Goal: Transaction & Acquisition: Purchase product/service

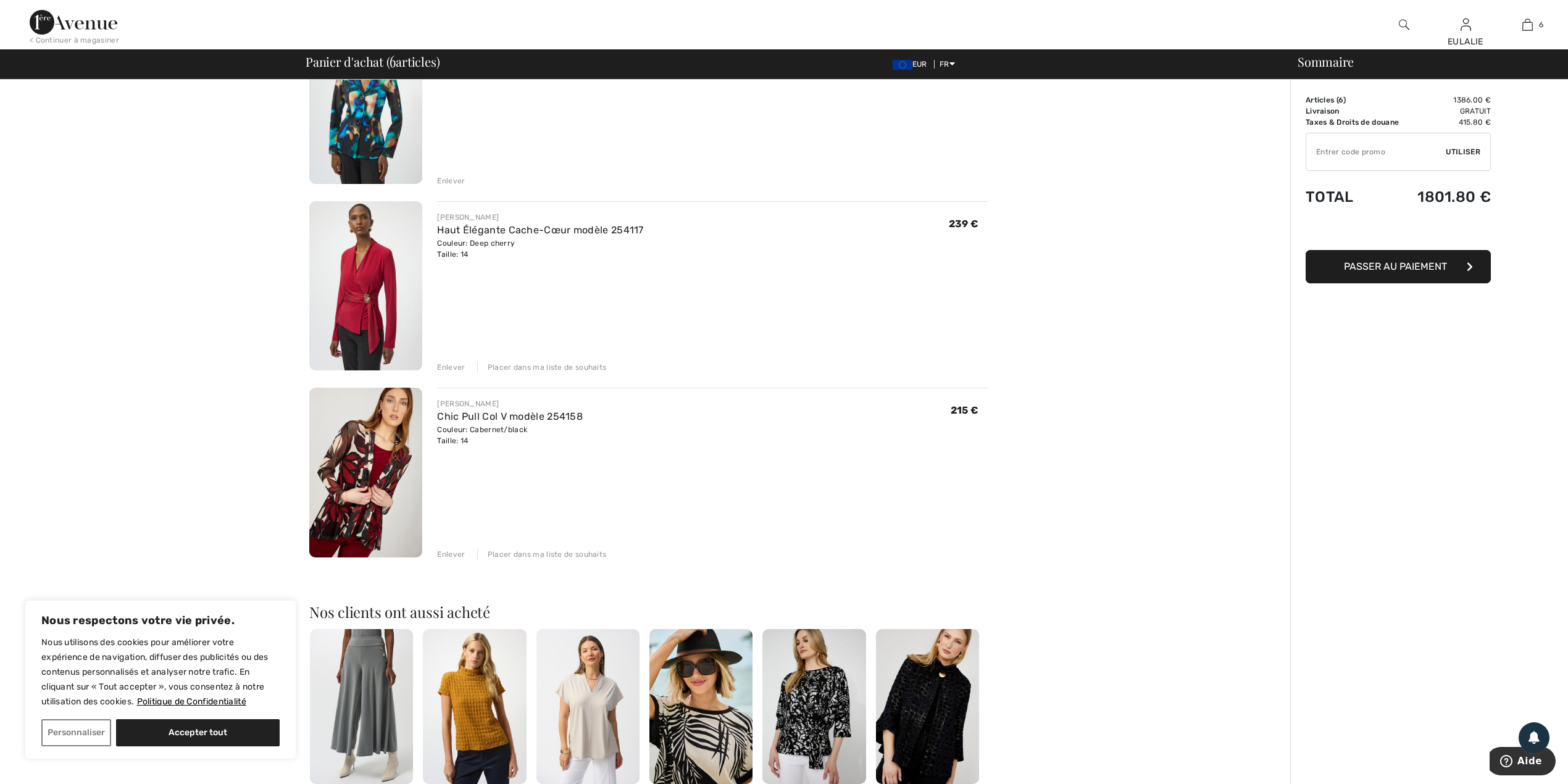
scroll to position [741, 0]
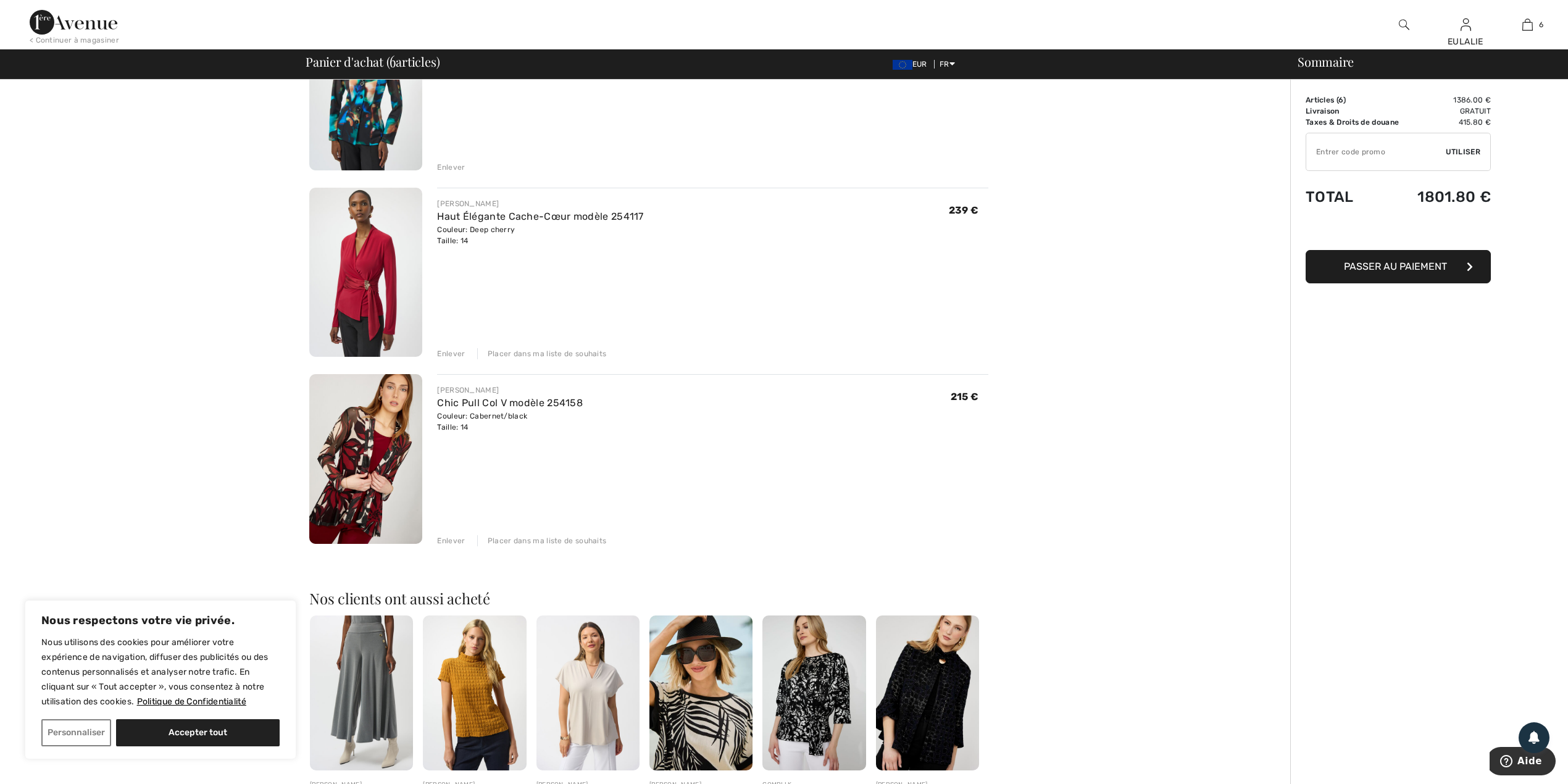
click at [380, 261] on img at bounding box center [366, 272] width 113 height 169
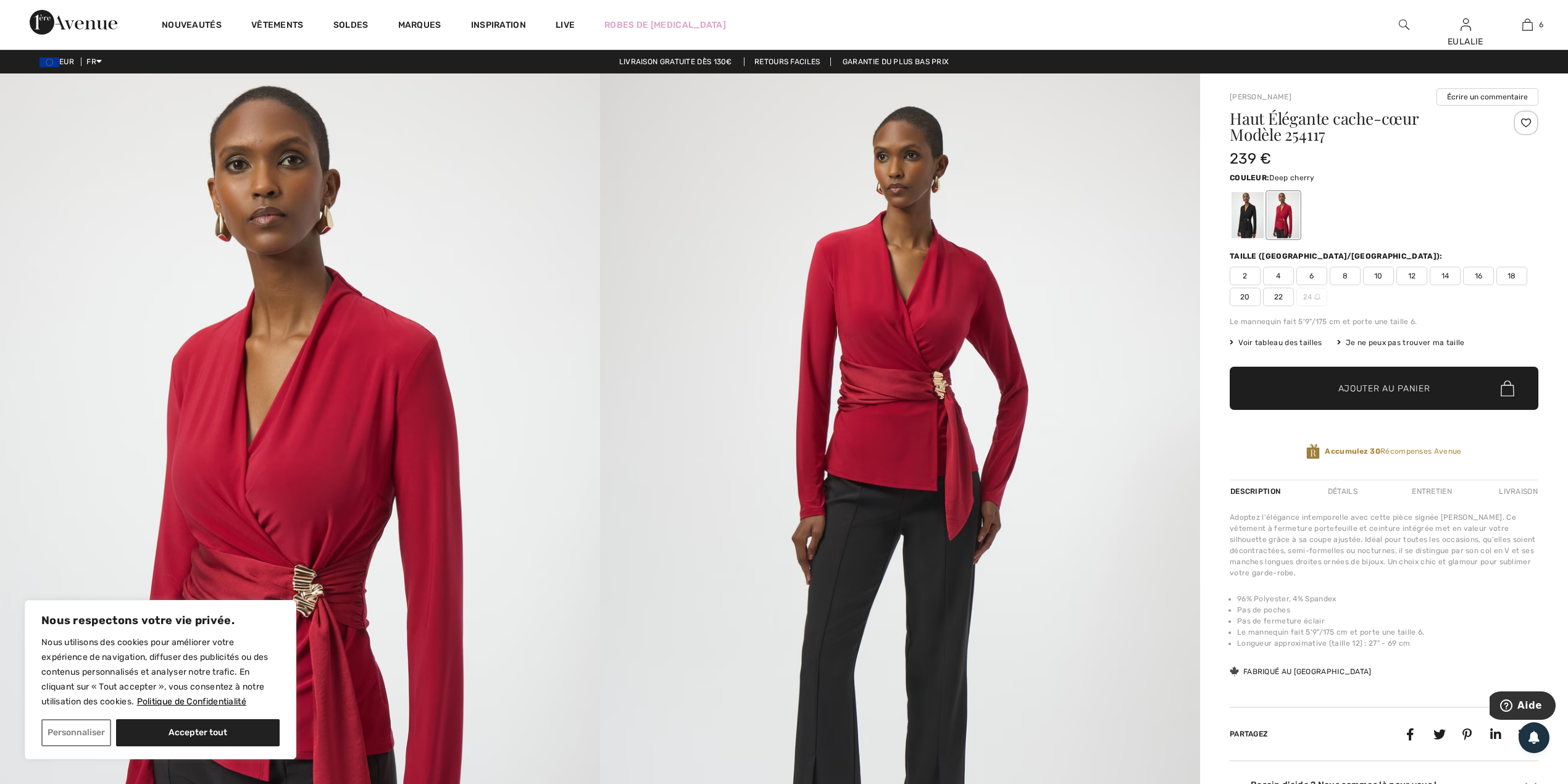
click at [353, 372] on img at bounding box center [300, 523] width 600 height 899
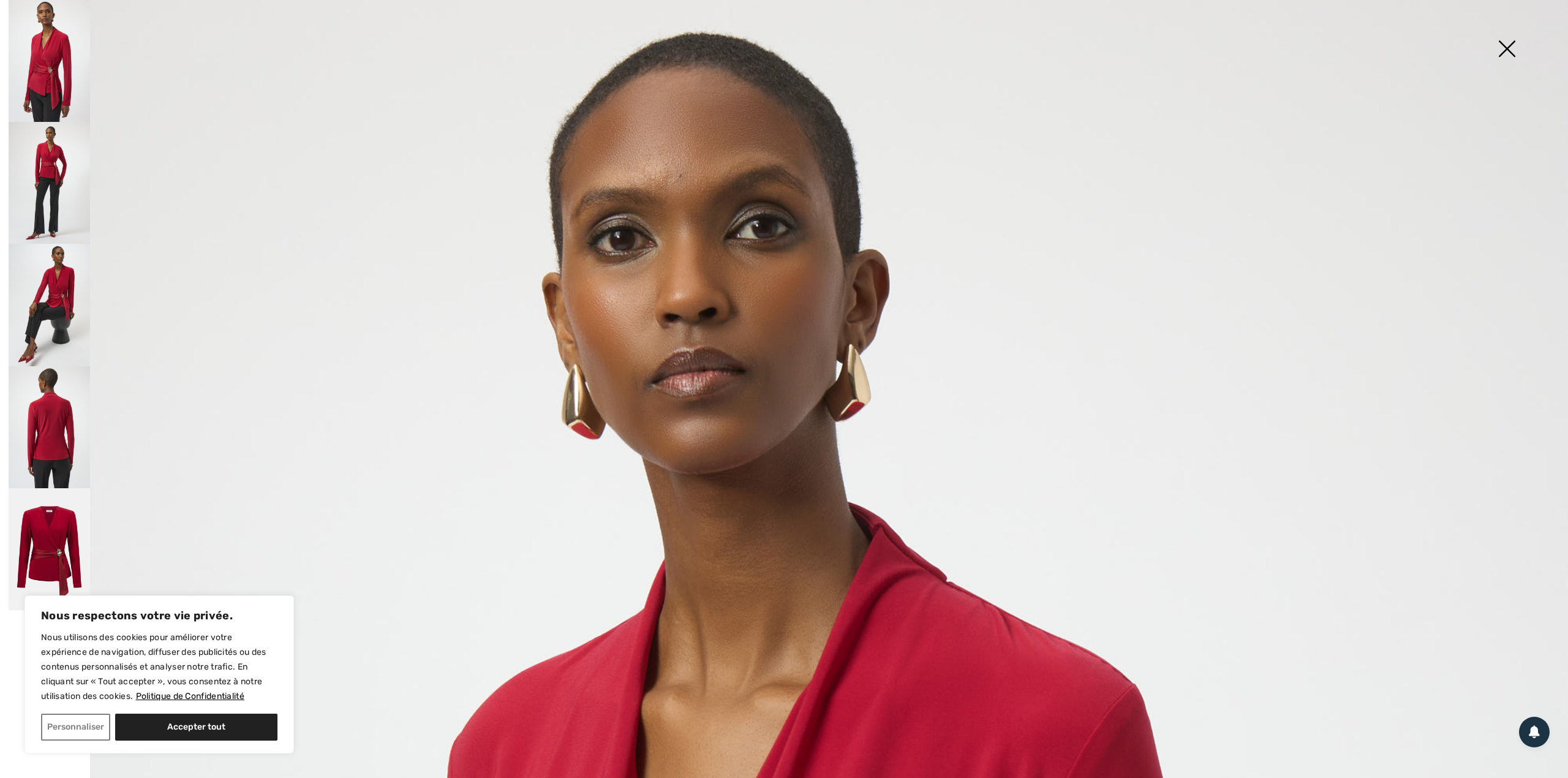
click at [28, 153] on img at bounding box center [49, 182] width 82 height 122
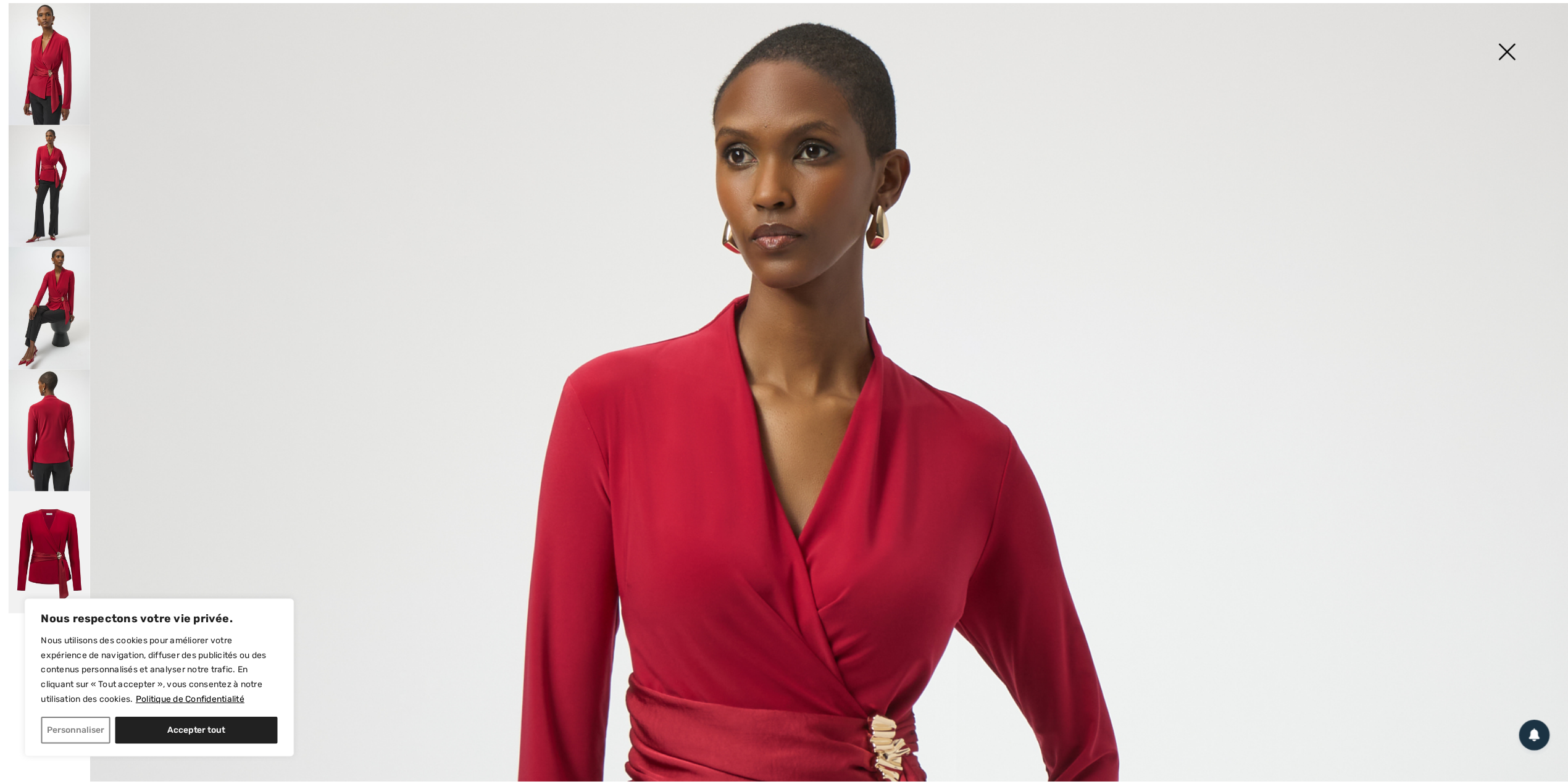
scroll to position [411, 0]
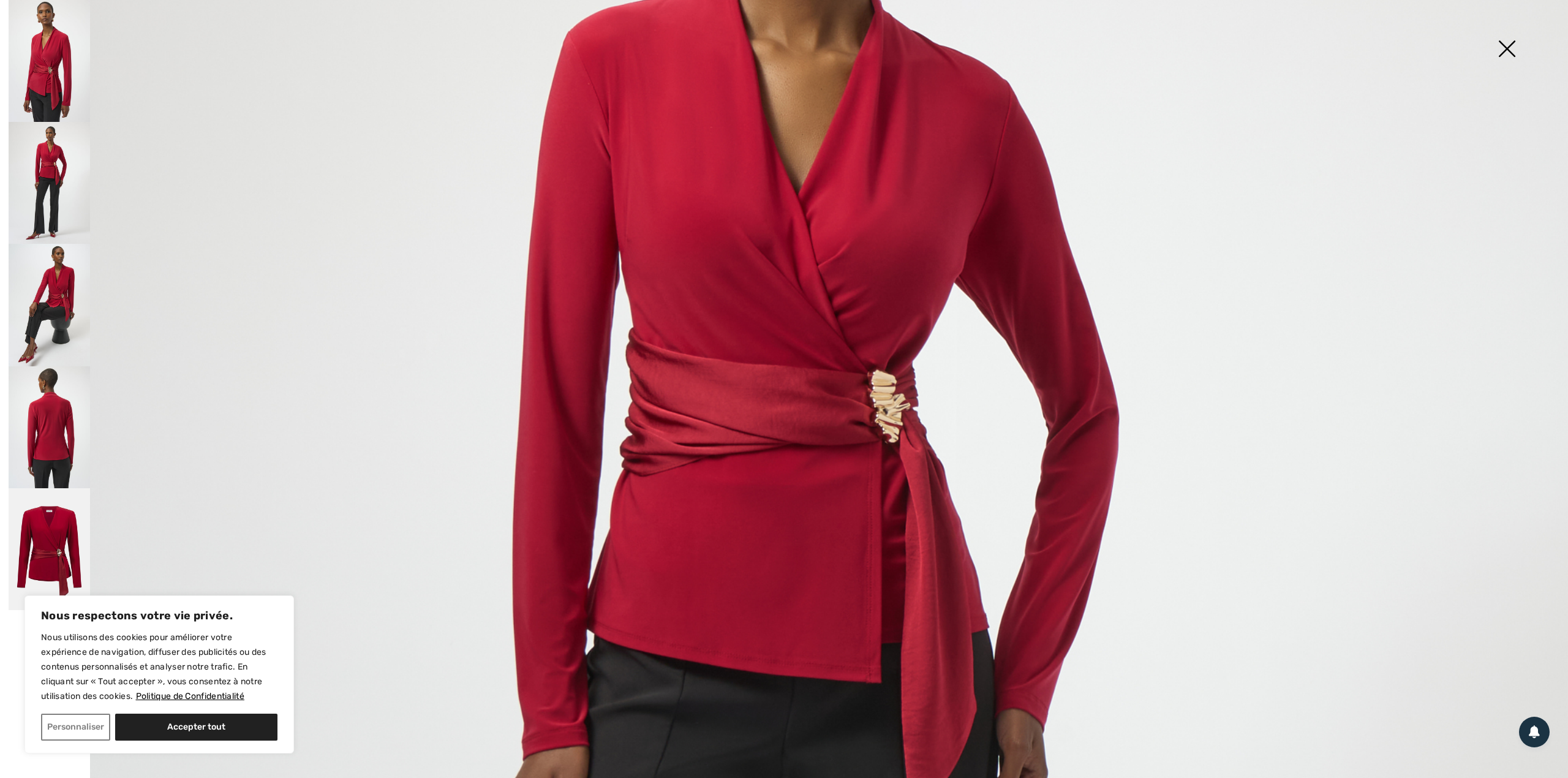
click at [1511, 46] on img at bounding box center [1506, 49] width 61 height 63
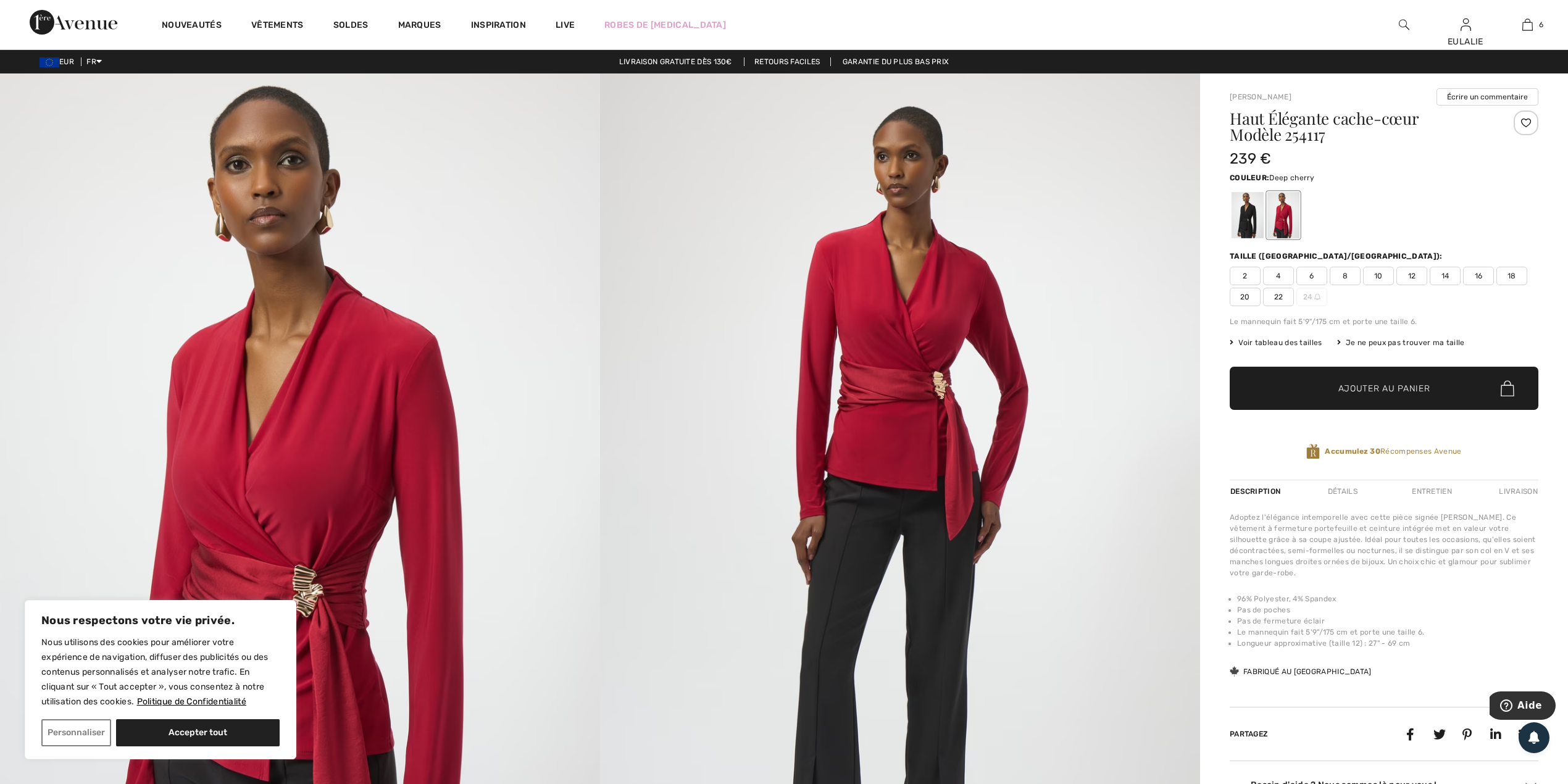
click at [1522, 124] on div at bounding box center [1526, 123] width 25 height 25
click at [1245, 213] on div at bounding box center [1247, 215] width 33 height 46
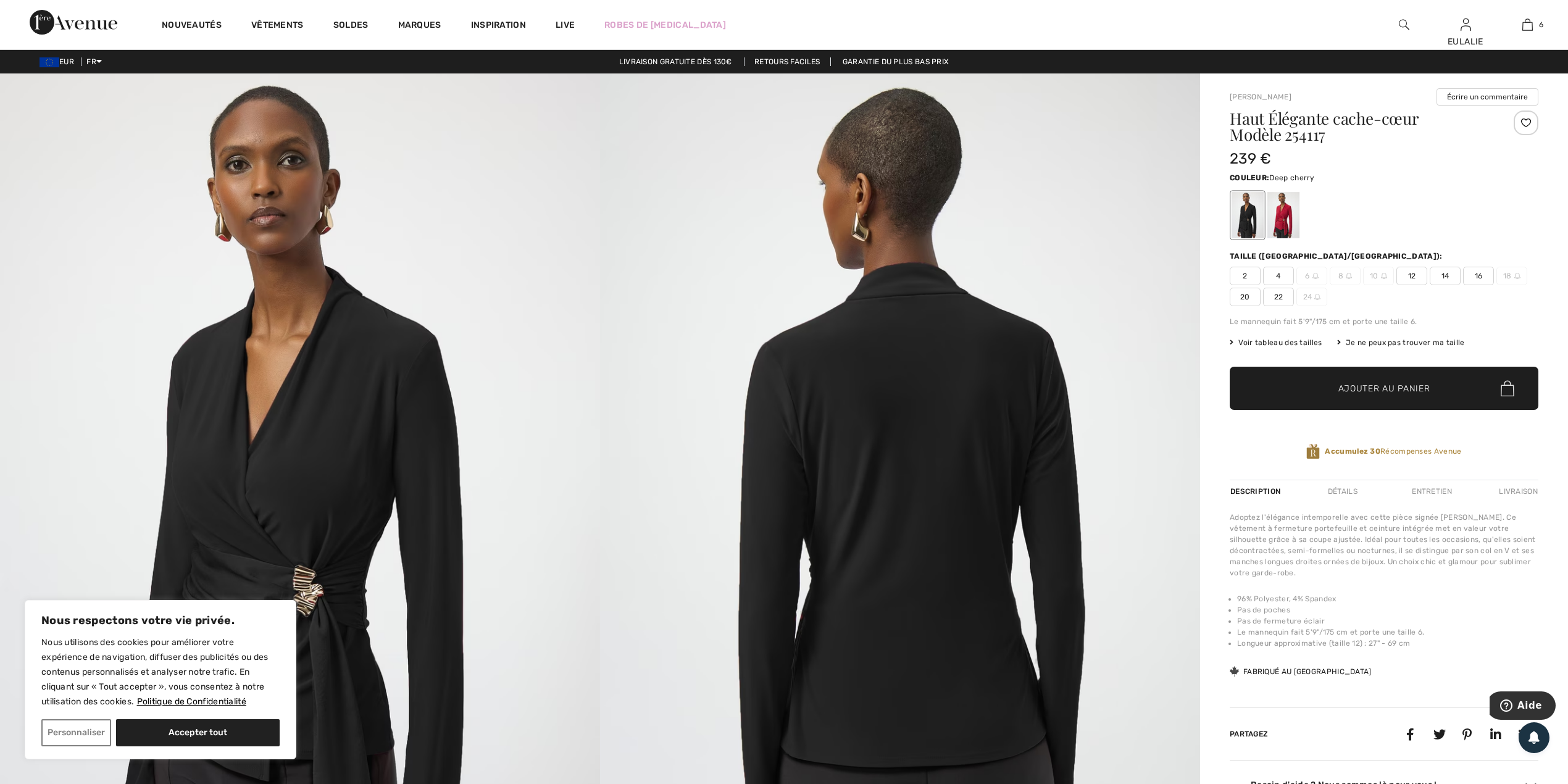
click at [1285, 212] on div at bounding box center [1284, 215] width 33 height 46
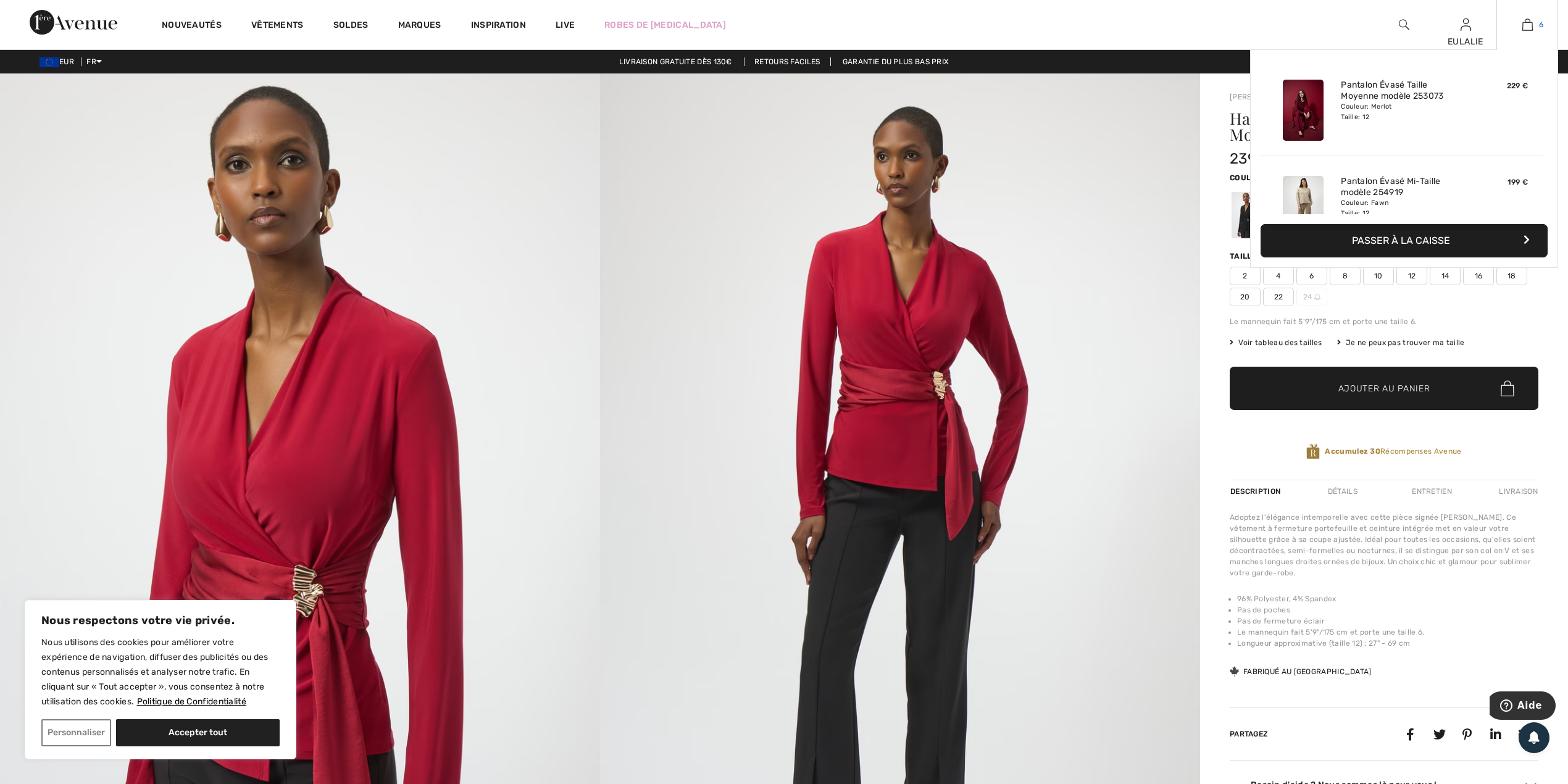
click at [1527, 23] on img at bounding box center [1527, 24] width 11 height 14
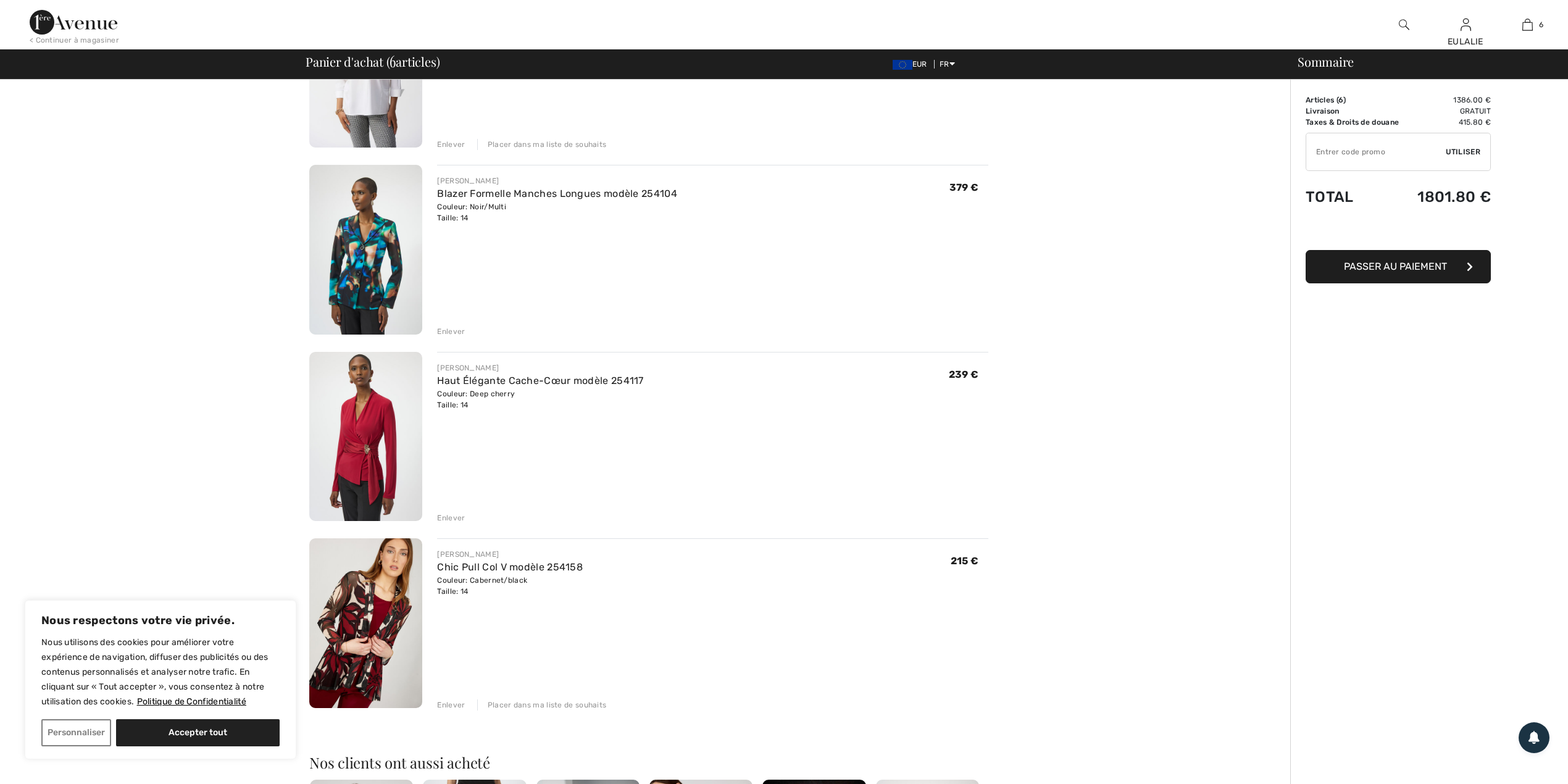
scroll to position [822, 0]
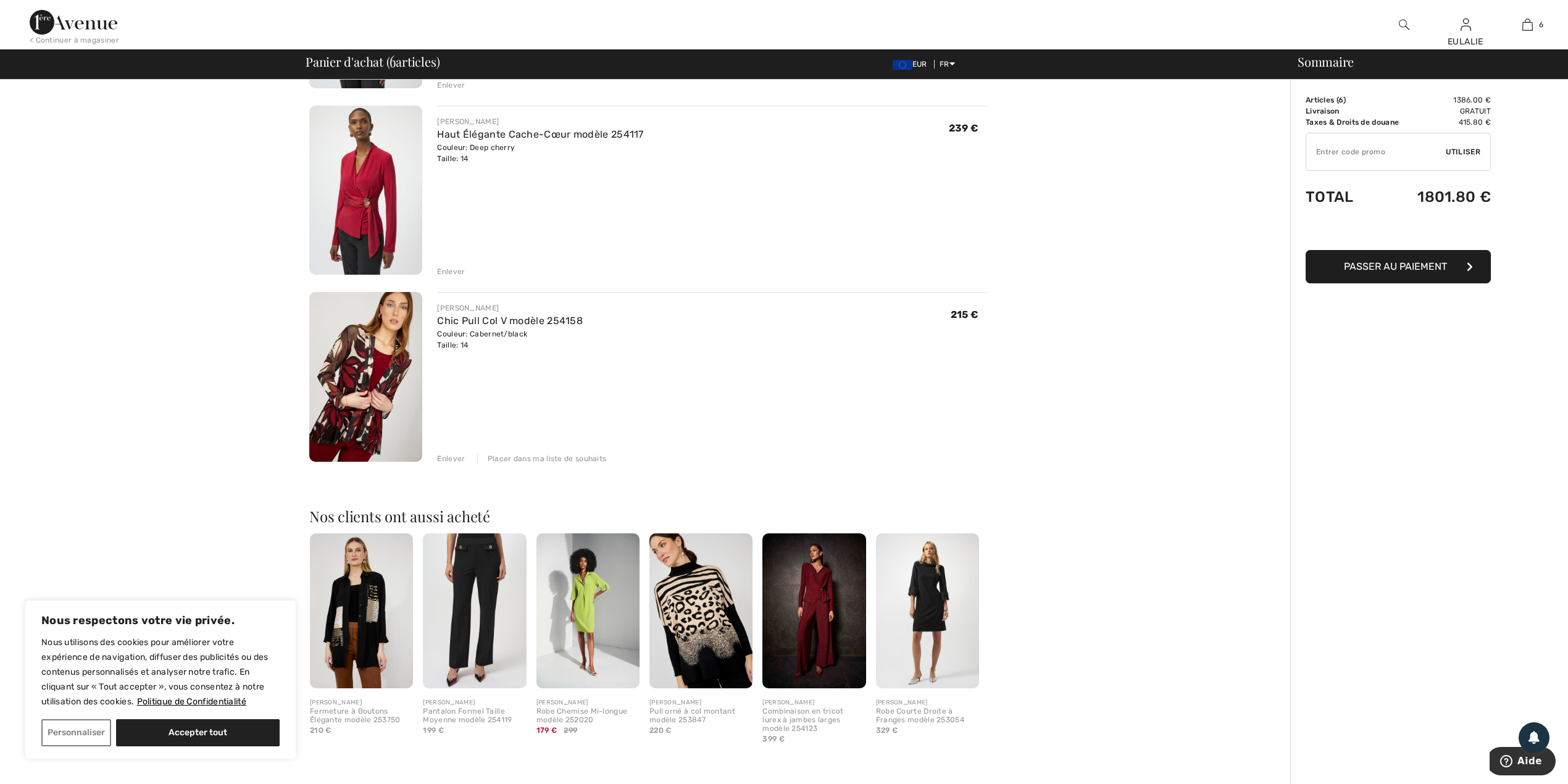
click at [366, 359] on img at bounding box center [366, 376] width 113 height 169
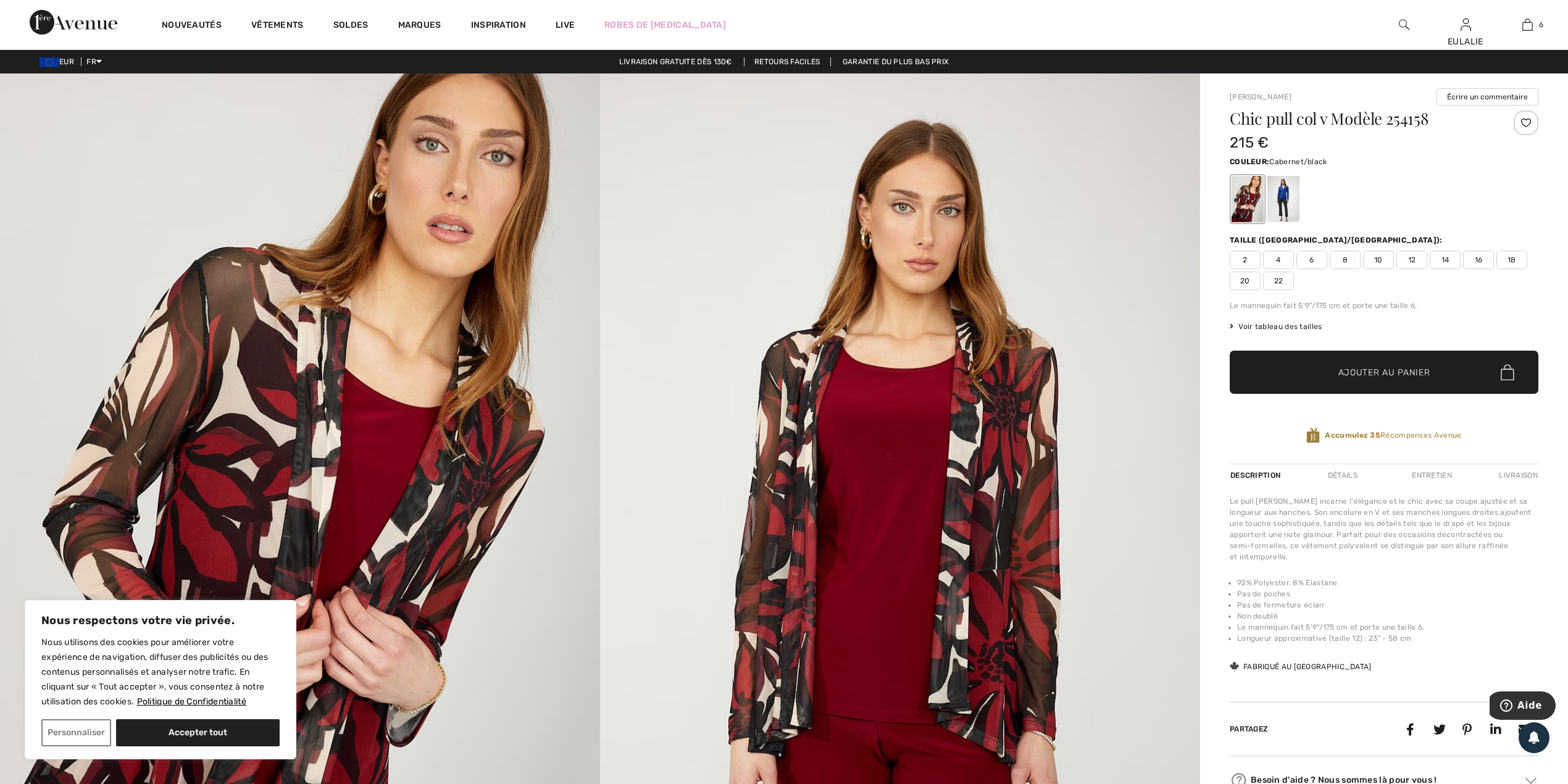
click at [1527, 121] on div at bounding box center [1526, 123] width 25 height 25
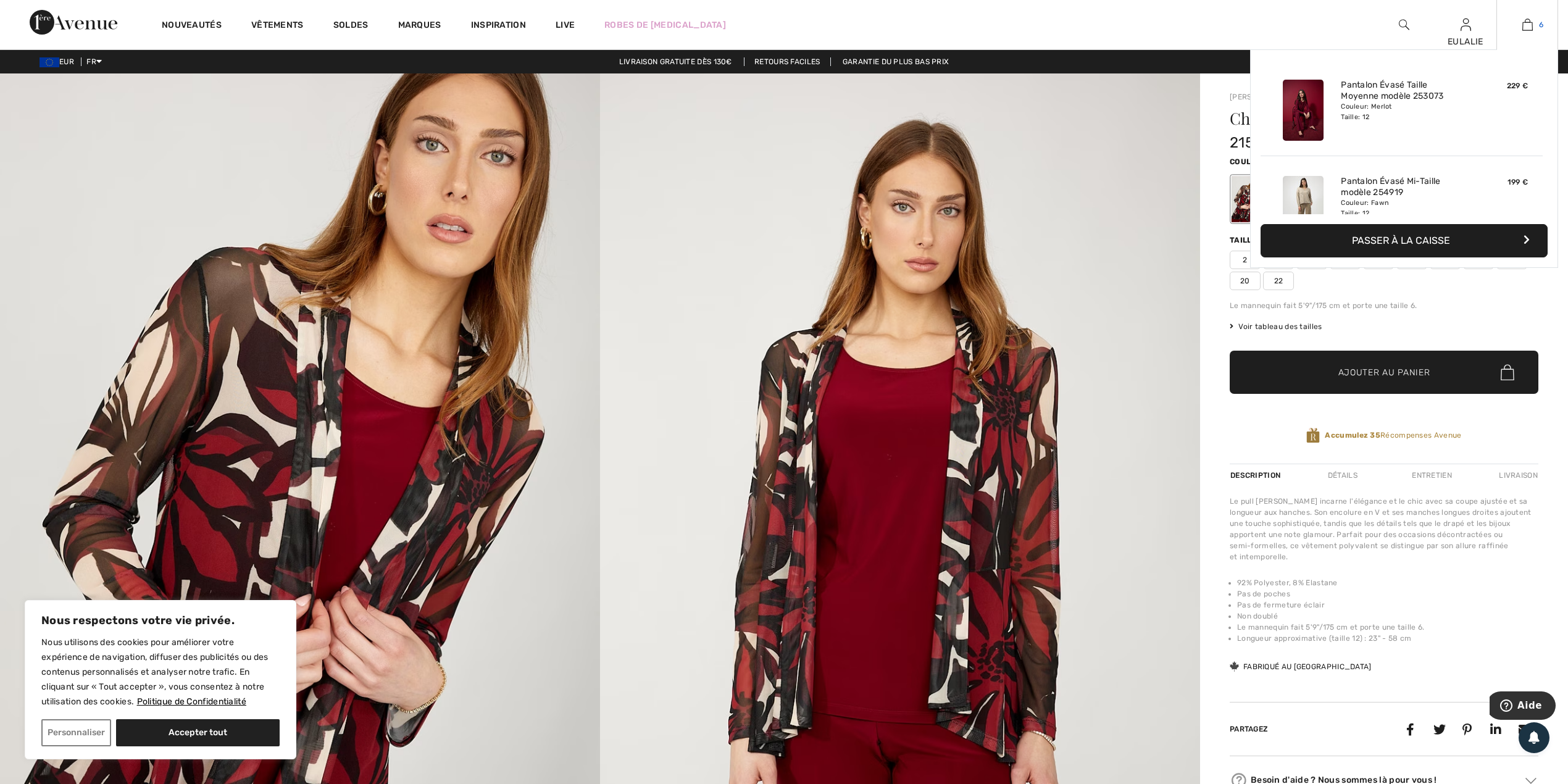
click at [1527, 24] on img at bounding box center [1527, 24] width 11 height 14
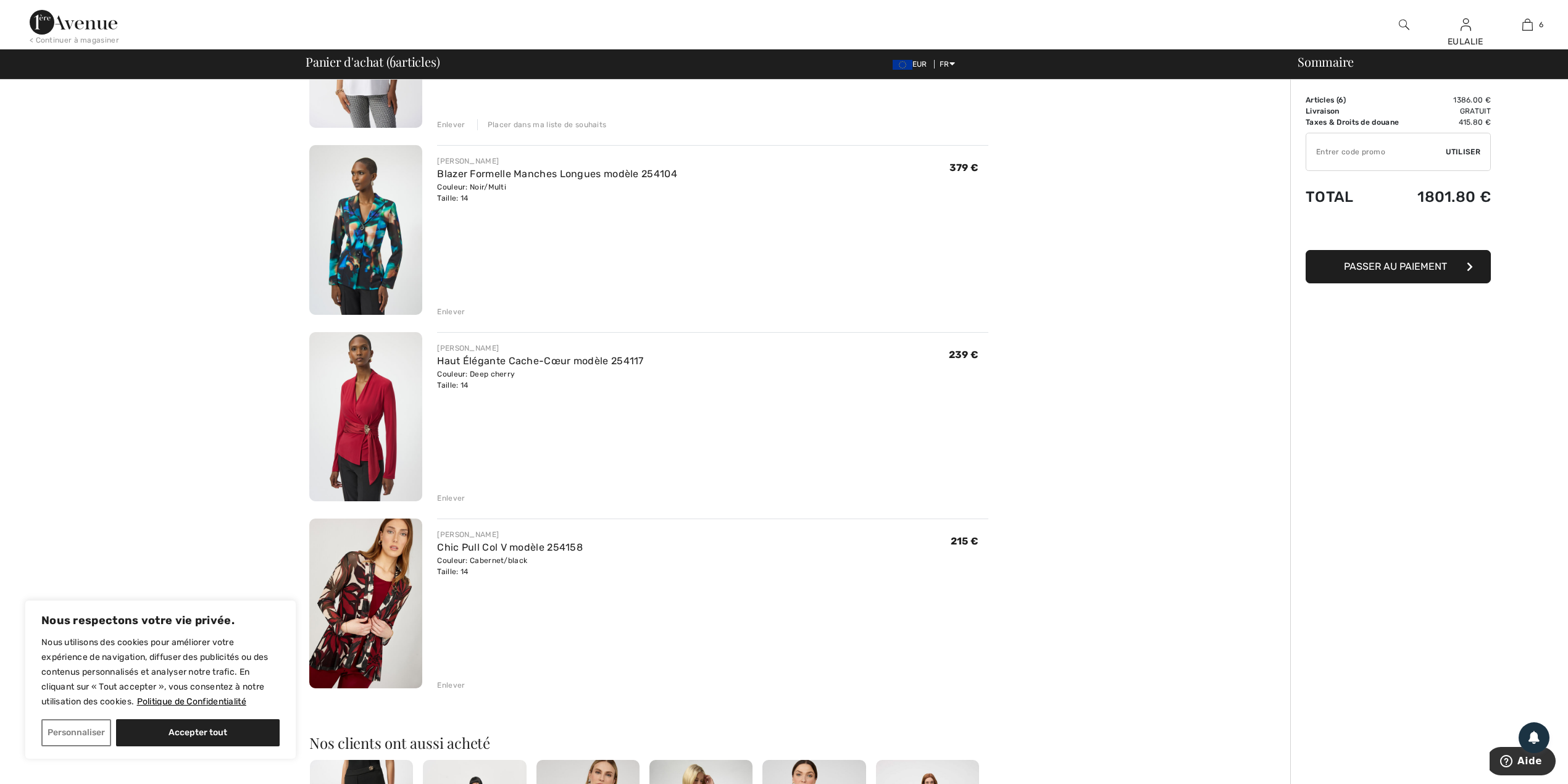
scroll to position [576, 0]
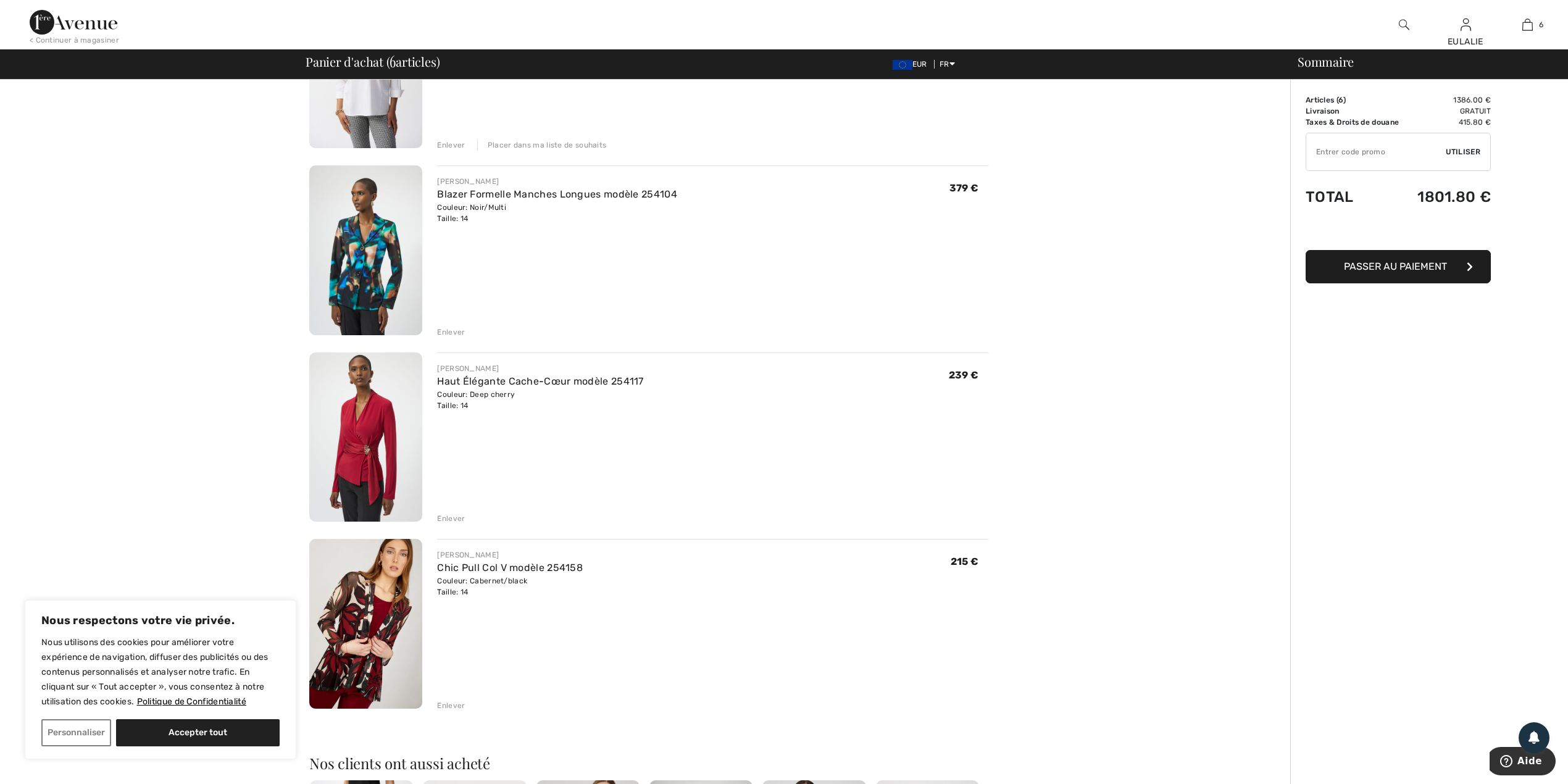
click at [370, 237] on img at bounding box center [366, 250] width 113 height 169
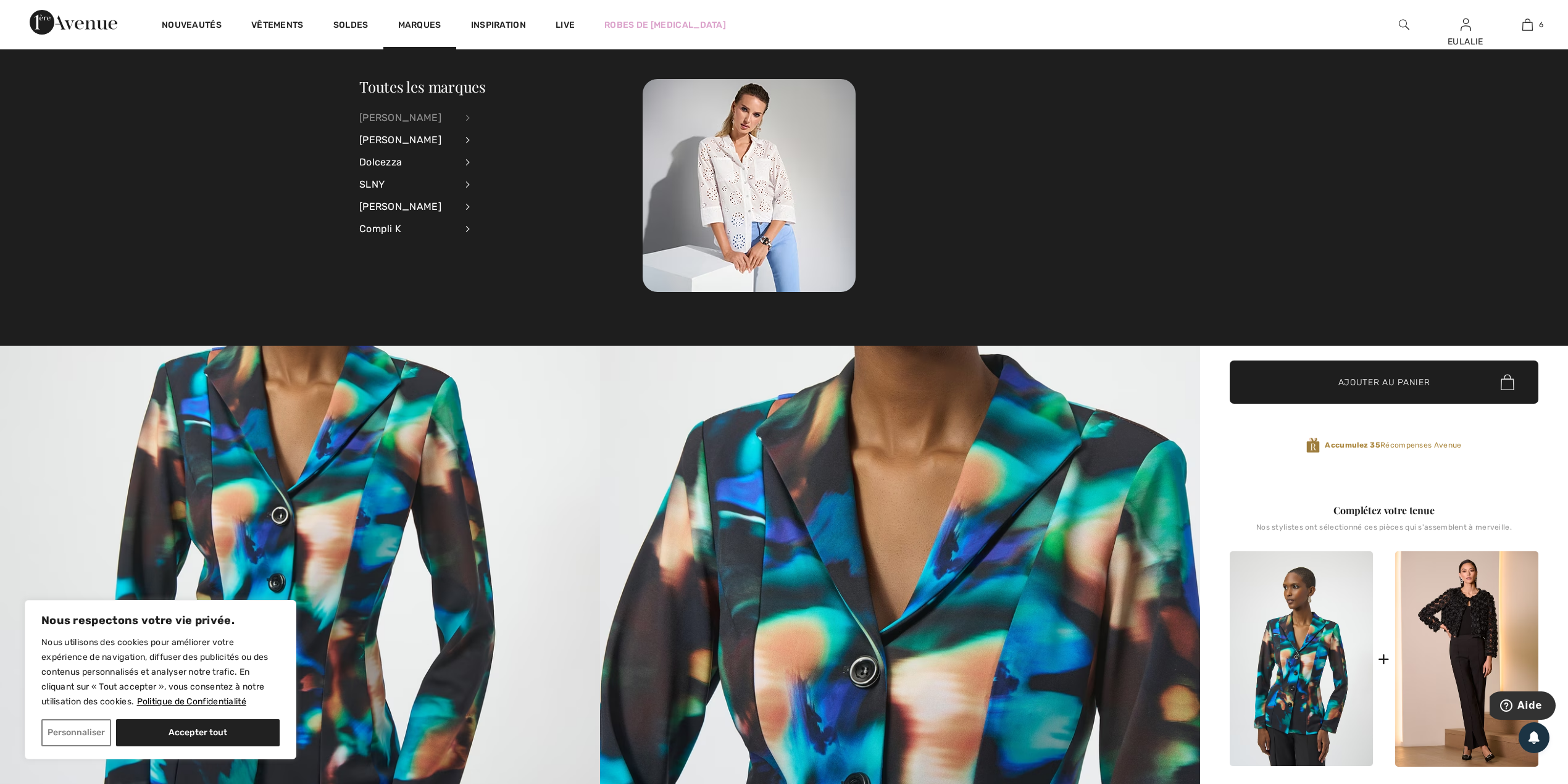
click at [419, 112] on div "[PERSON_NAME]" at bounding box center [407, 118] width 97 height 22
click at [513, 117] on link "Voir tout" at bounding box center [535, 117] width 100 height 20
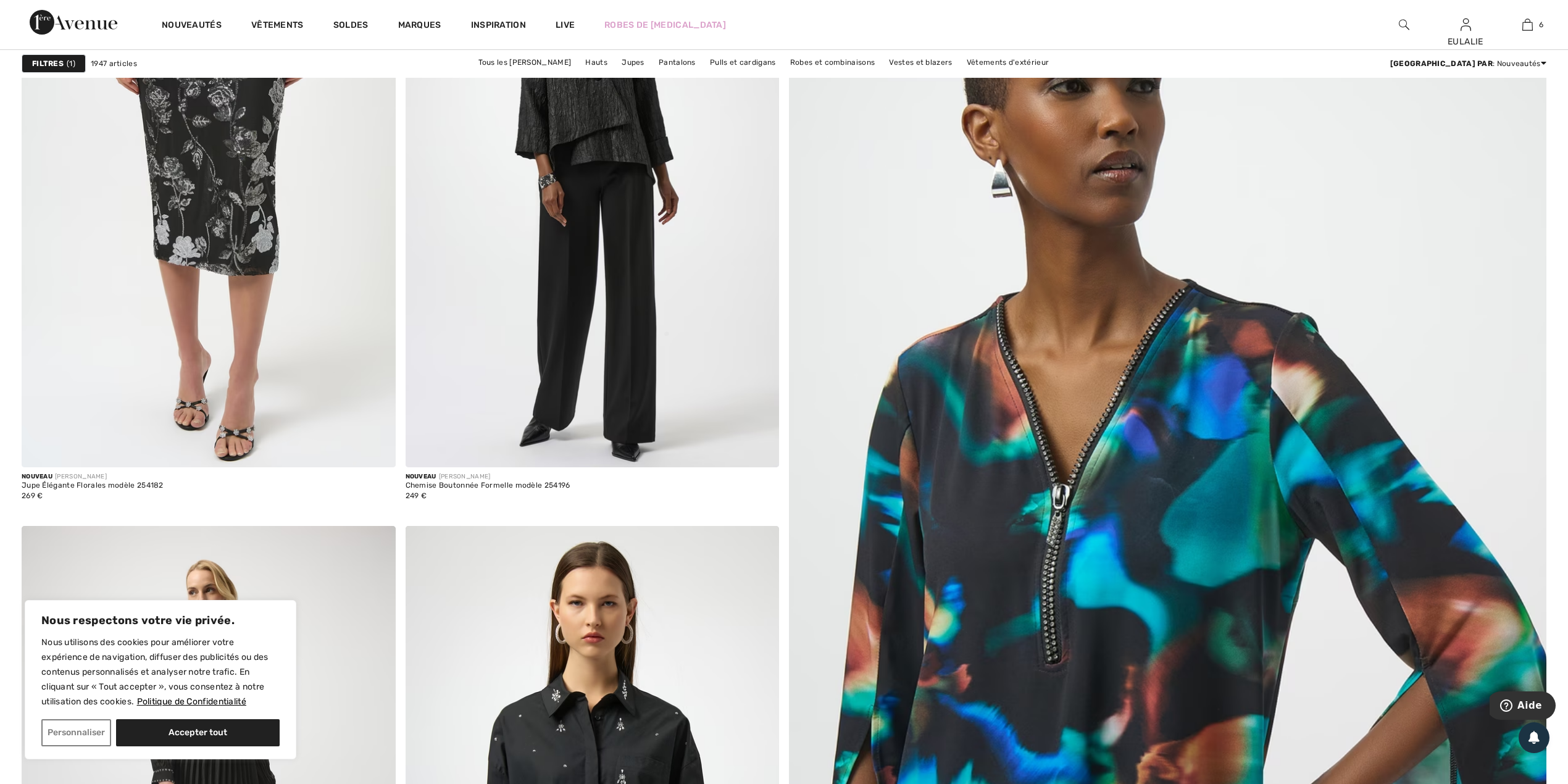
scroll to position [905, 0]
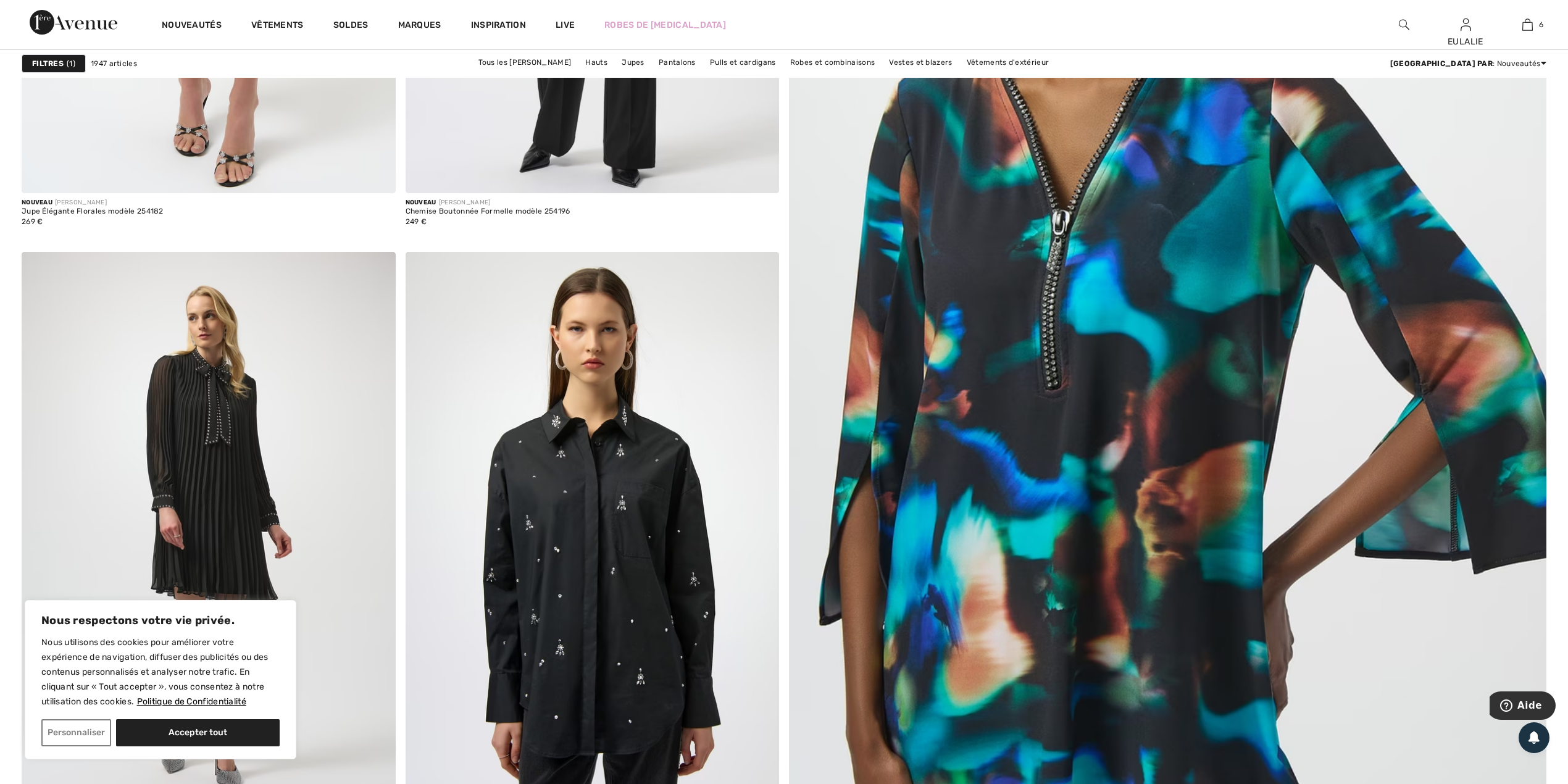
click at [1166, 205] on img at bounding box center [1167, 314] width 908 height 1363
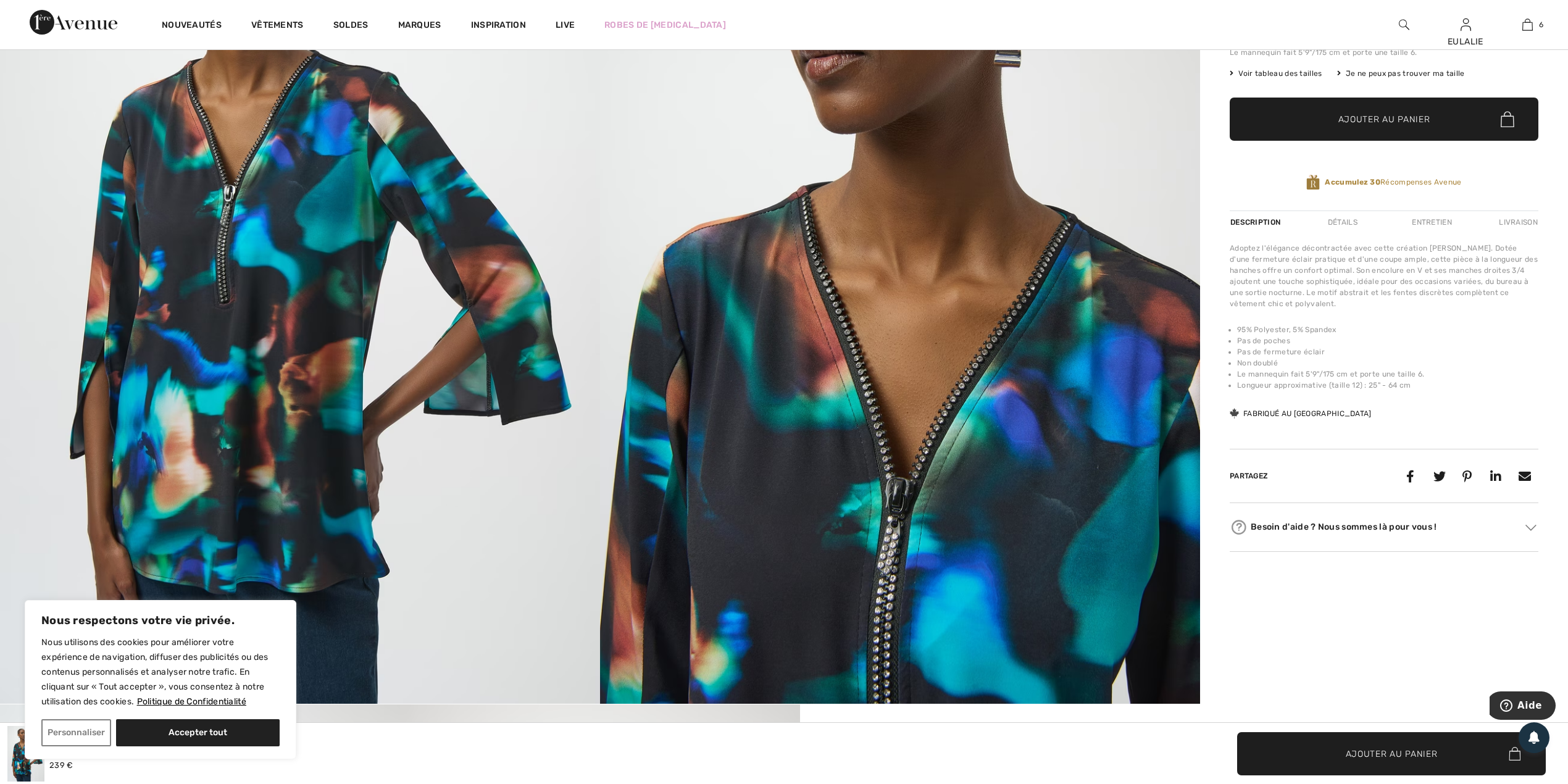
scroll to position [165, 0]
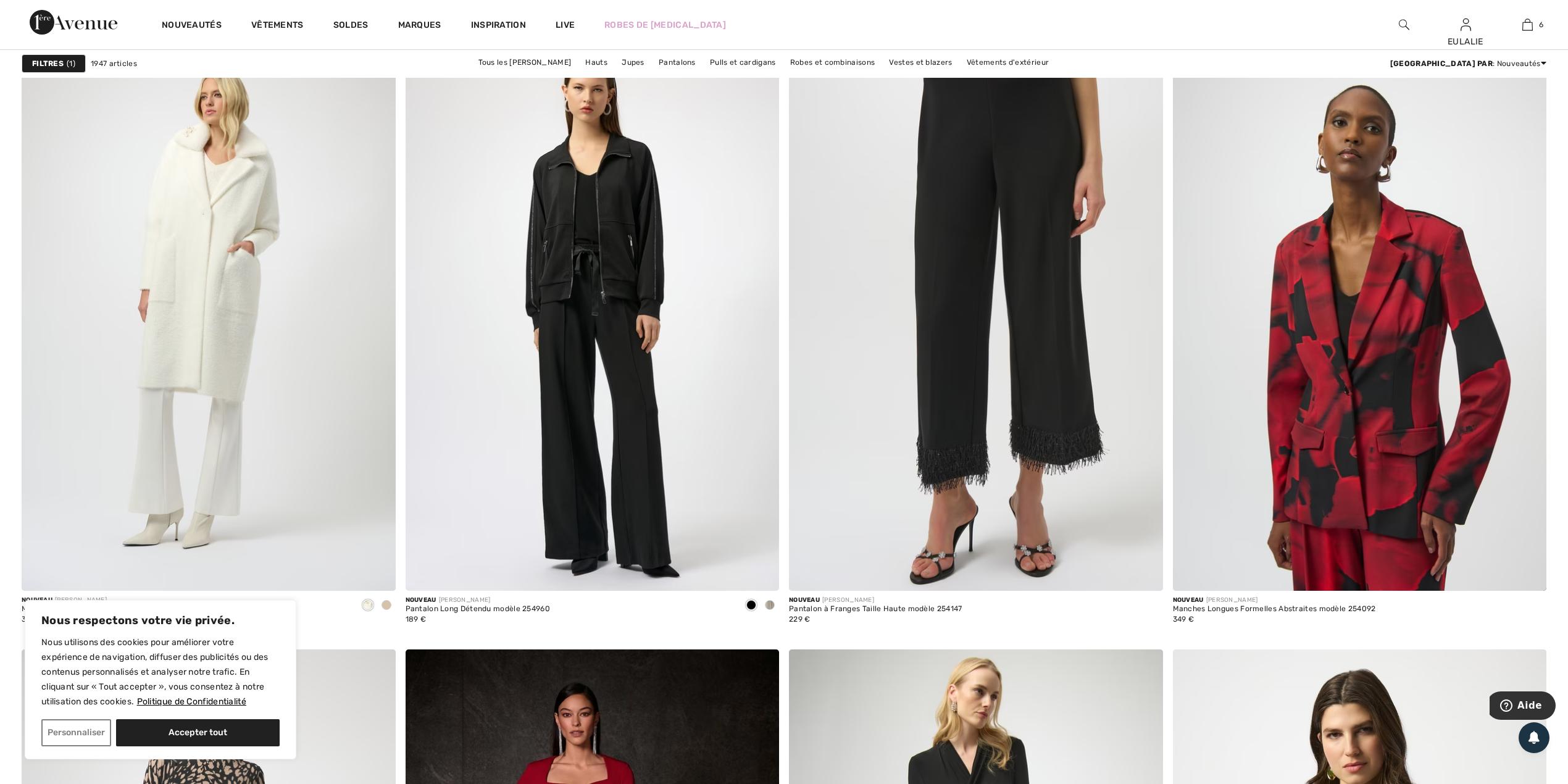
scroll to position [3292, 0]
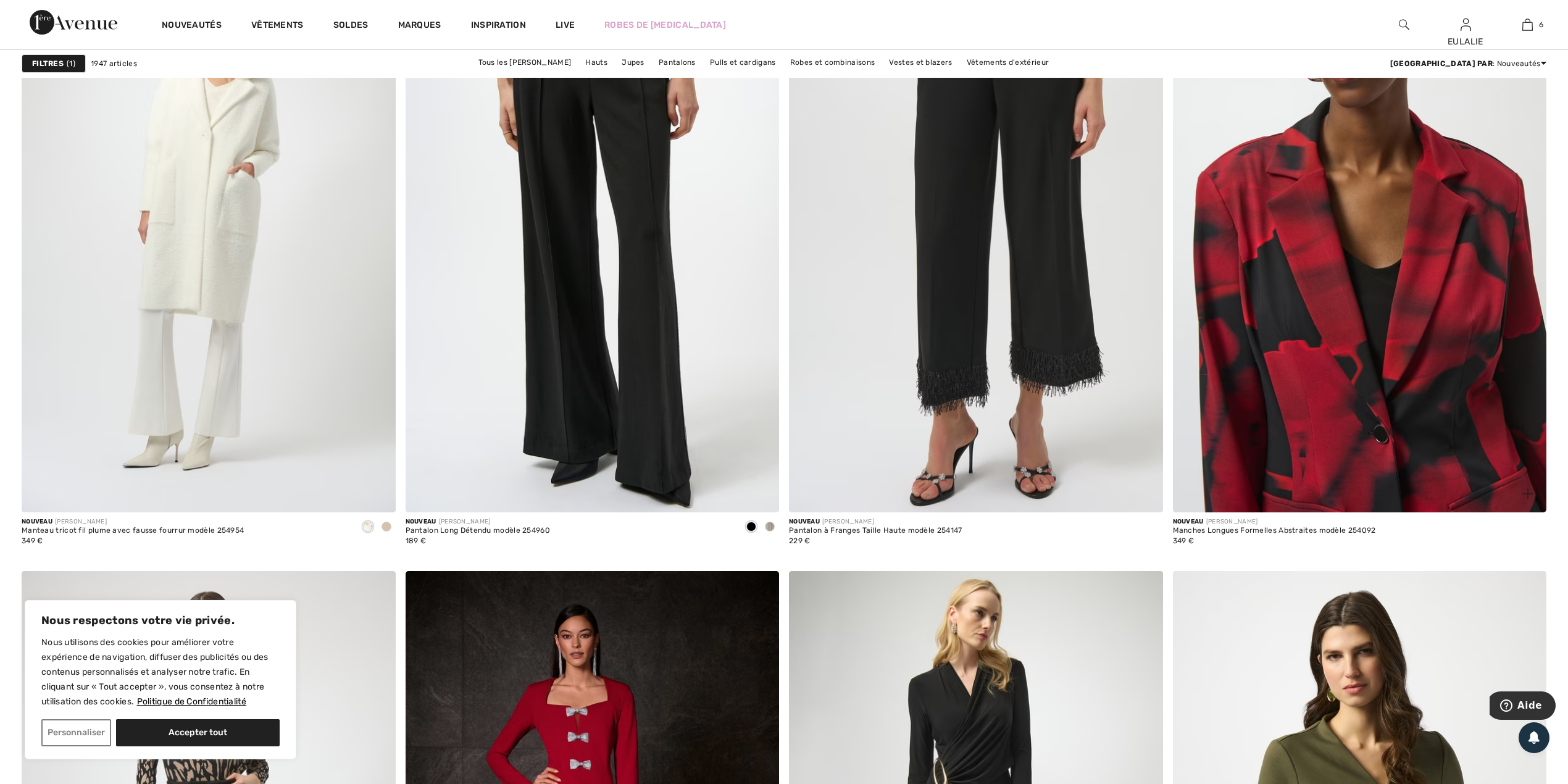
click at [1415, 223] on img at bounding box center [1359, 232] width 374 height 560
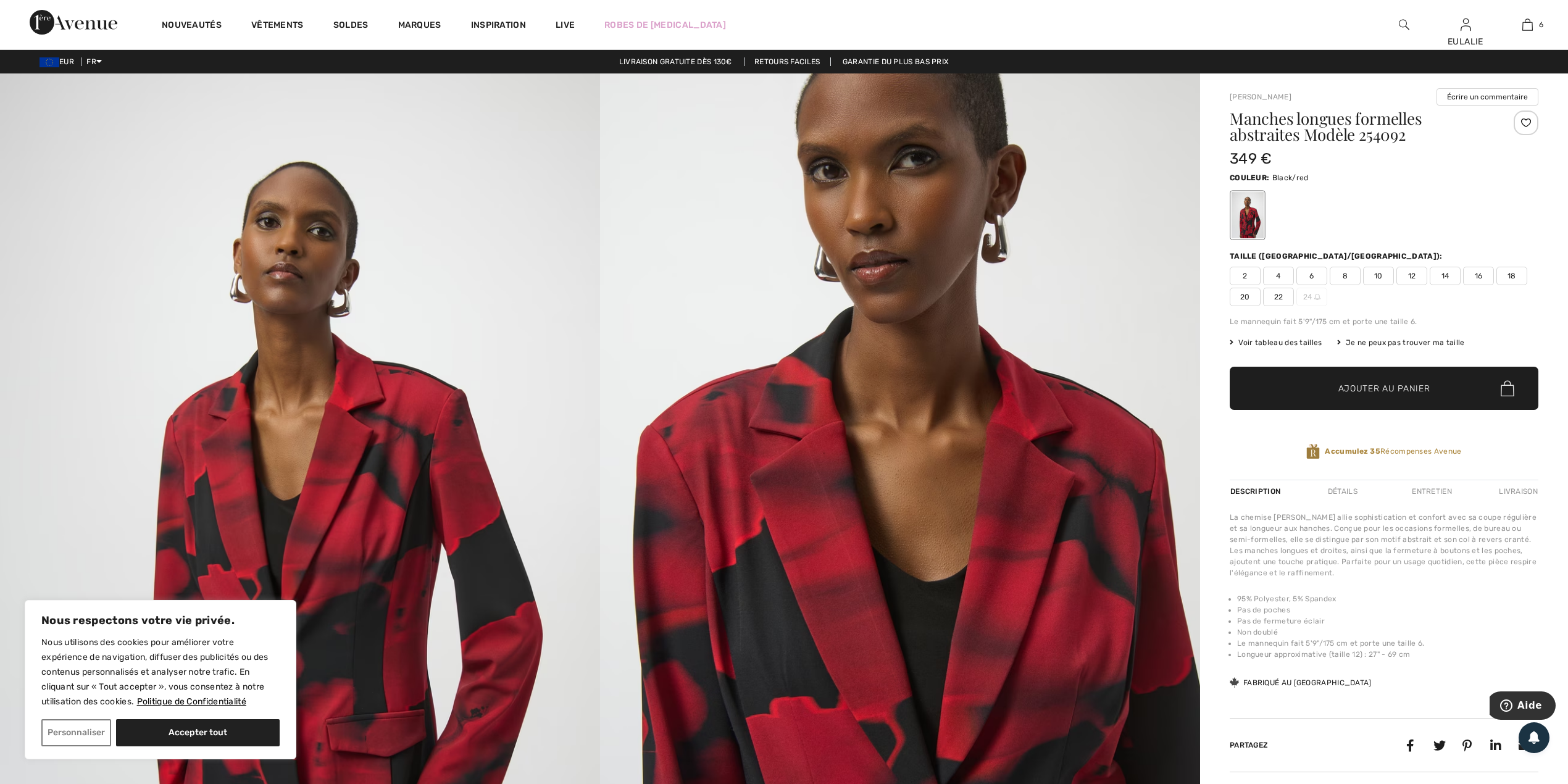
click at [282, 263] on img at bounding box center [300, 523] width 600 height 899
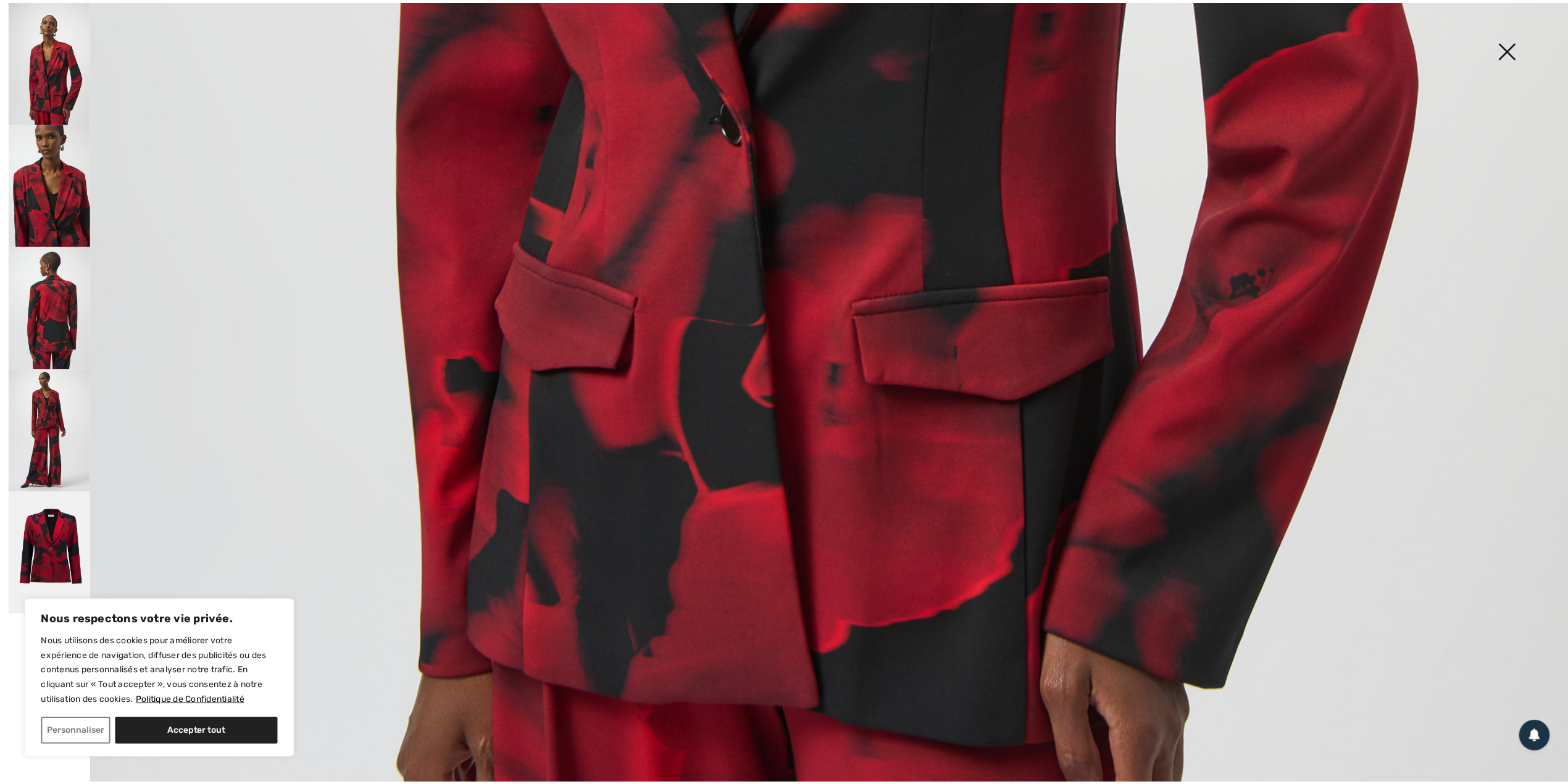
scroll to position [1565, 0]
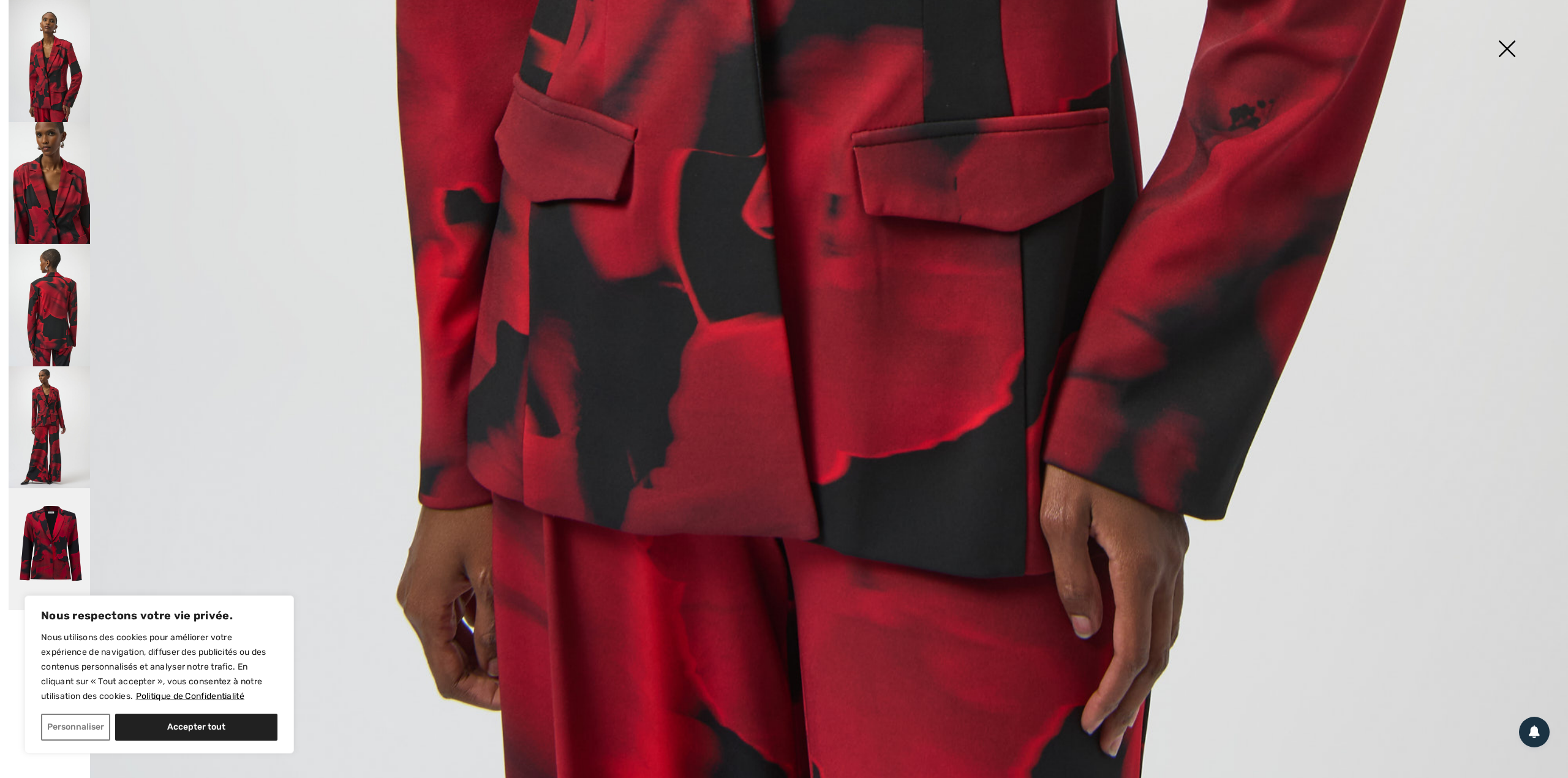
click at [1504, 34] on img at bounding box center [1506, 49] width 61 height 63
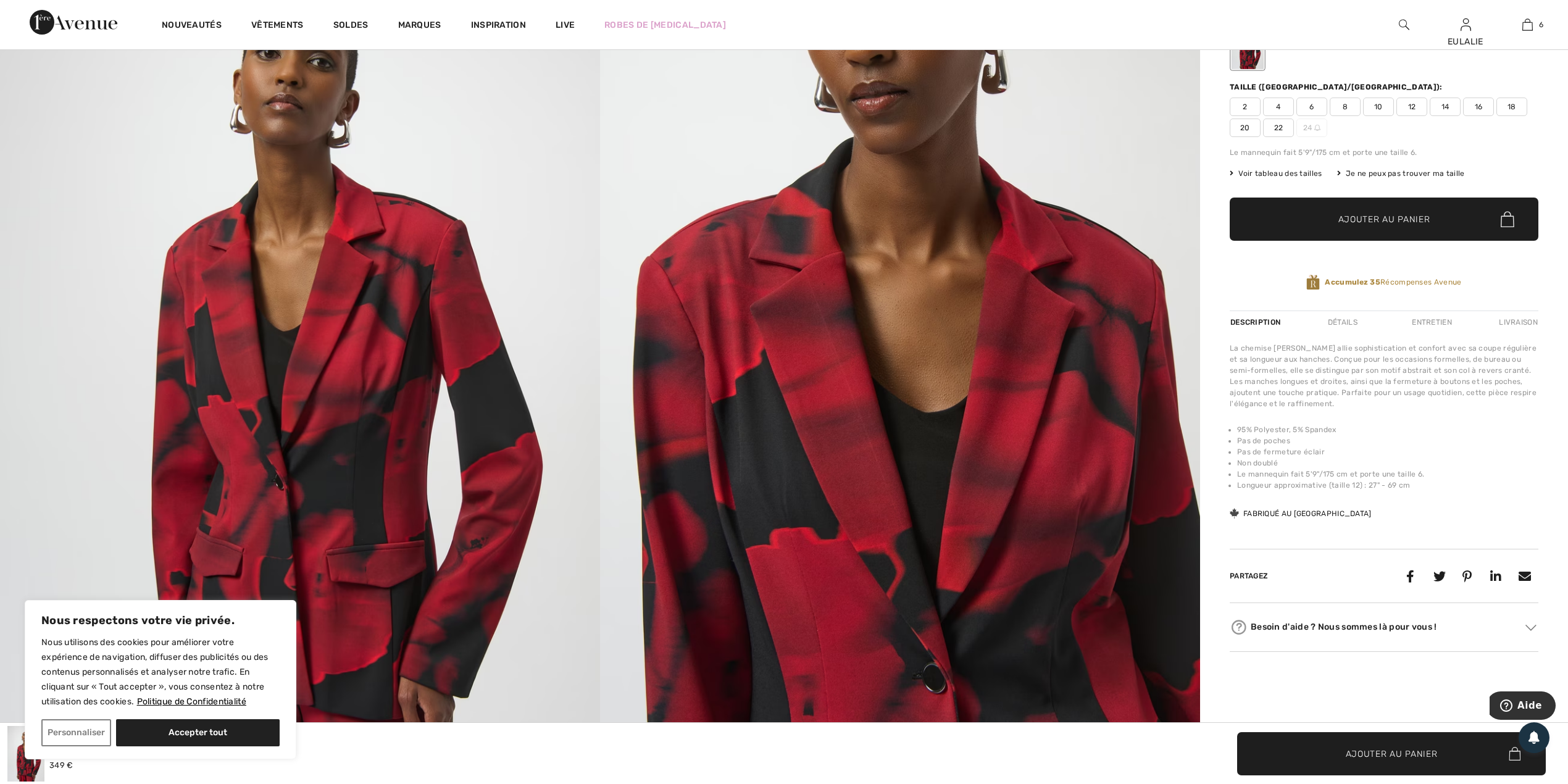
scroll to position [165, 0]
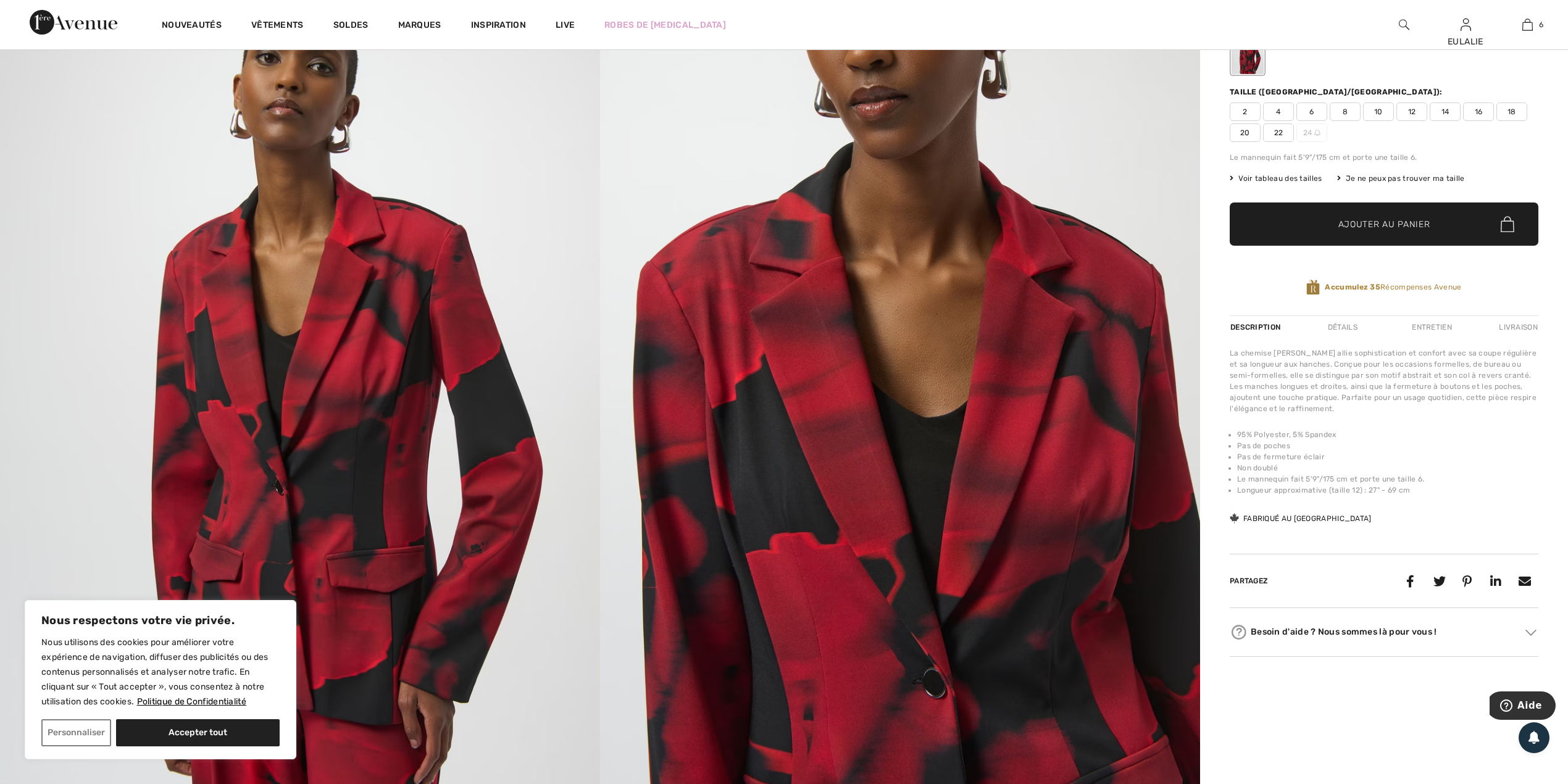
click at [1449, 110] on span "14" at bounding box center [1445, 111] width 31 height 18
click at [1384, 225] on span "Ajouter au panier" at bounding box center [1384, 225] width 92 height 13
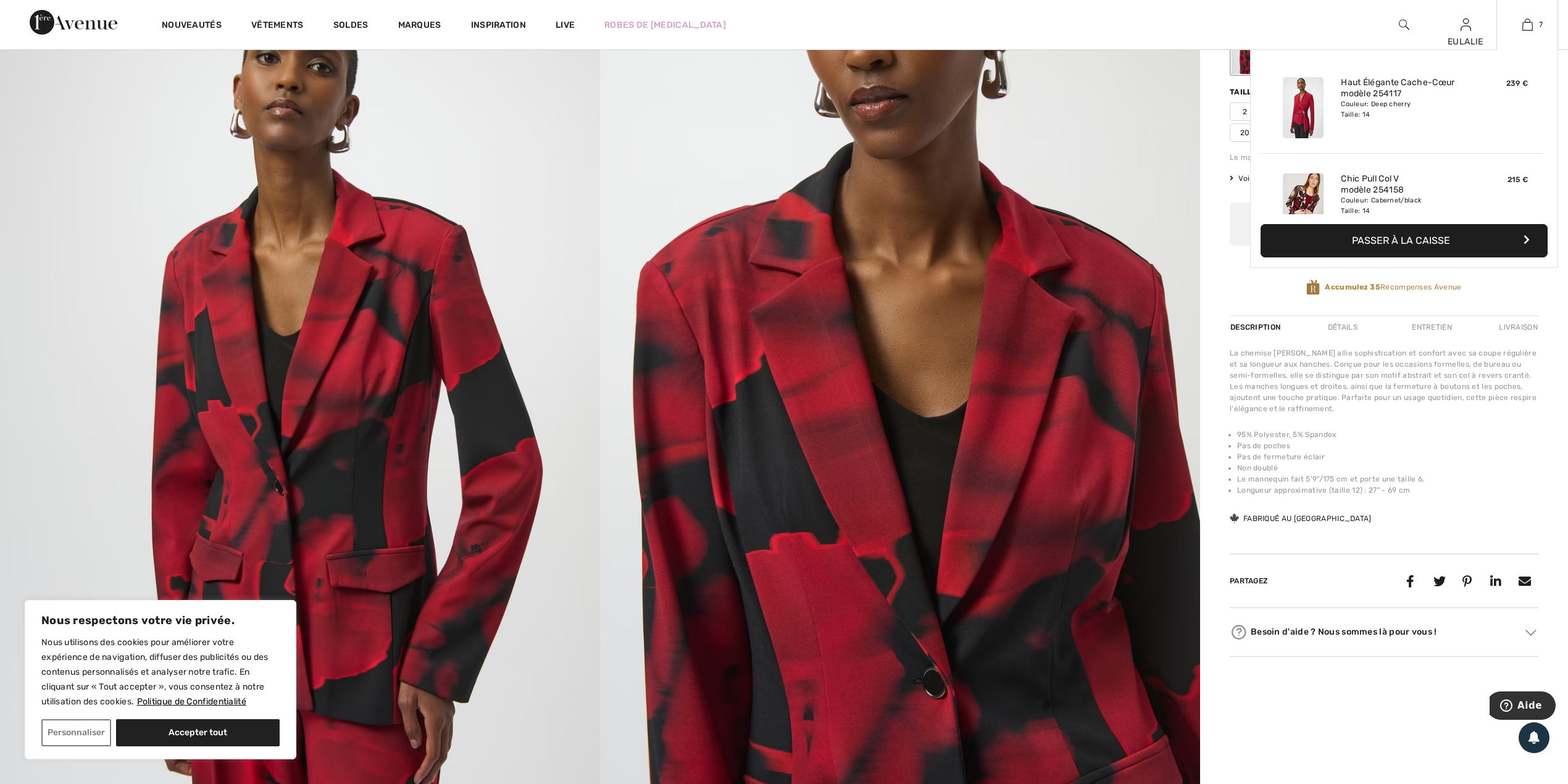
scroll to position [521, 0]
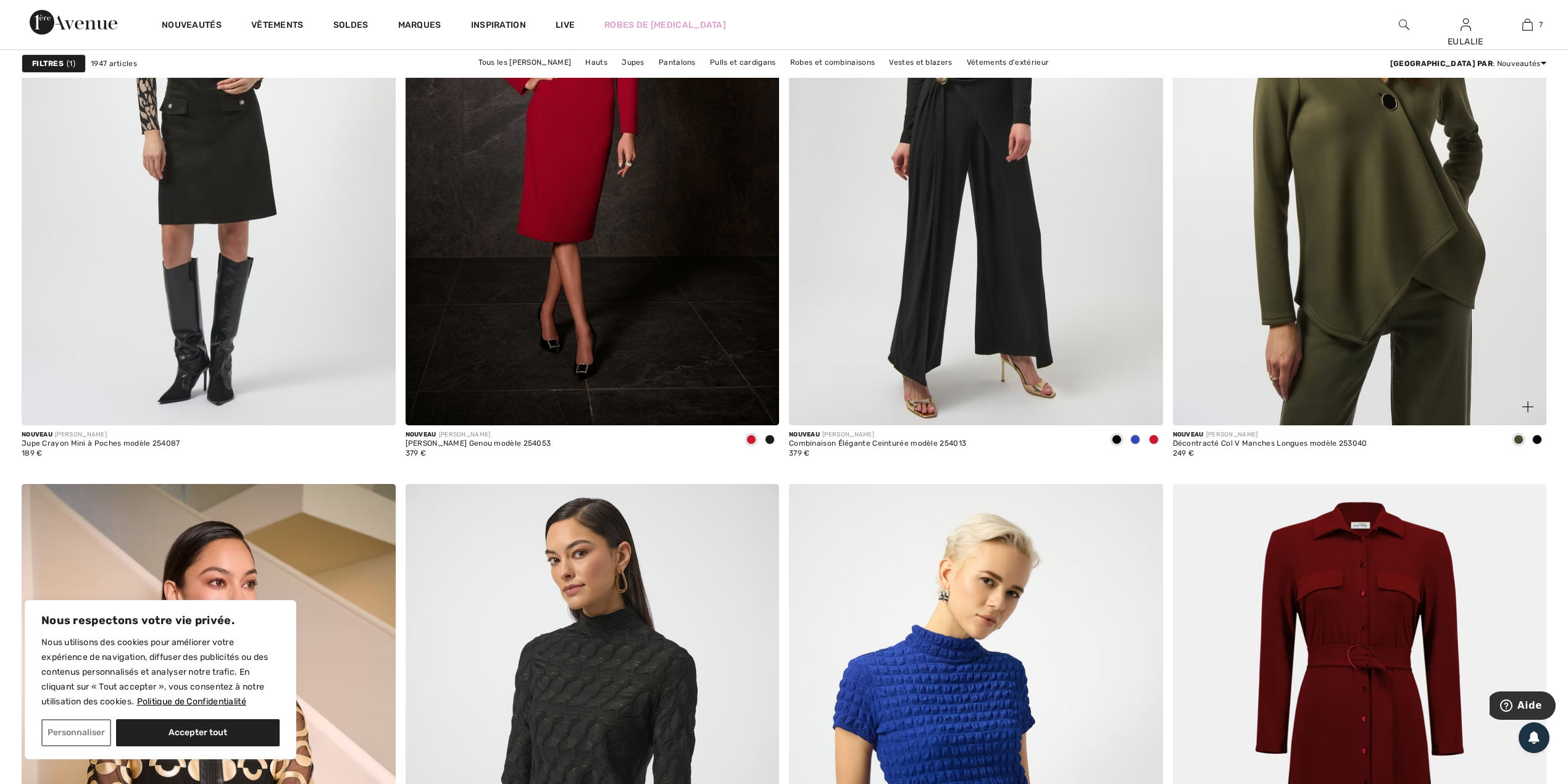
scroll to position [4114, 0]
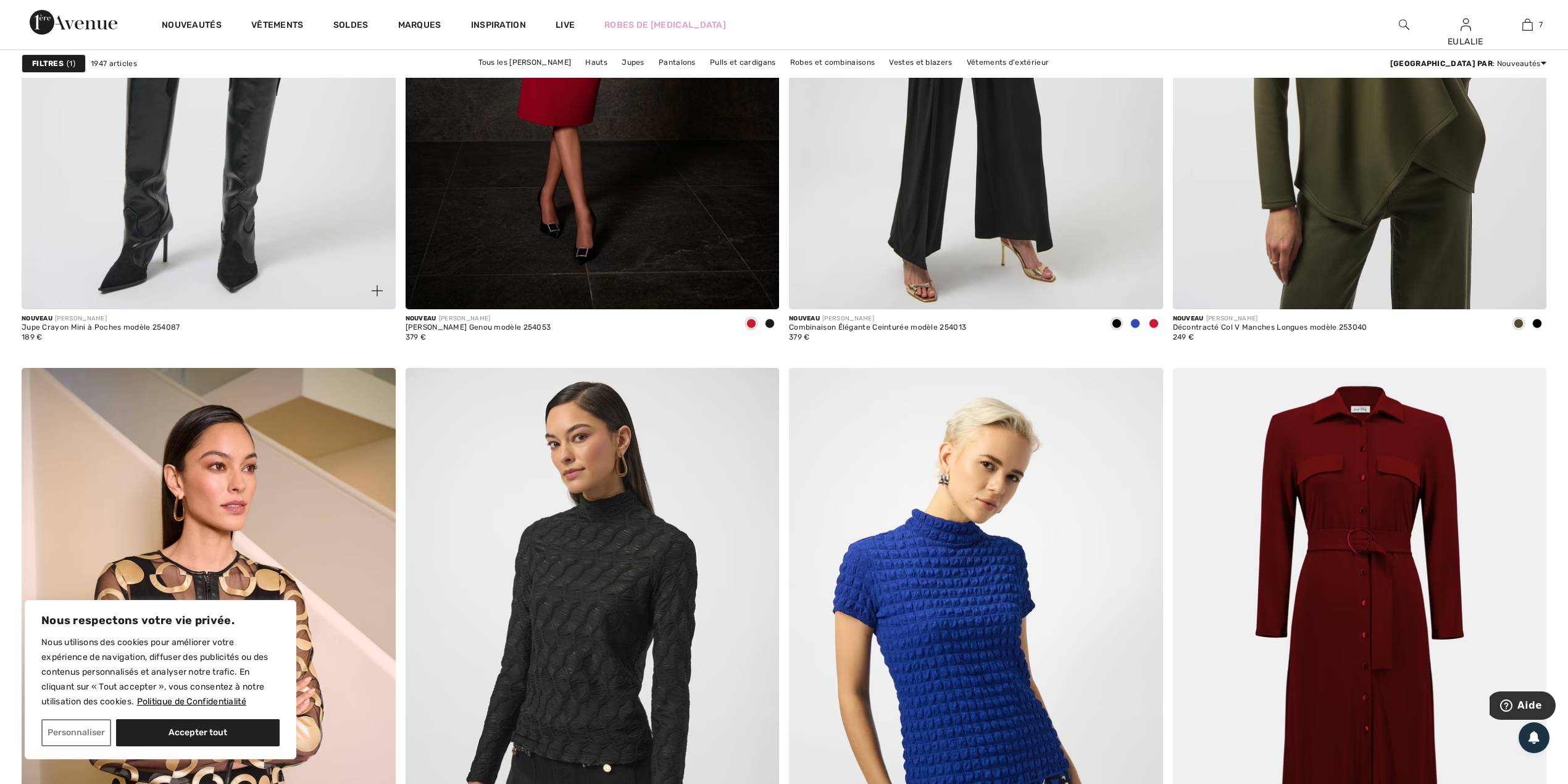
click at [235, 173] on img at bounding box center [209, 28] width 374 height 560
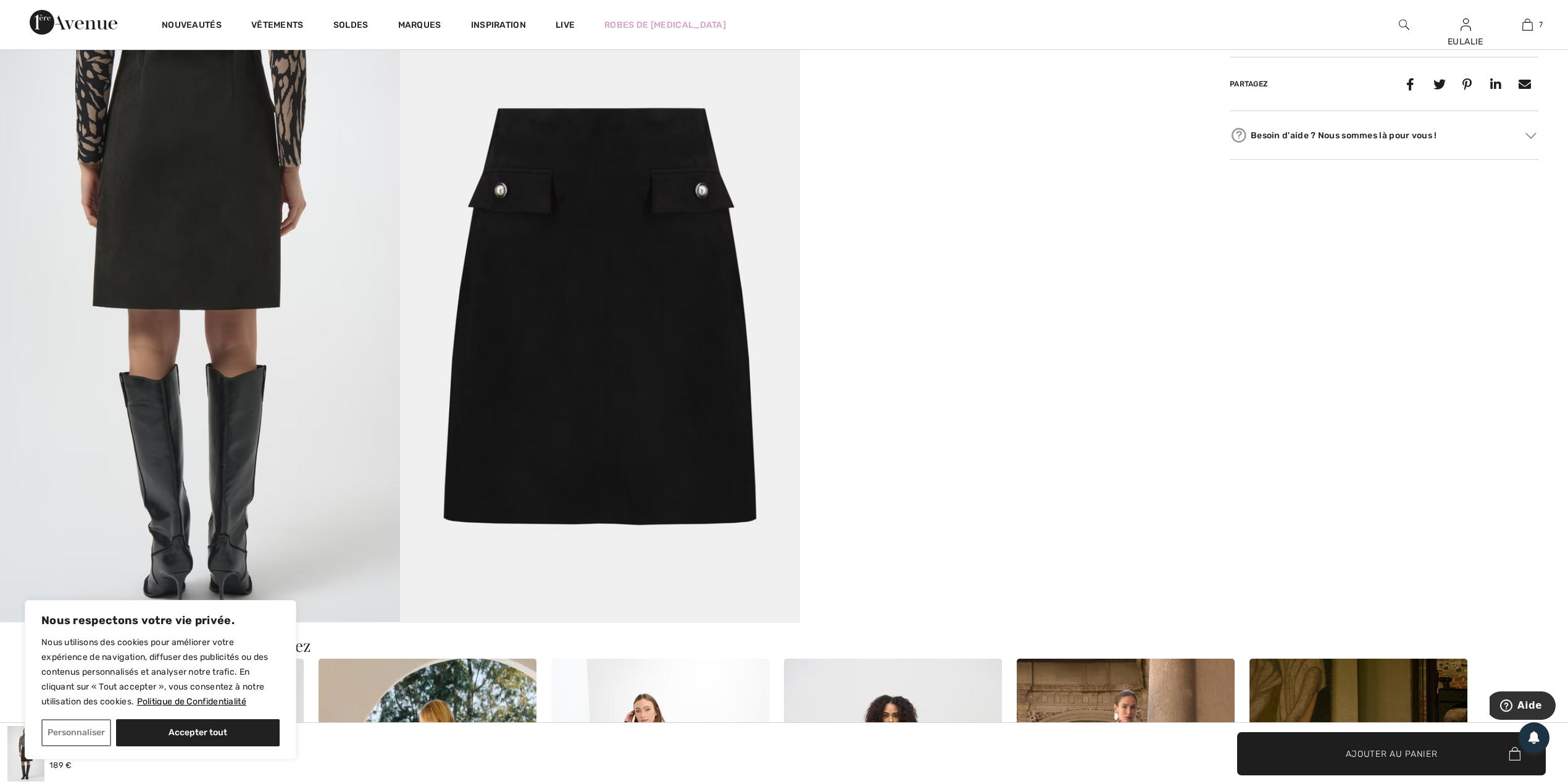
scroll to position [988, 0]
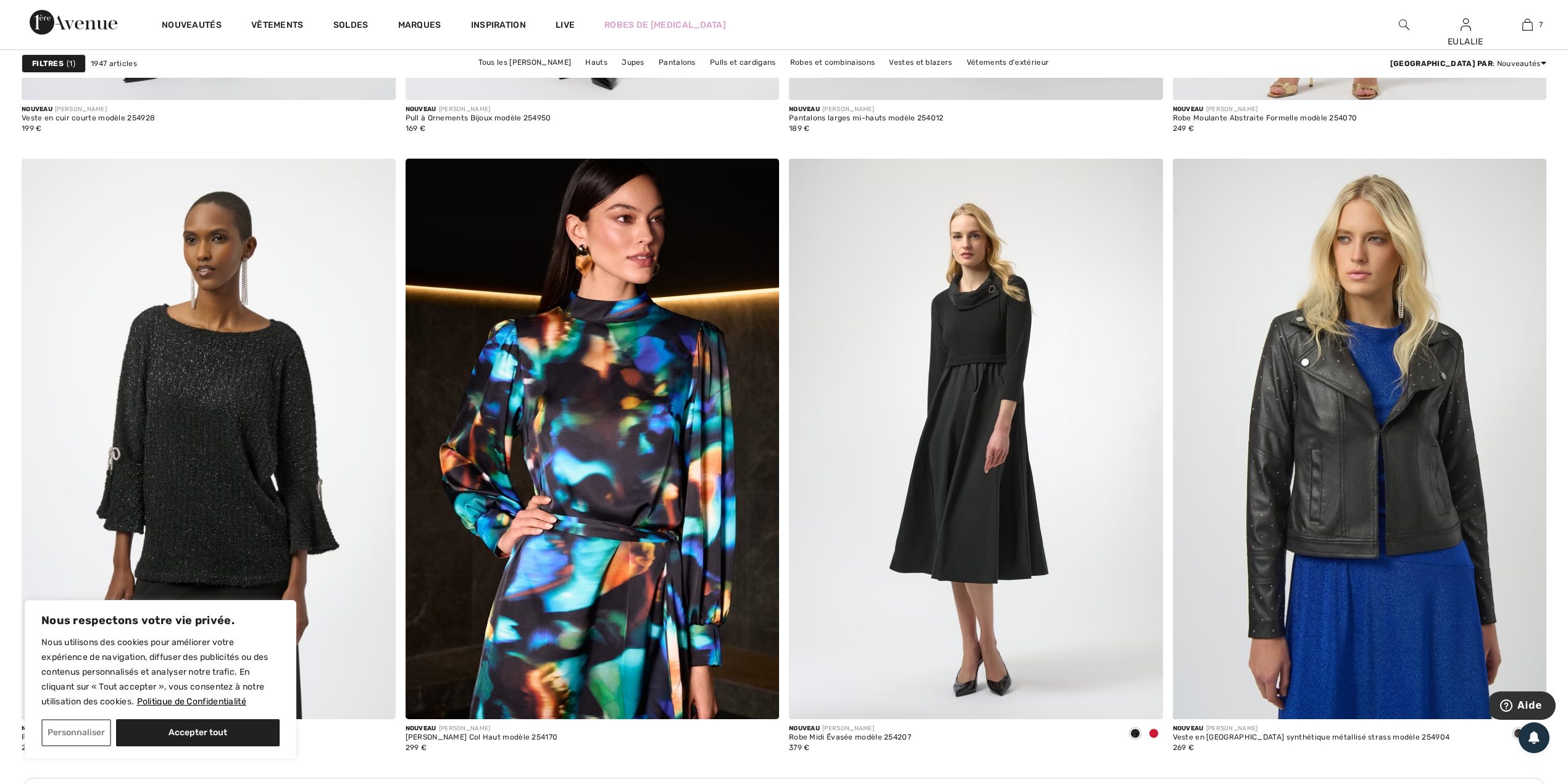
scroll to position [2222, 0]
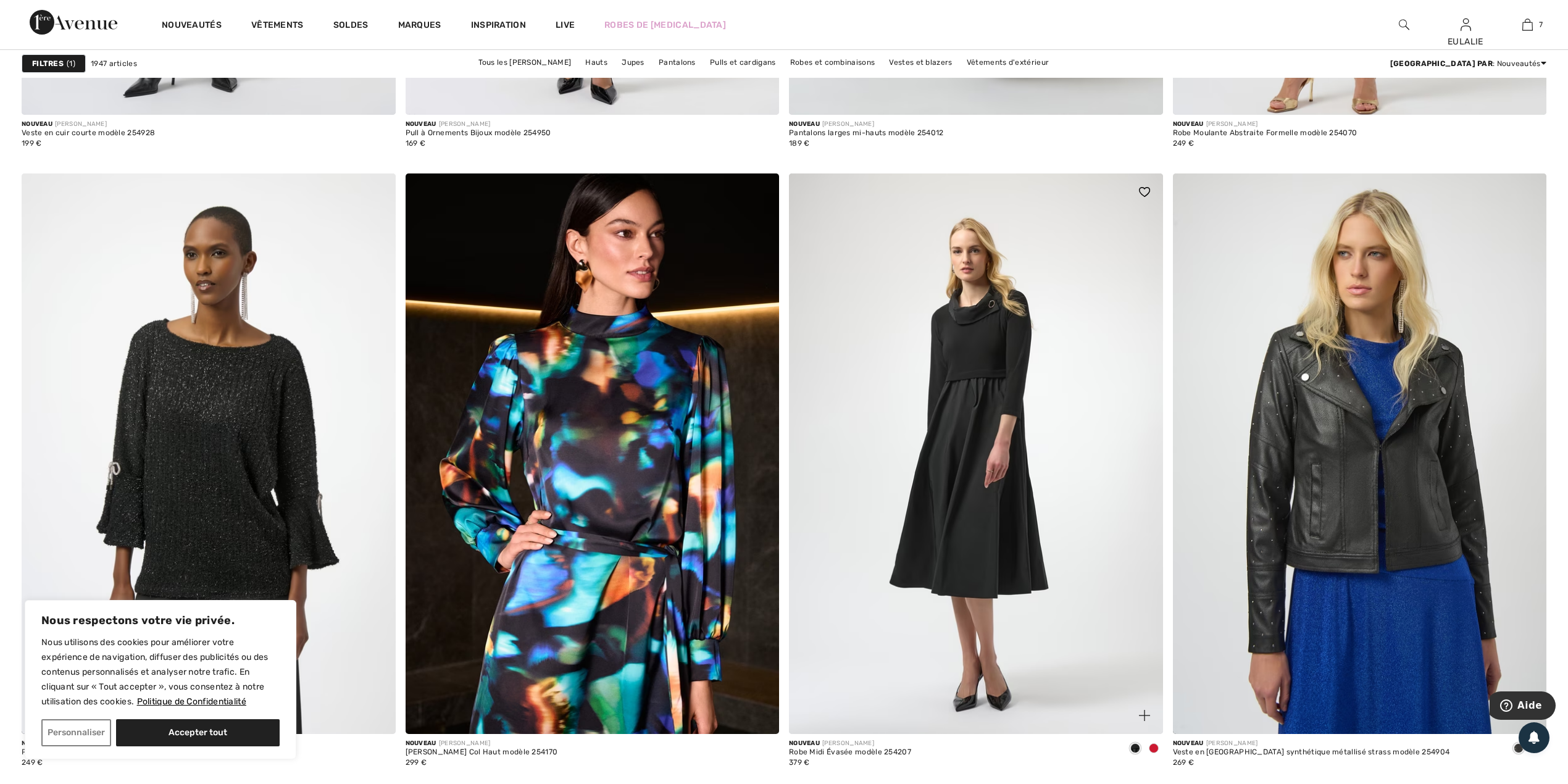
click at [1156, 747] on span at bounding box center [1154, 748] width 10 height 10
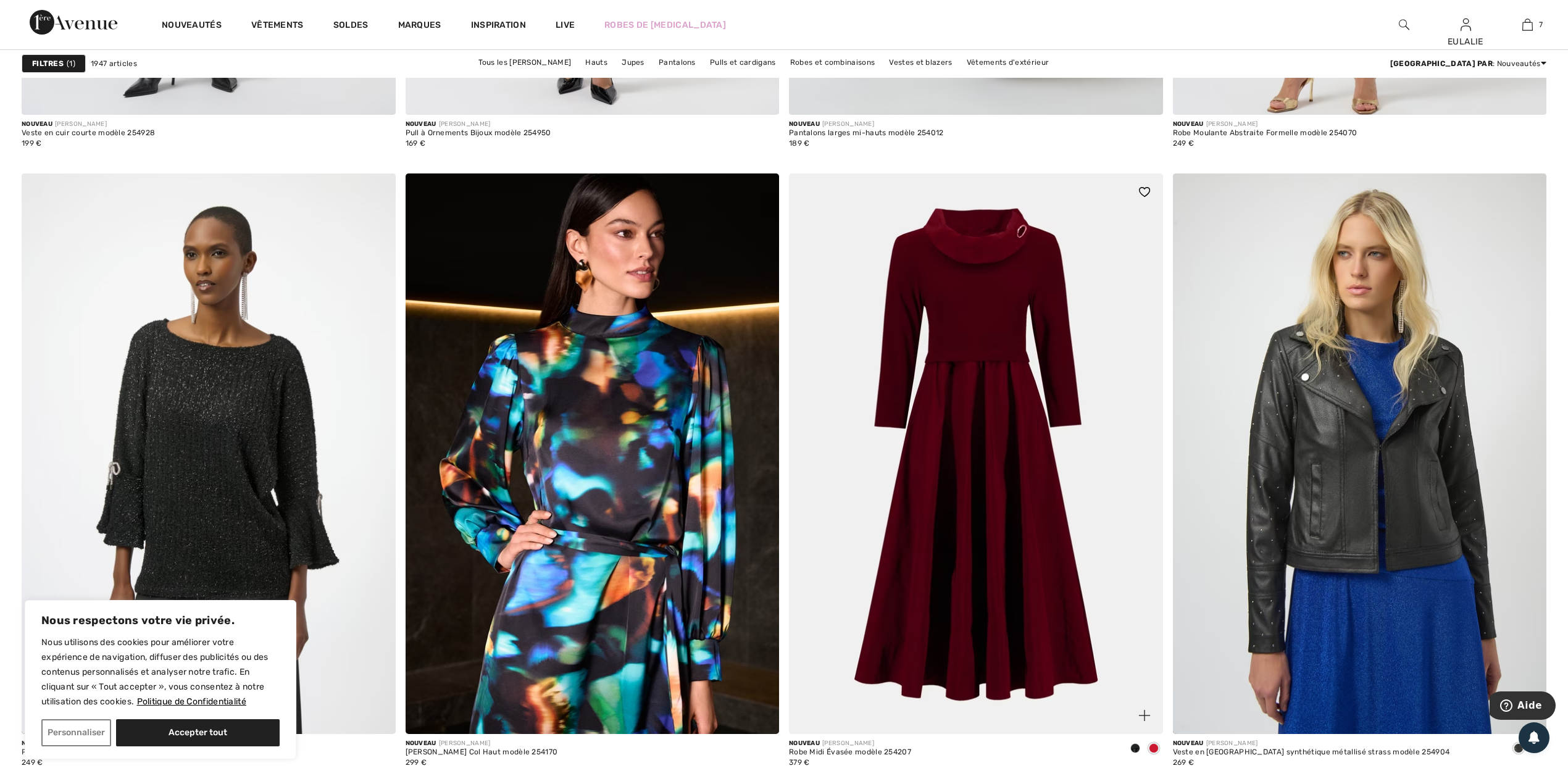
click at [1020, 284] on img at bounding box center [975, 453] width 374 height 560
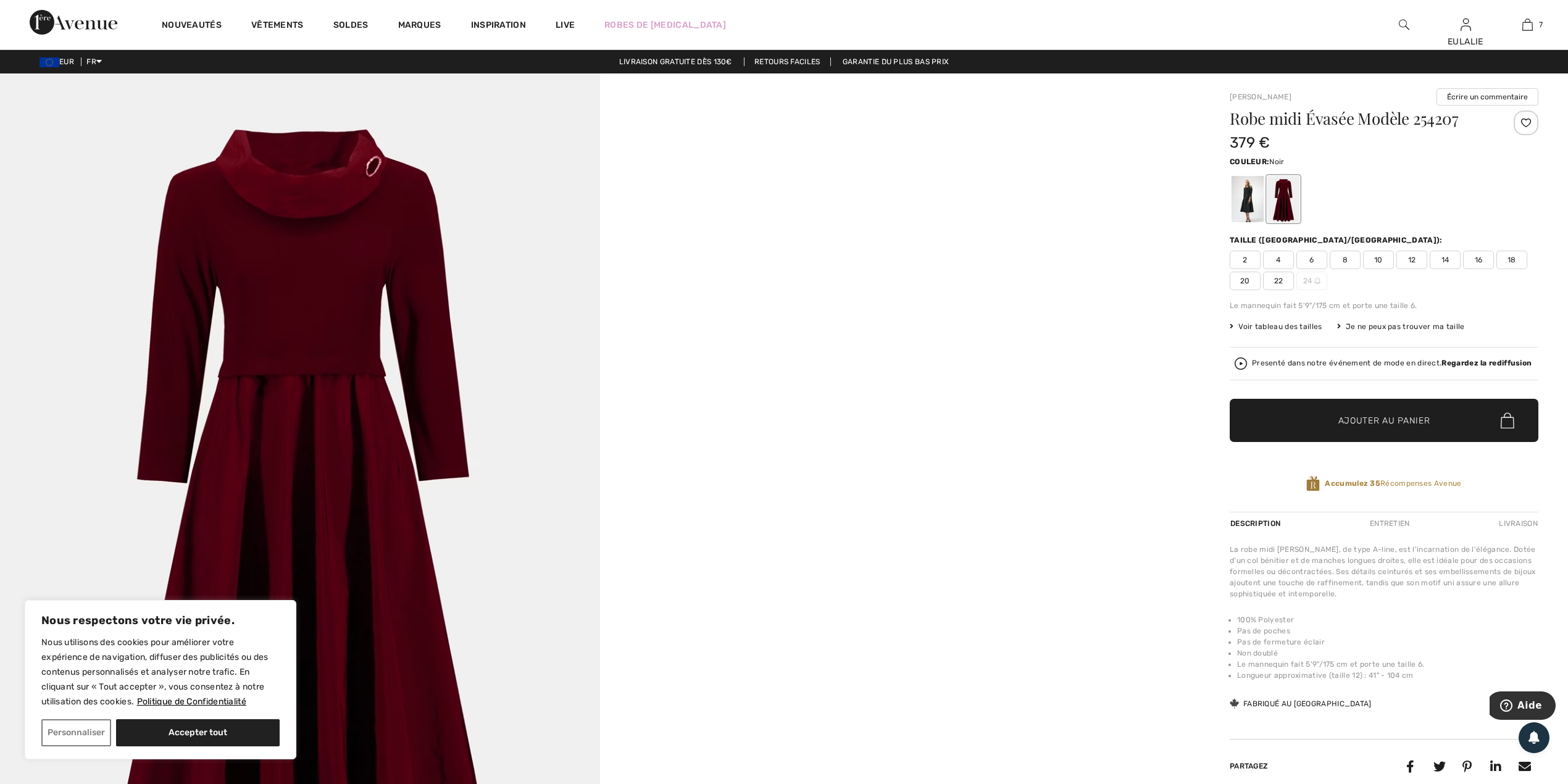
click at [1243, 192] on div at bounding box center [1247, 199] width 33 height 46
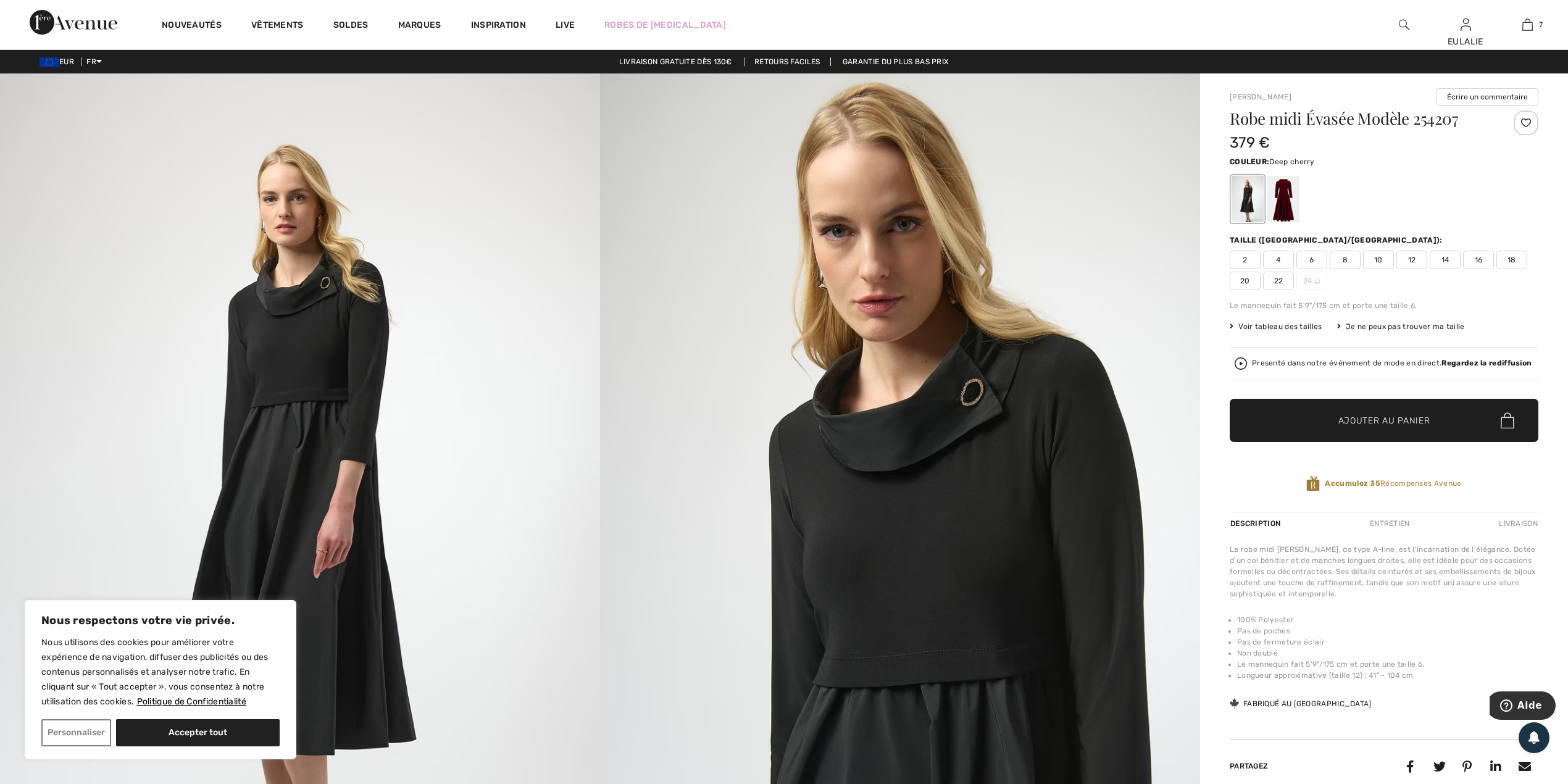
click at [1277, 185] on div at bounding box center [1284, 199] width 33 height 46
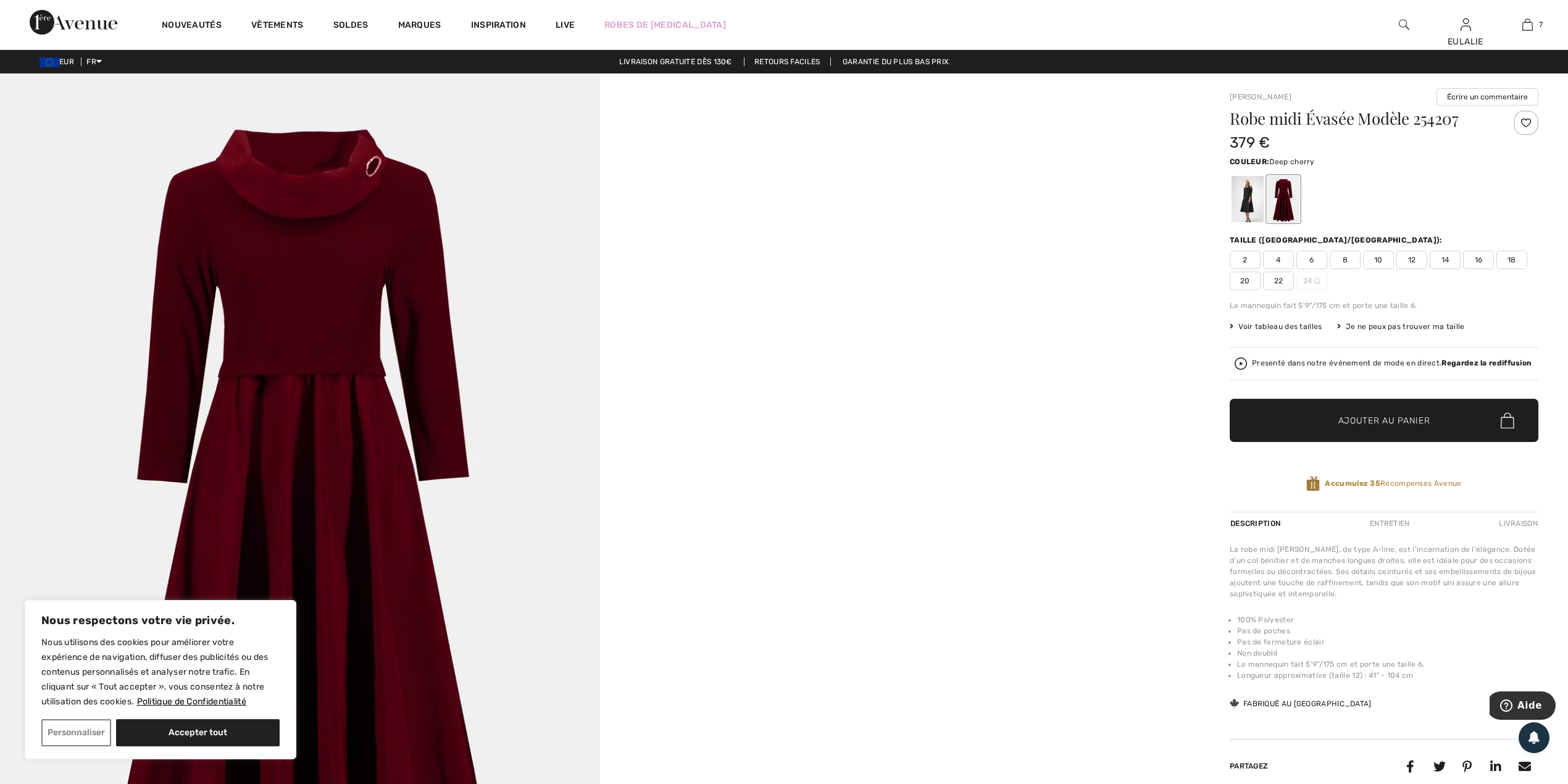
click at [1527, 124] on div at bounding box center [1526, 123] width 25 height 25
click at [1445, 255] on span "14" at bounding box center [1445, 259] width 31 height 18
click at [1367, 420] on span "Ajouter au panier" at bounding box center [1384, 421] width 92 height 13
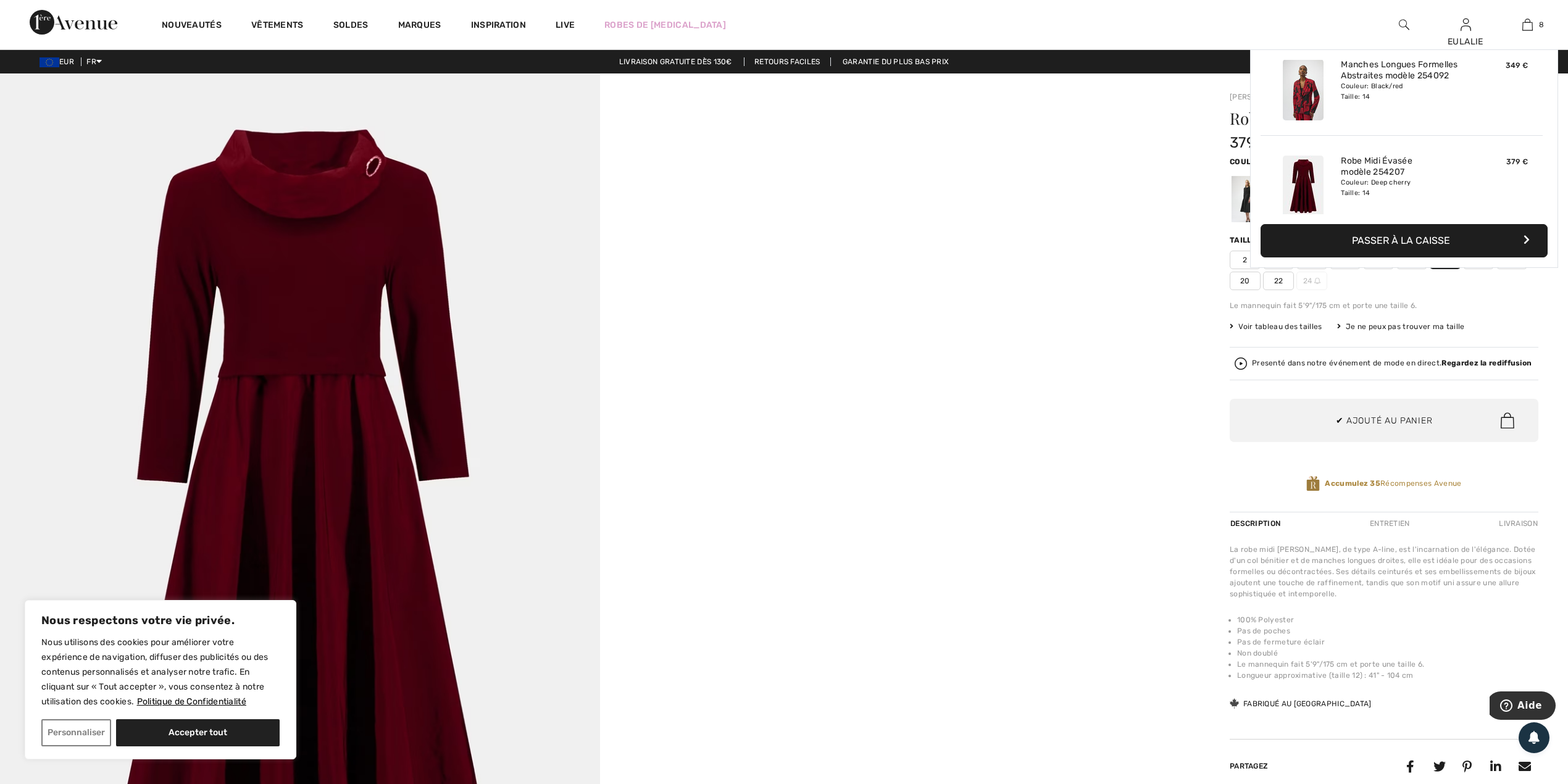
scroll to position [617, 0]
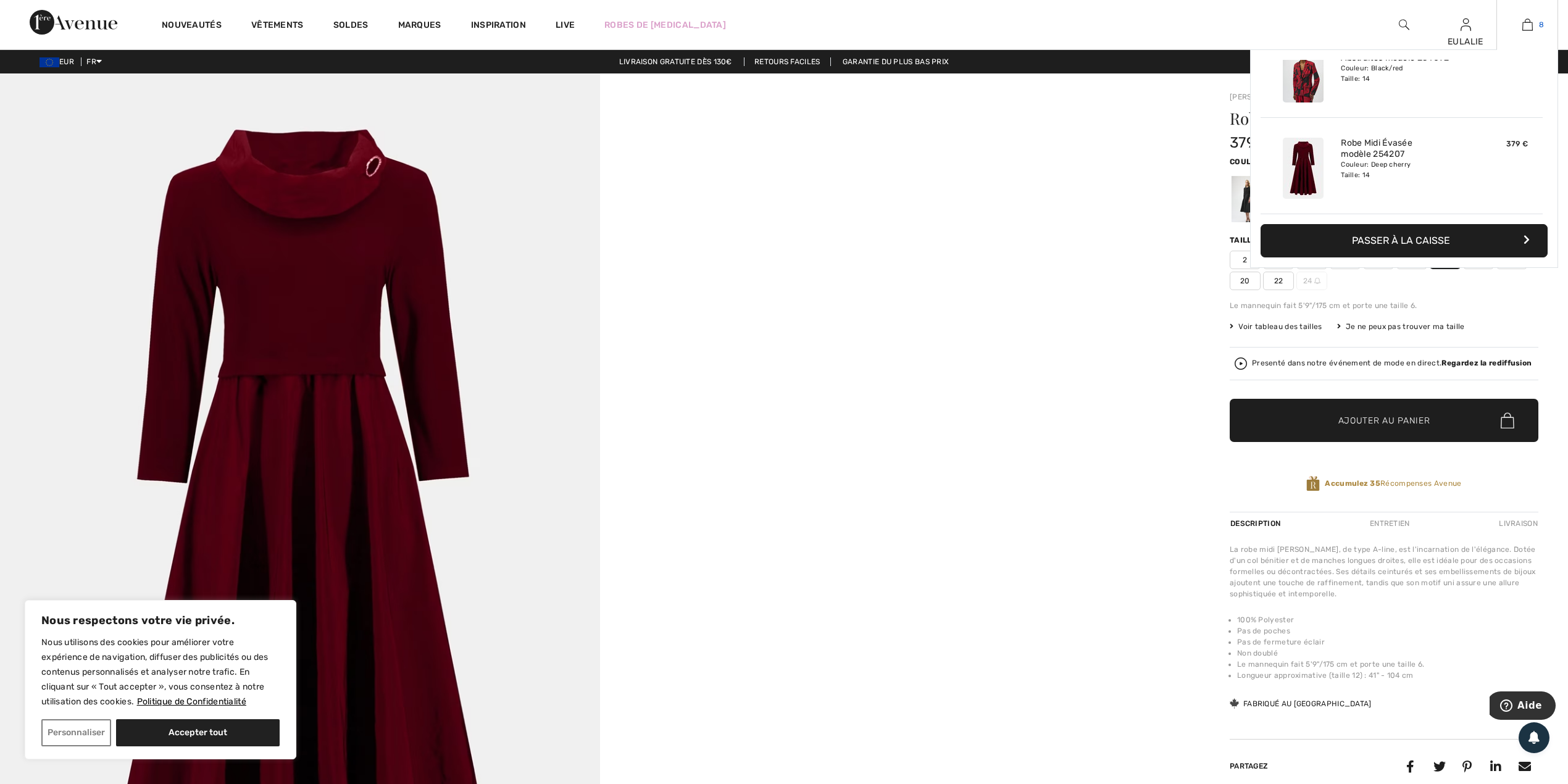
click at [1523, 25] on img at bounding box center [1527, 24] width 11 height 14
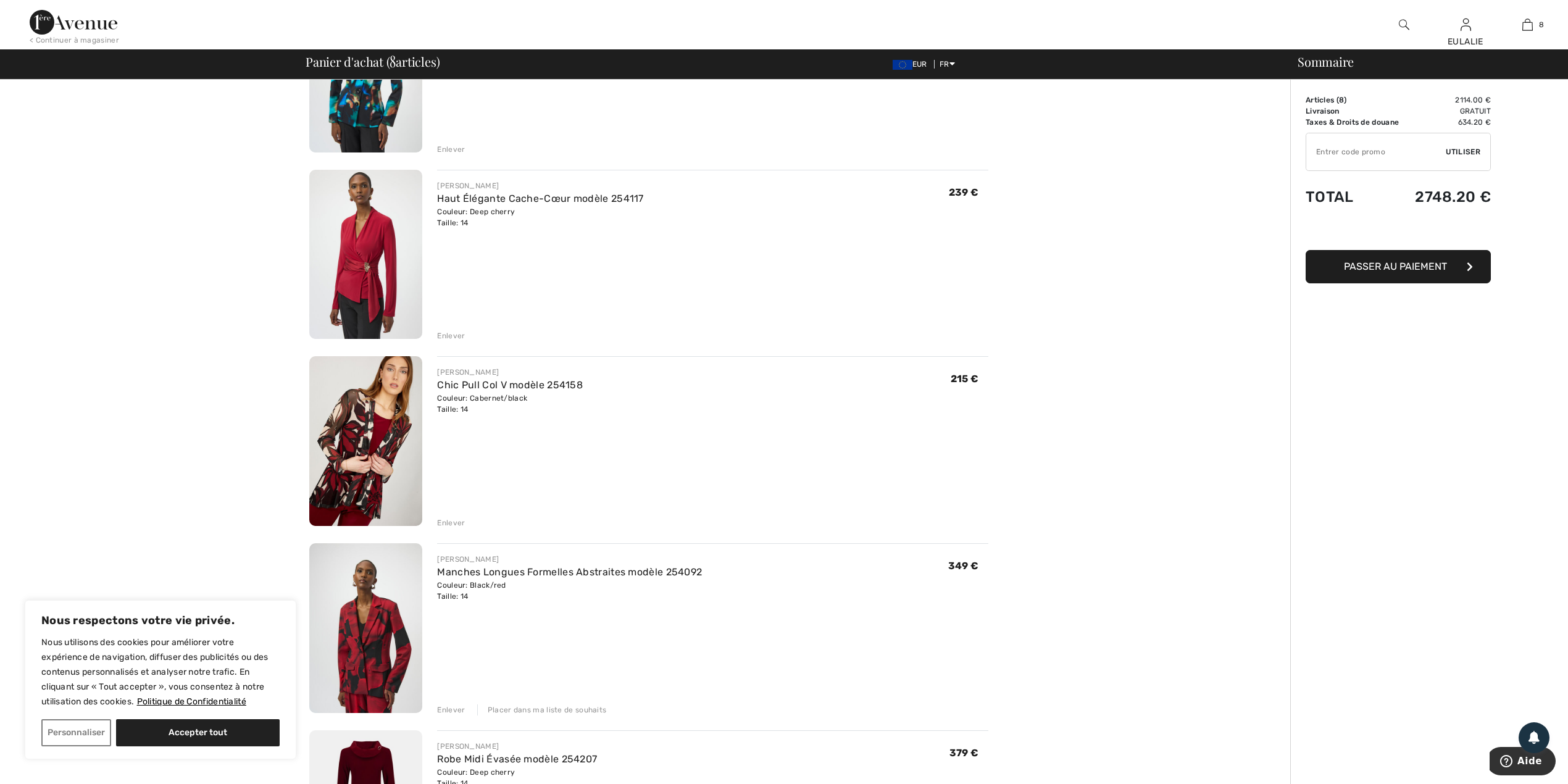
scroll to position [905, 0]
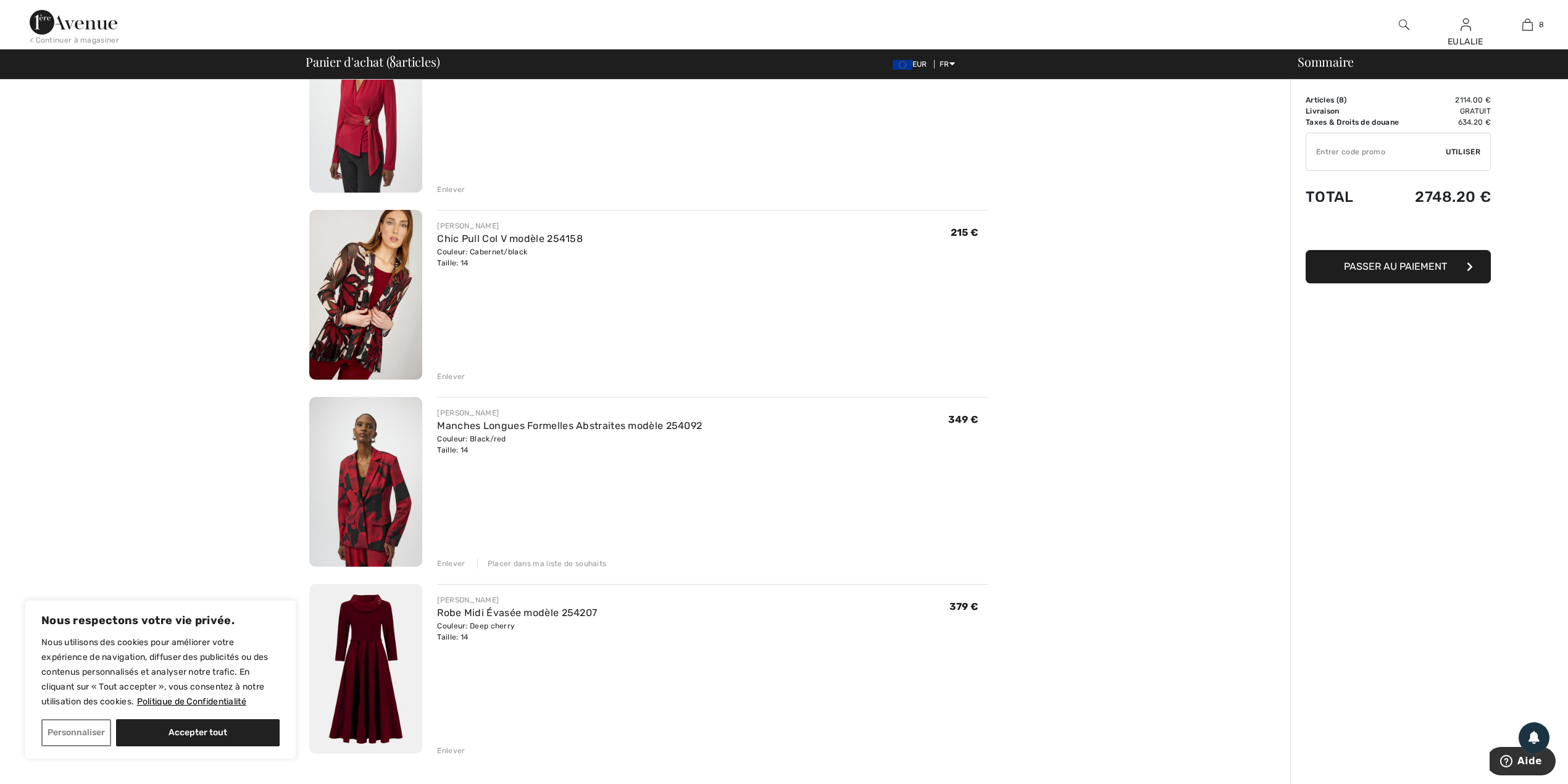
click at [375, 472] on img at bounding box center [366, 482] width 113 height 169
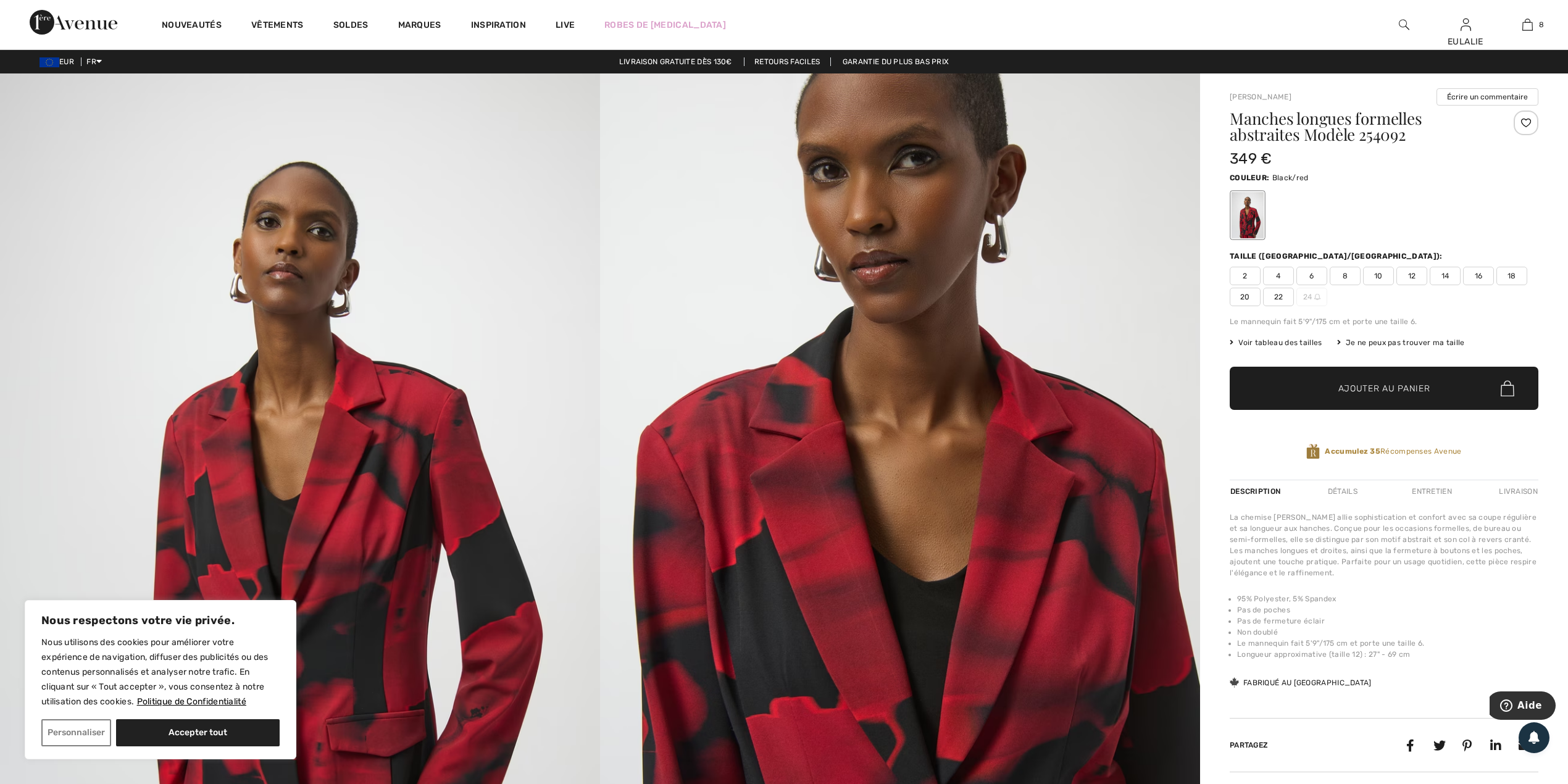
click at [1524, 122] on div at bounding box center [1526, 123] width 25 height 25
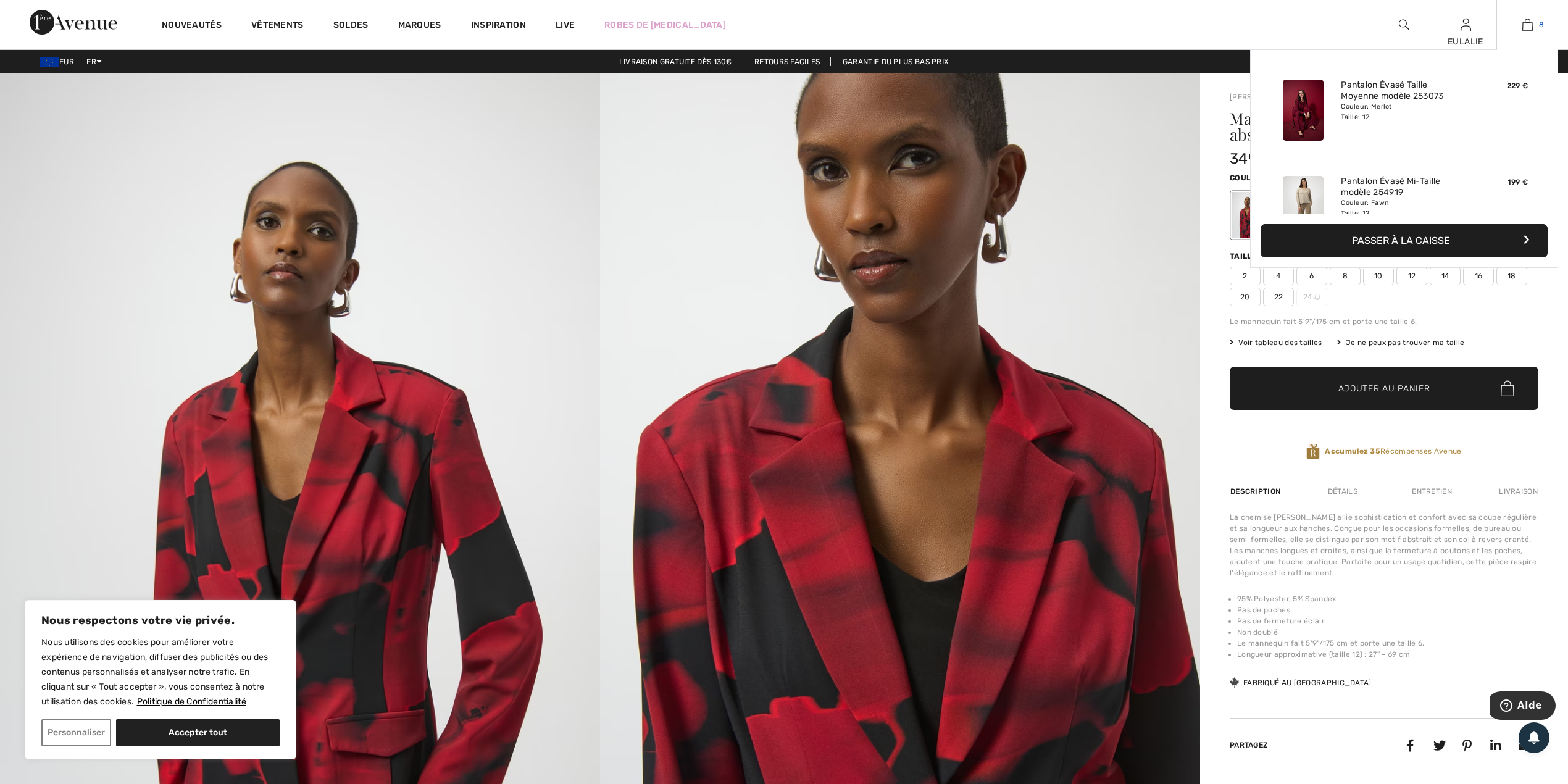
click at [1531, 26] on img at bounding box center [1527, 24] width 11 height 14
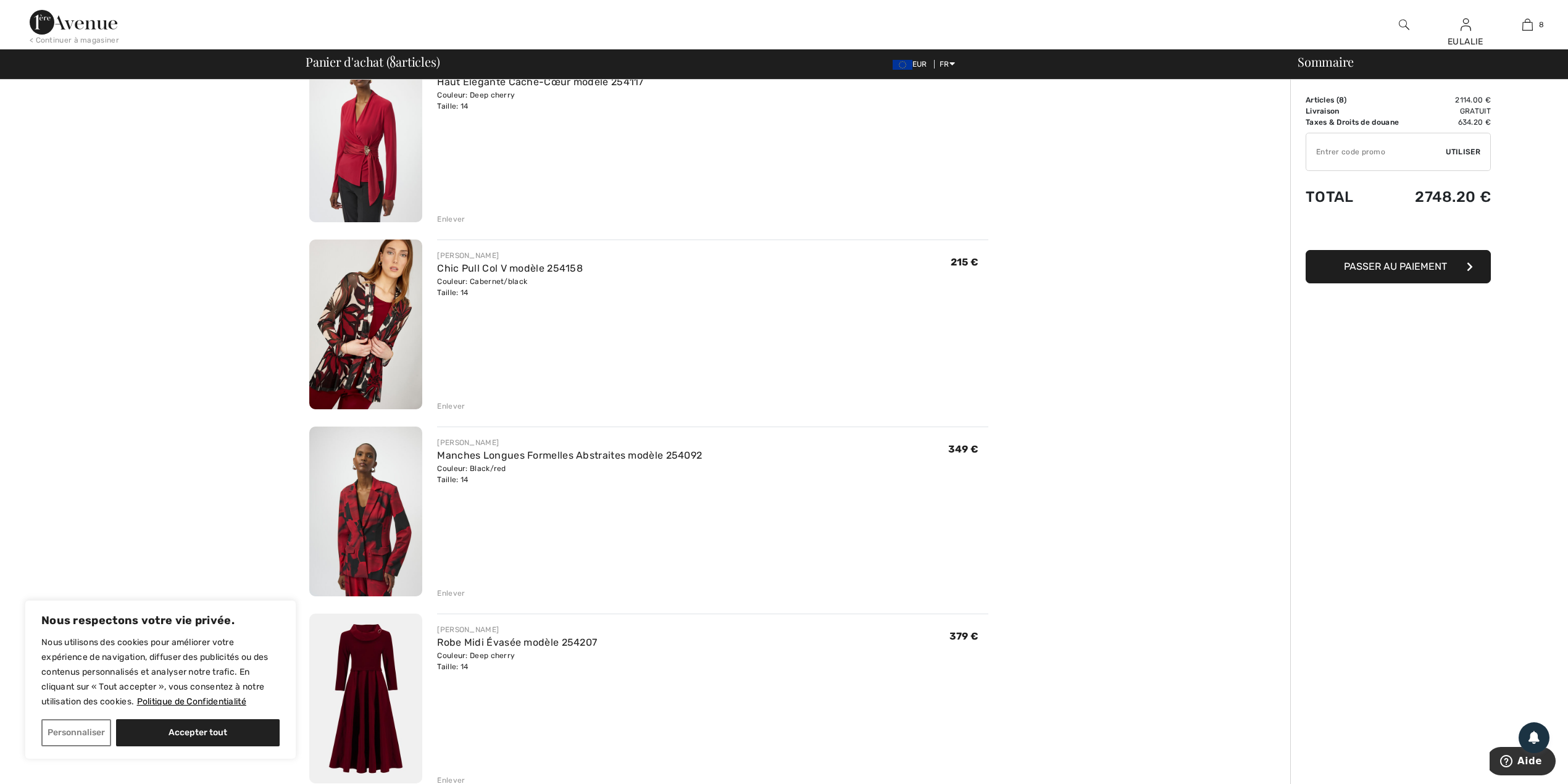
scroll to position [905, 0]
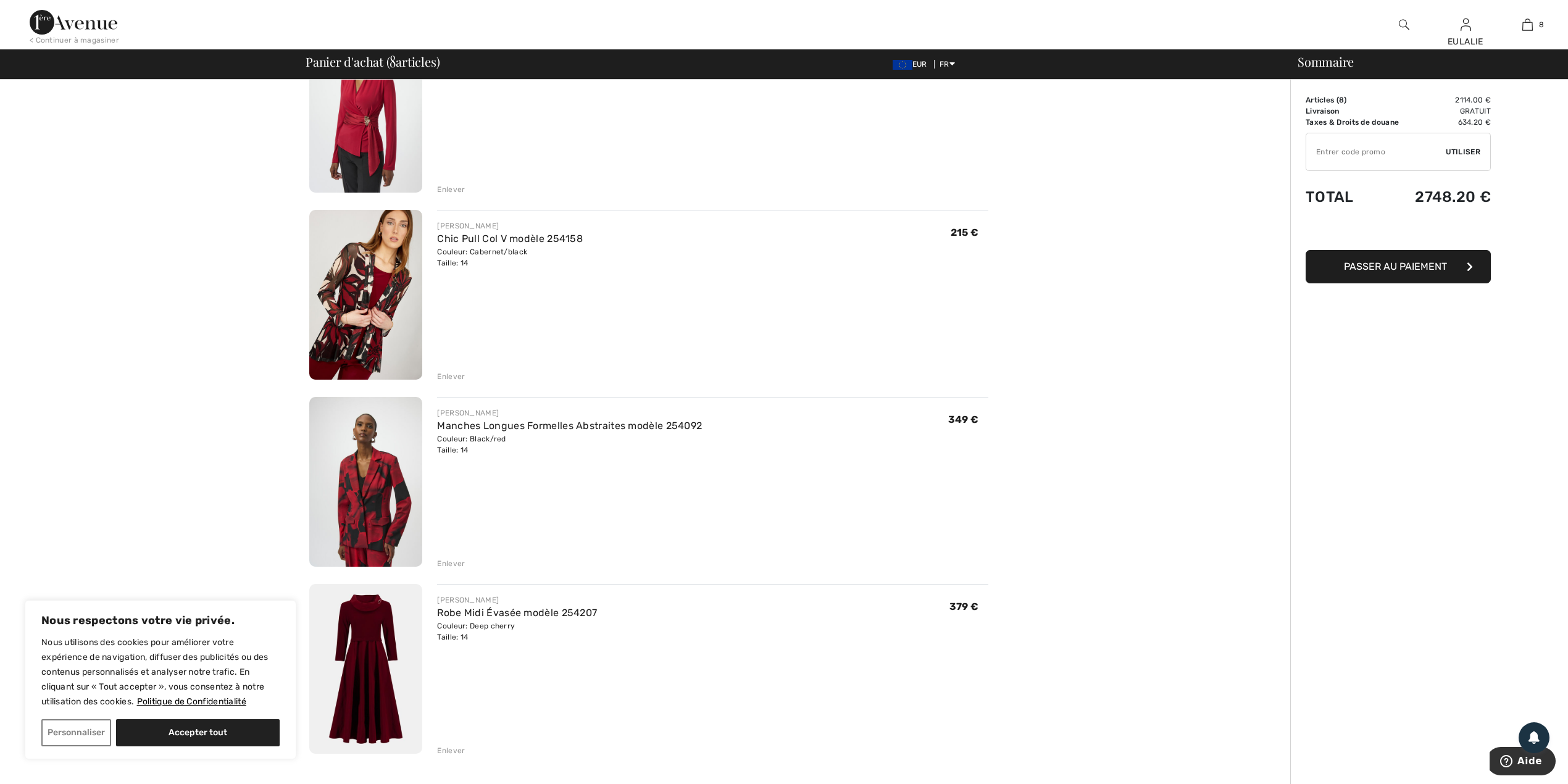
click at [446, 560] on div "Enlever" at bounding box center [450, 564] width 28 height 11
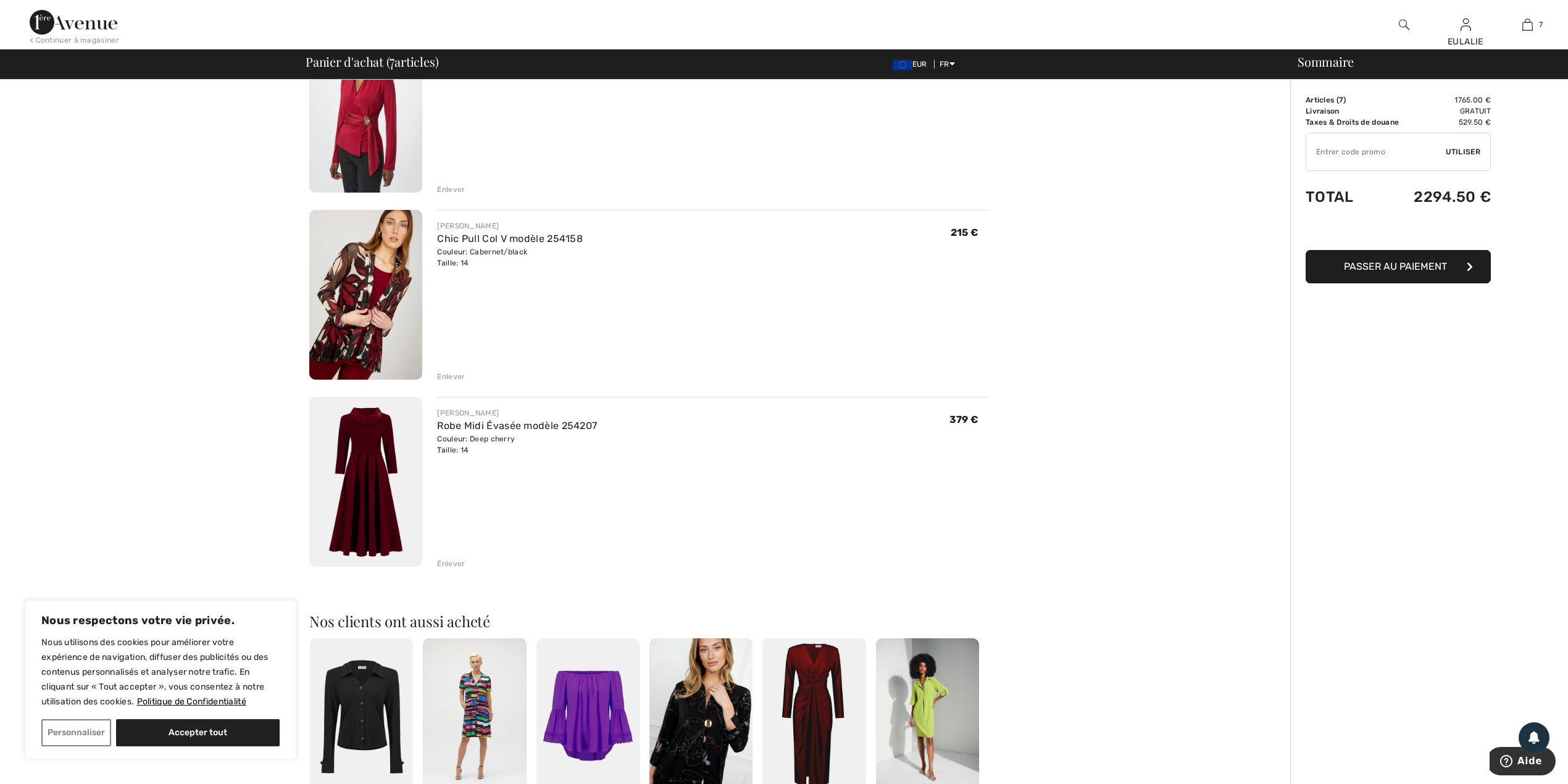
click at [447, 559] on div "Enlever" at bounding box center [450, 564] width 28 height 11
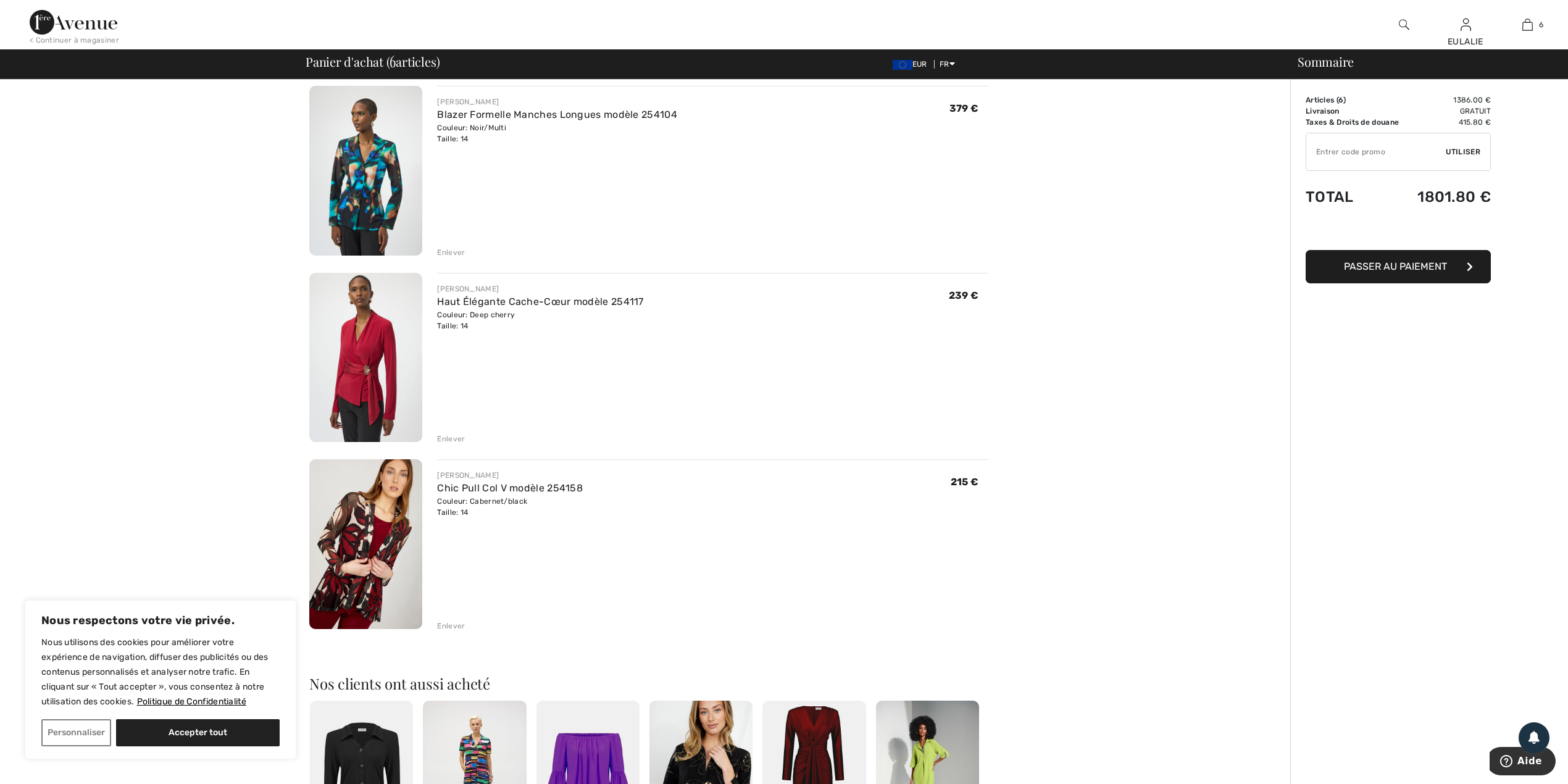
scroll to position [658, 0]
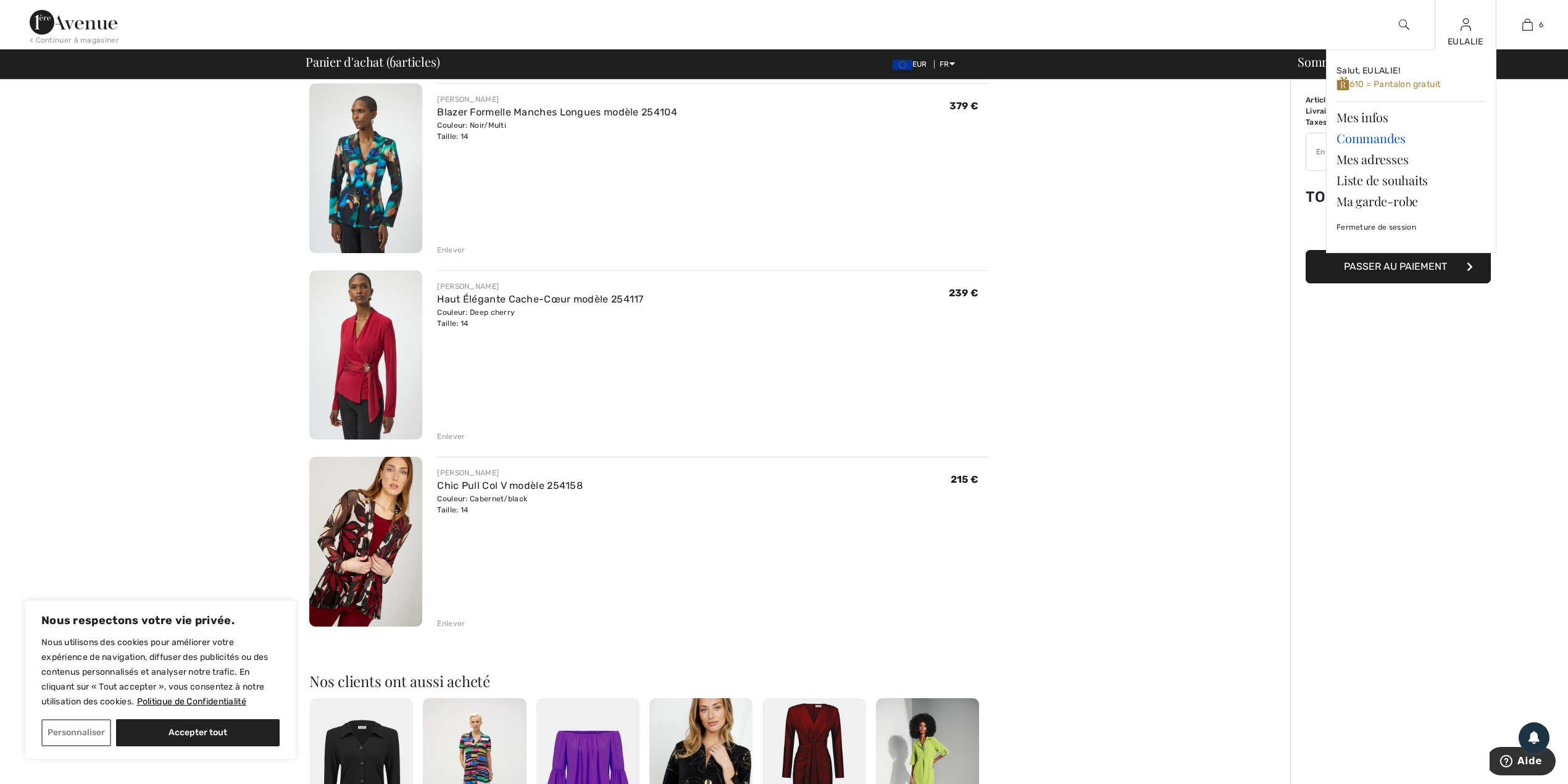
click at [1391, 139] on link "Commandes" at bounding box center [1411, 138] width 149 height 21
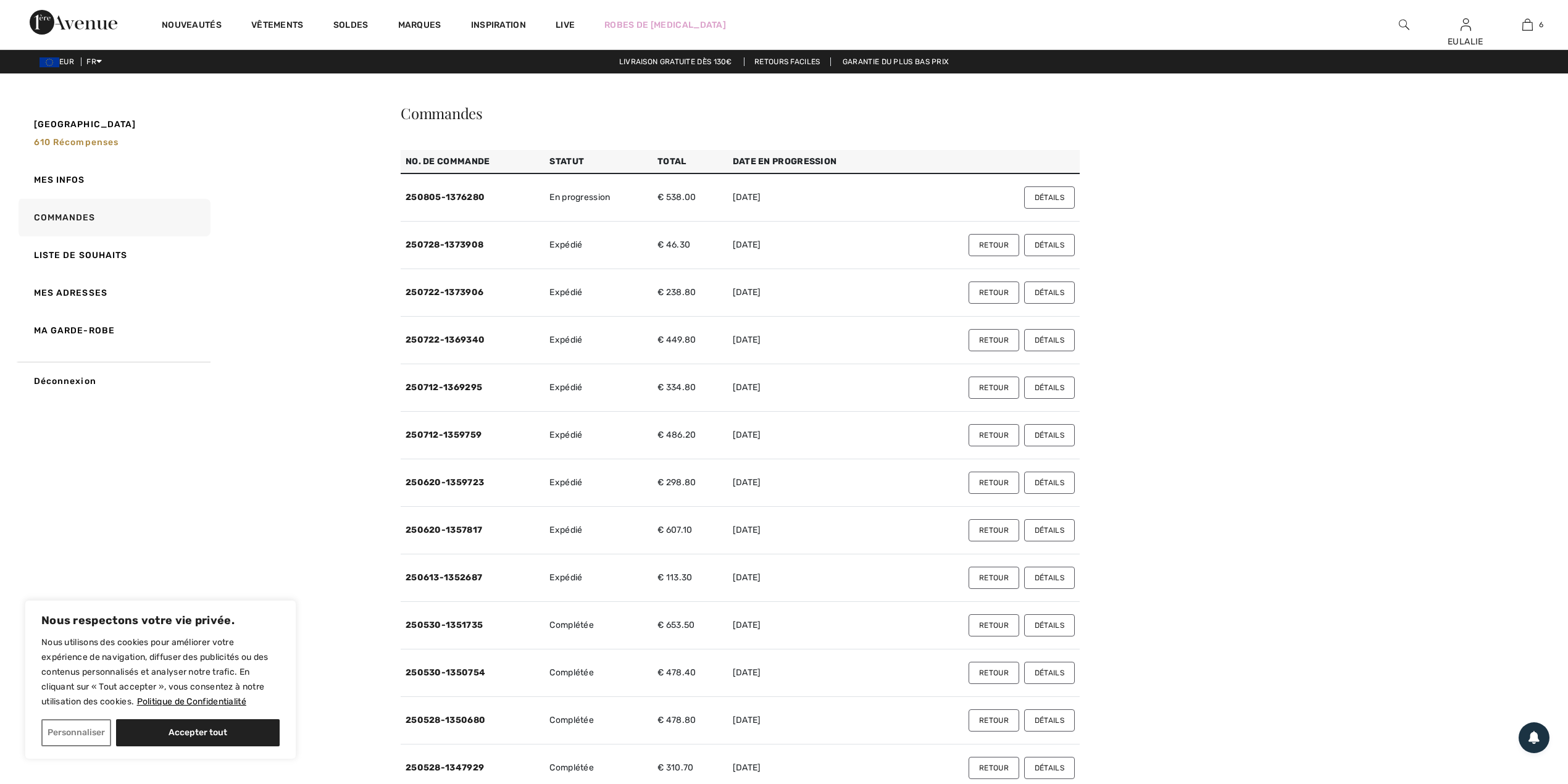
click at [1049, 201] on button "Détails" at bounding box center [1049, 197] width 51 height 22
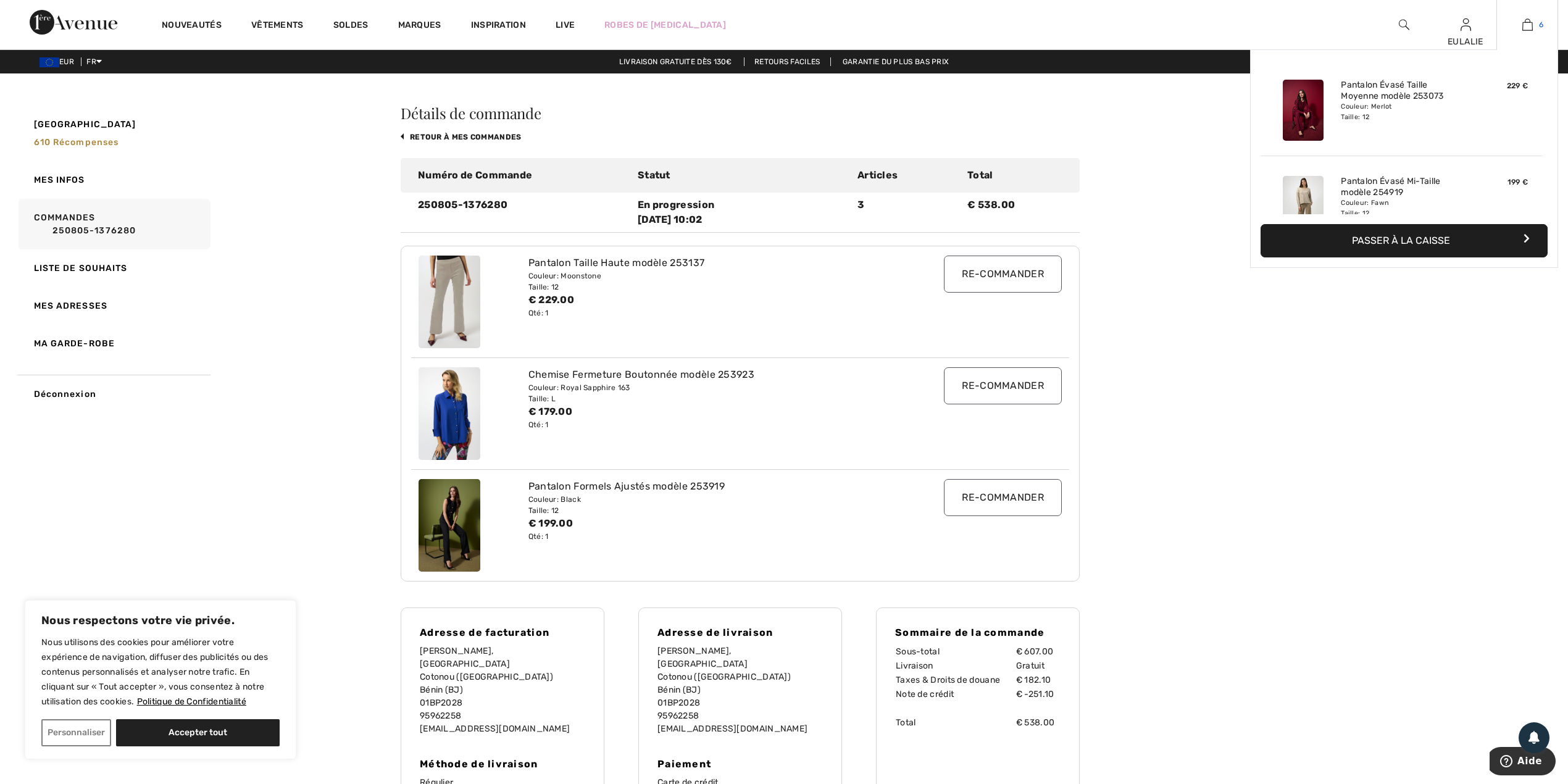
click at [1526, 22] on img at bounding box center [1527, 24] width 11 height 14
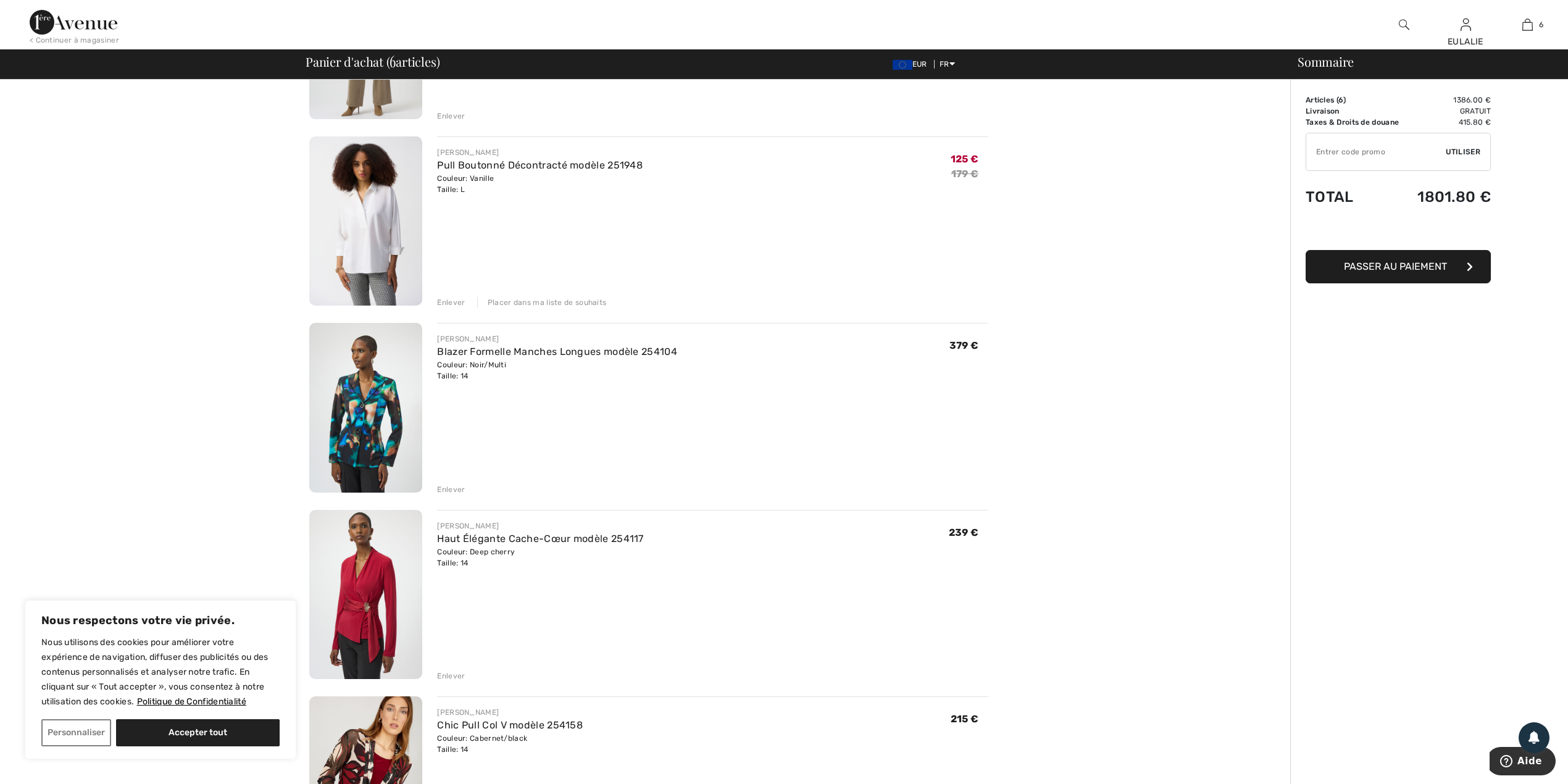
scroll to position [329, 0]
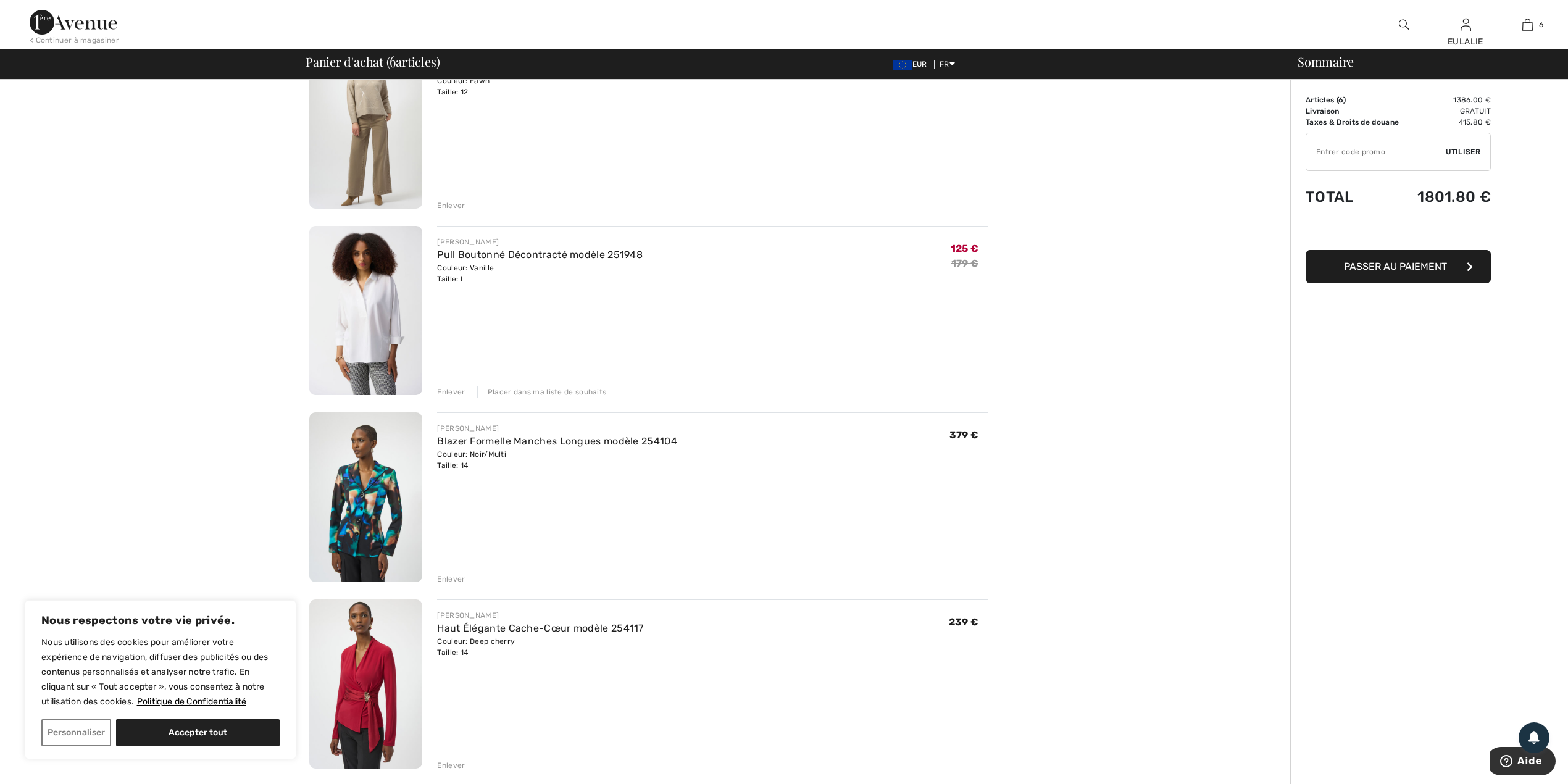
click at [458, 262] on div "Couleur: Vanille Taille: L" at bounding box center [539, 273] width 206 height 22
click at [383, 284] on img at bounding box center [366, 310] width 113 height 169
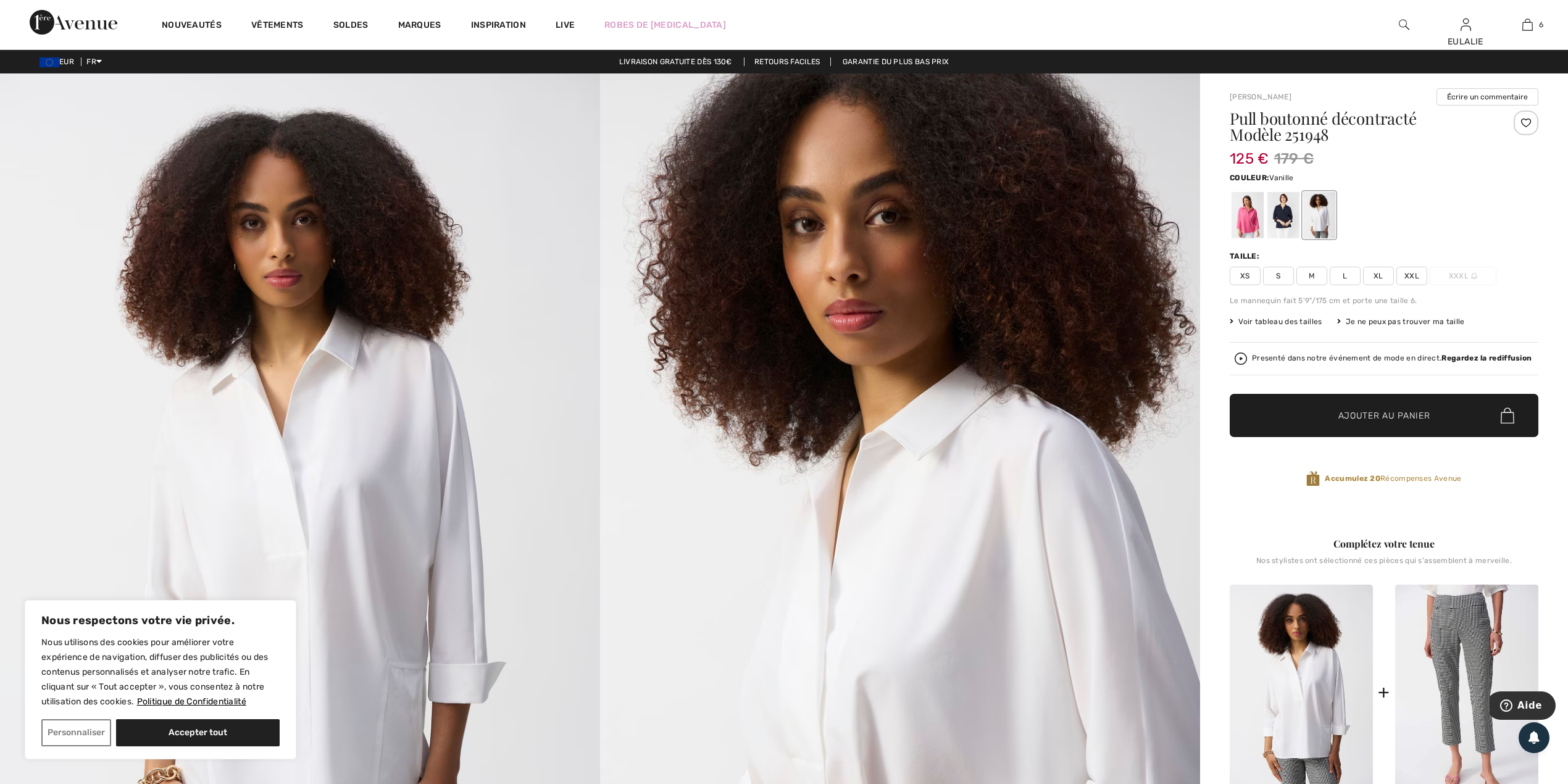
click at [962, 408] on img at bounding box center [900, 523] width 600 height 899
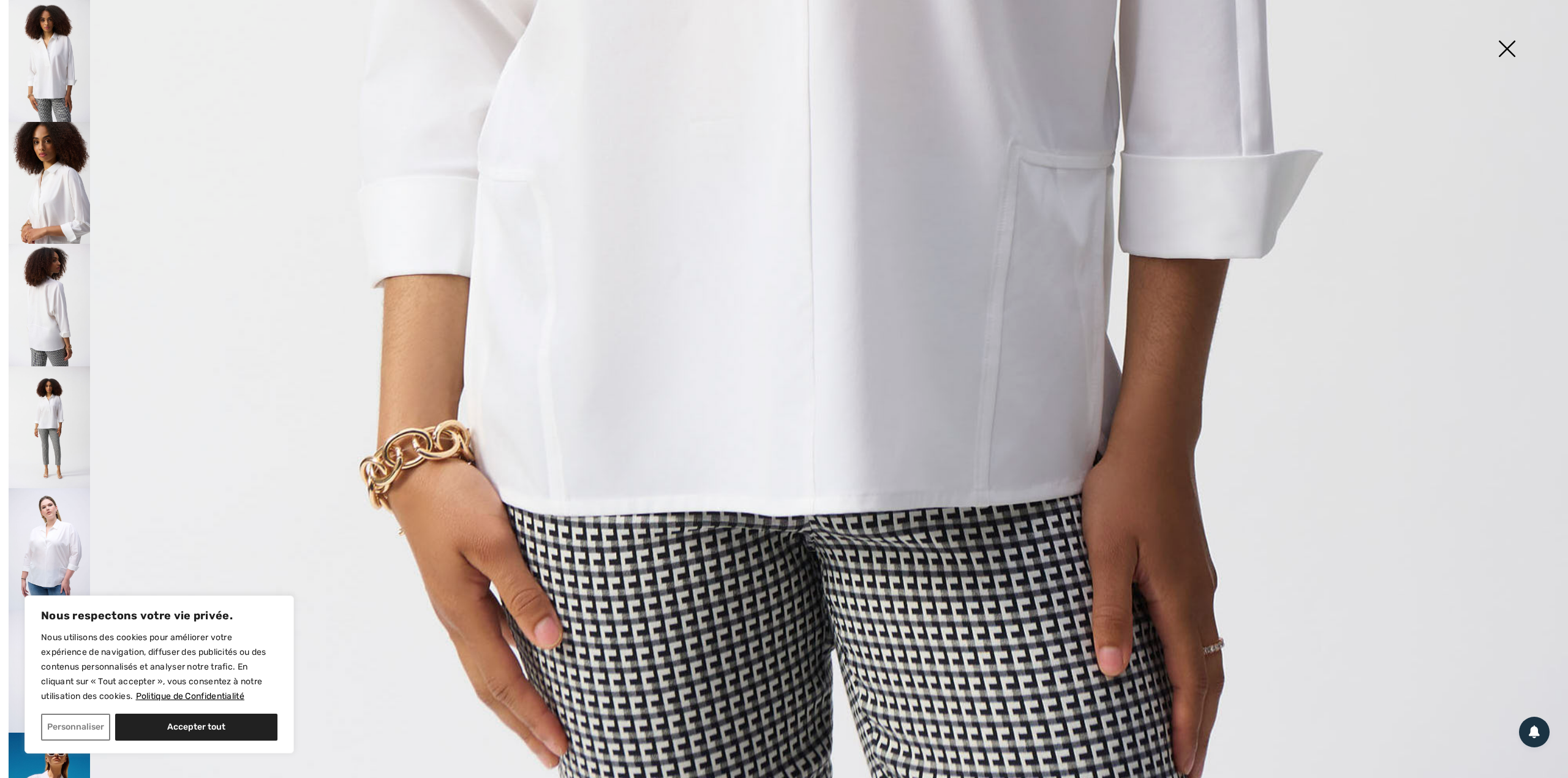
scroll to position [1388, 0]
click at [42, 395] on img at bounding box center [49, 427] width 82 height 122
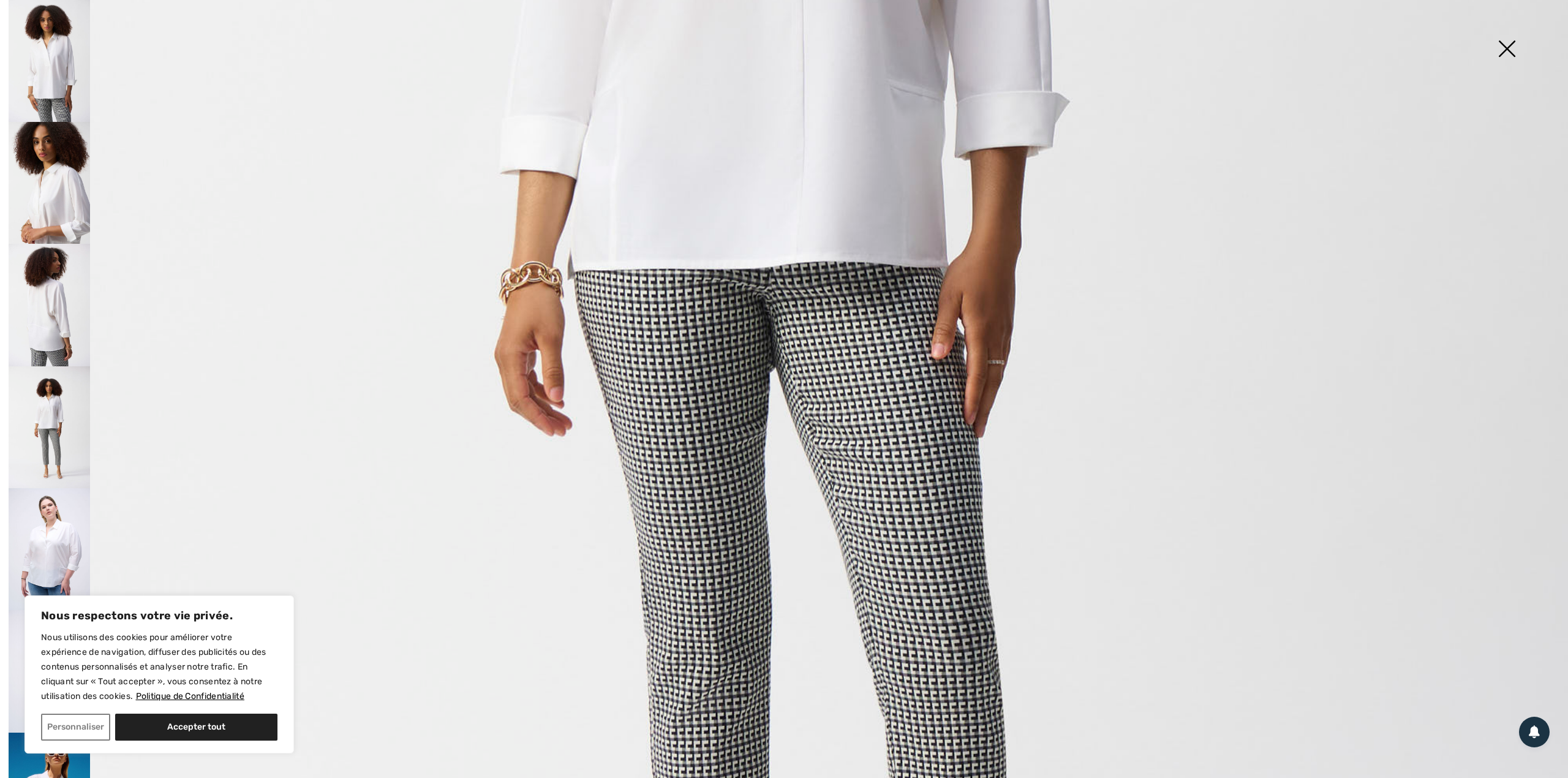
scroll to position [653, 0]
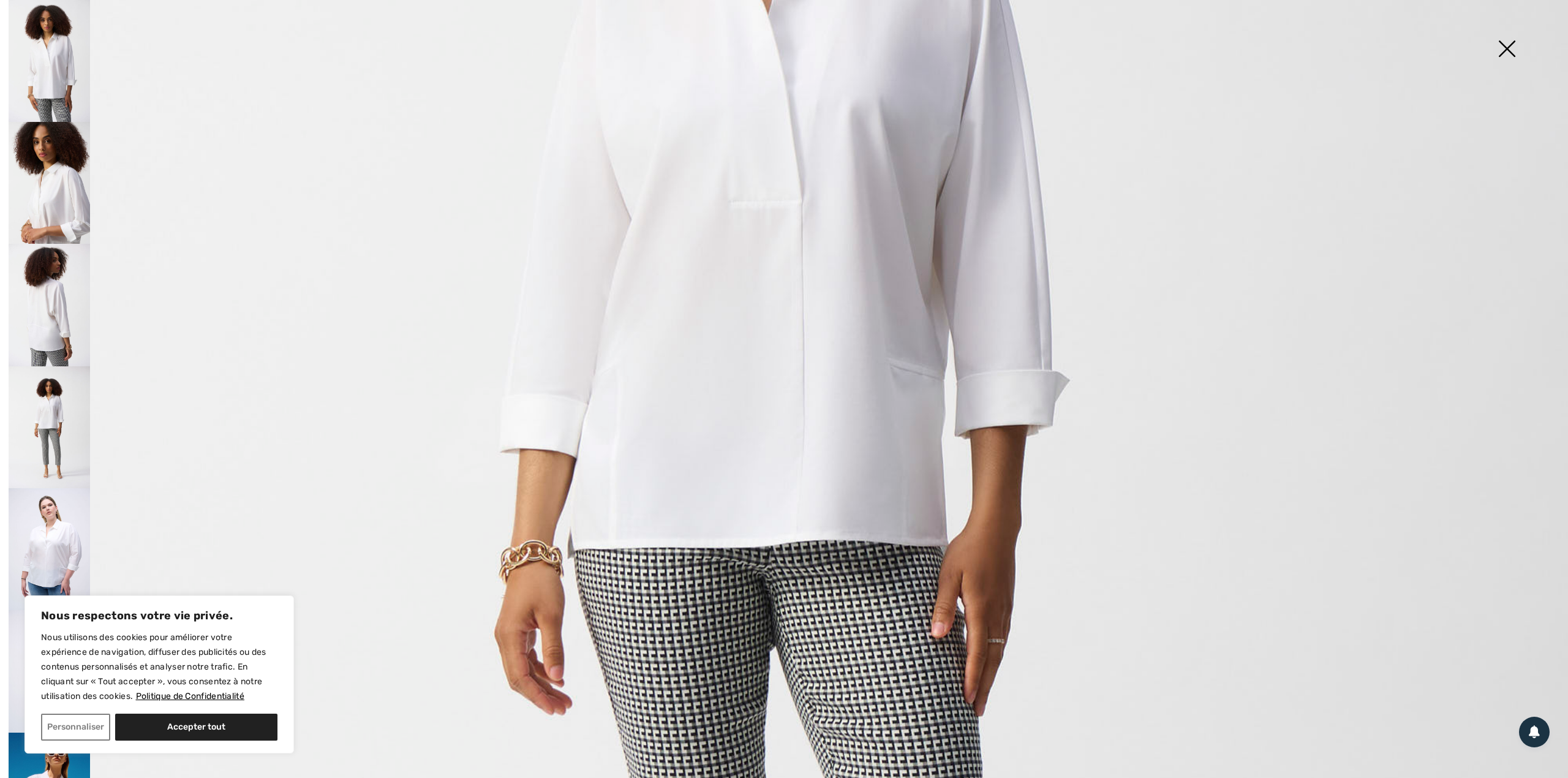
click at [42, 278] on img at bounding box center [49, 305] width 82 height 122
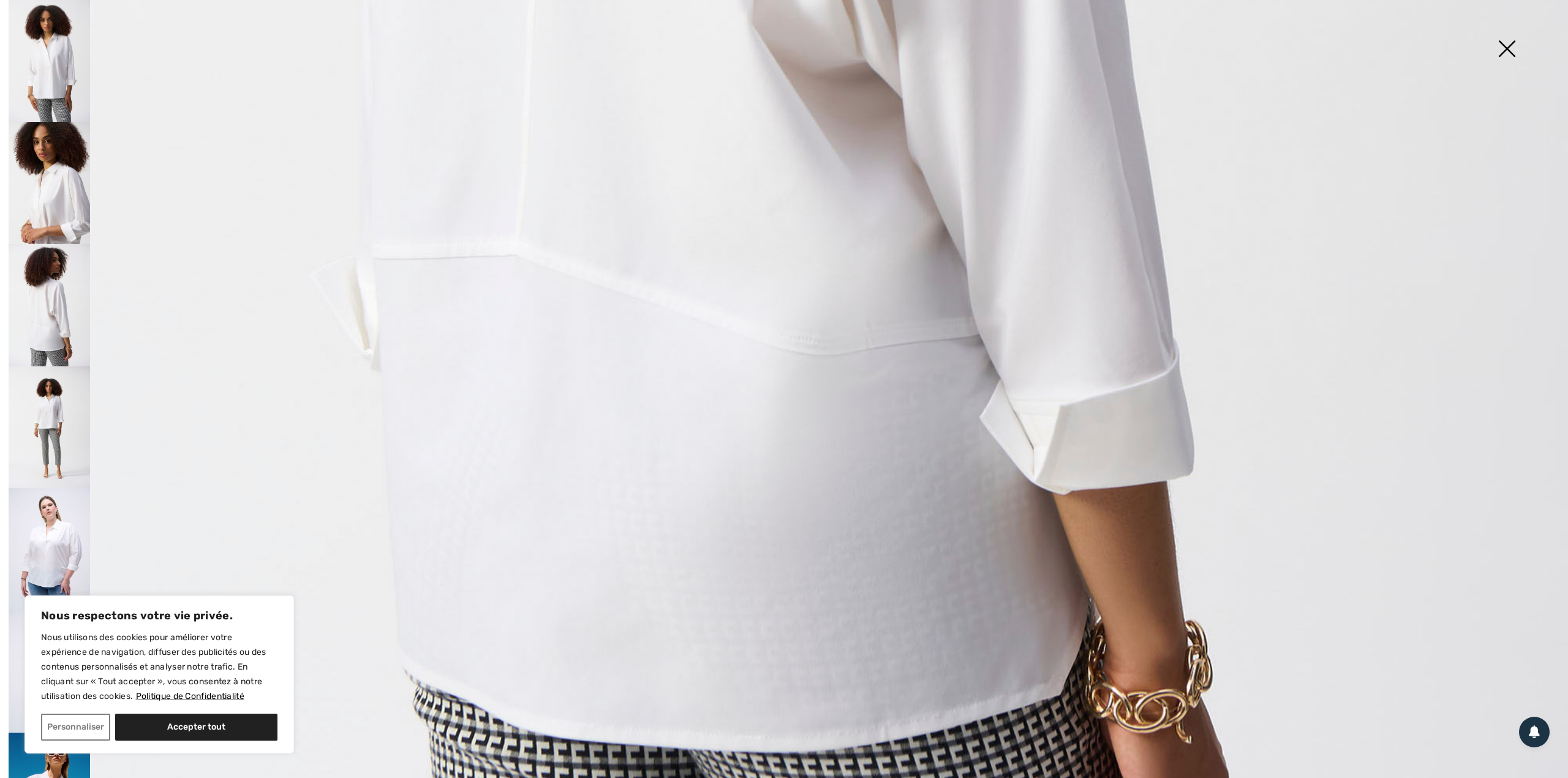
scroll to position [1306, 0]
click at [46, 516] on img at bounding box center [49, 549] width 82 height 123
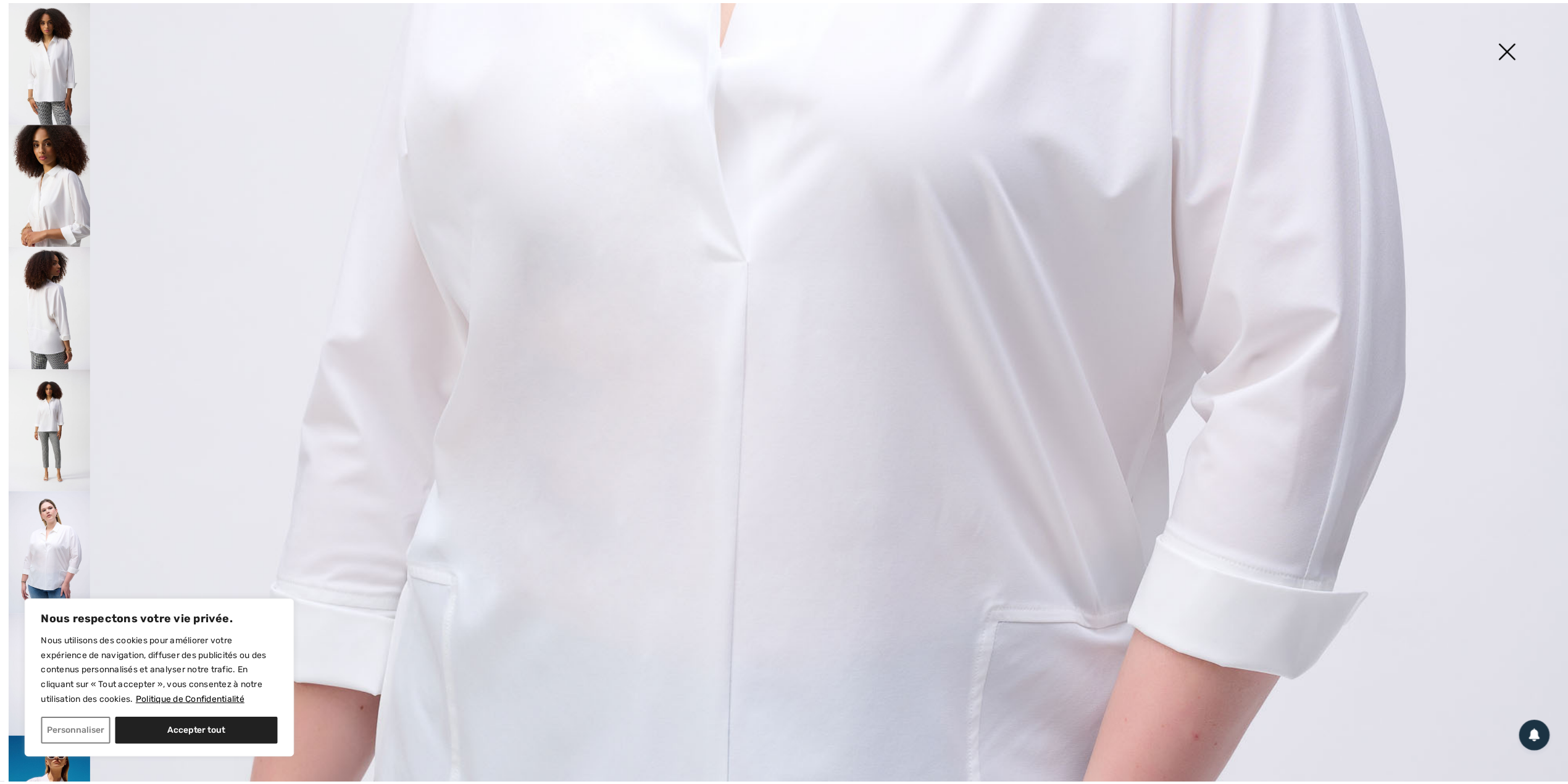
scroll to position [988, 0]
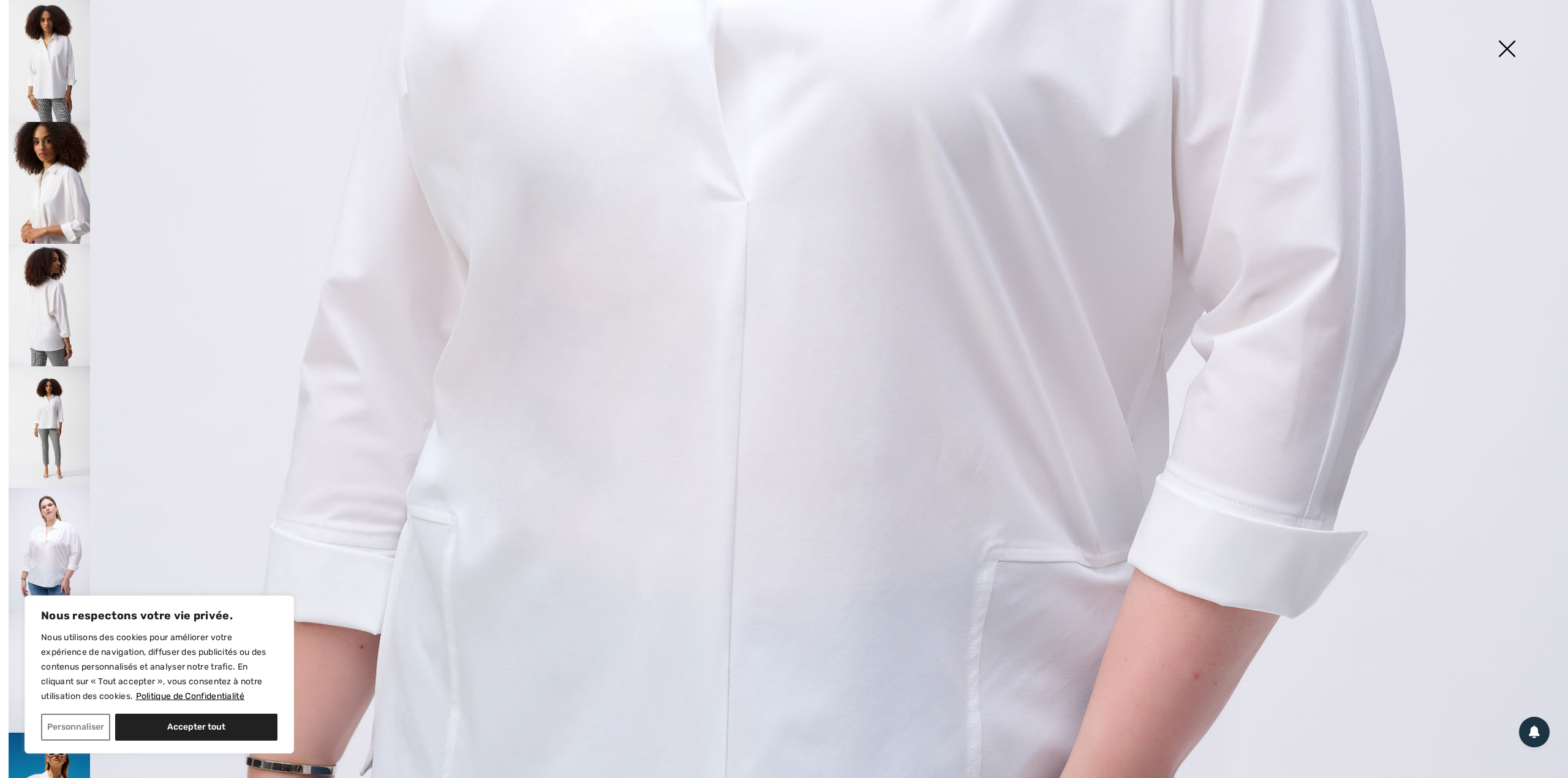
click at [1509, 45] on img at bounding box center [1506, 49] width 61 height 63
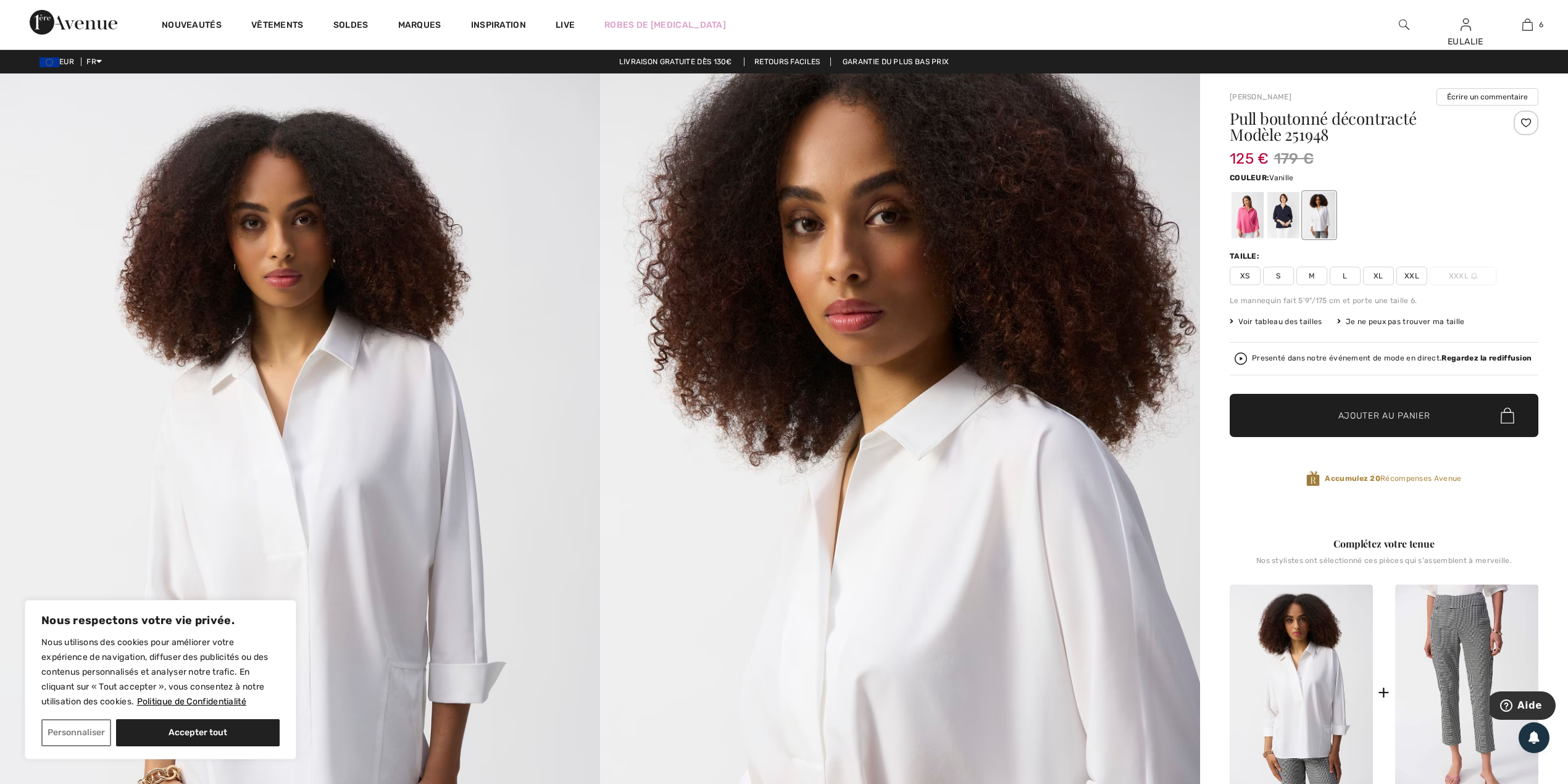
scroll to position [247, 0]
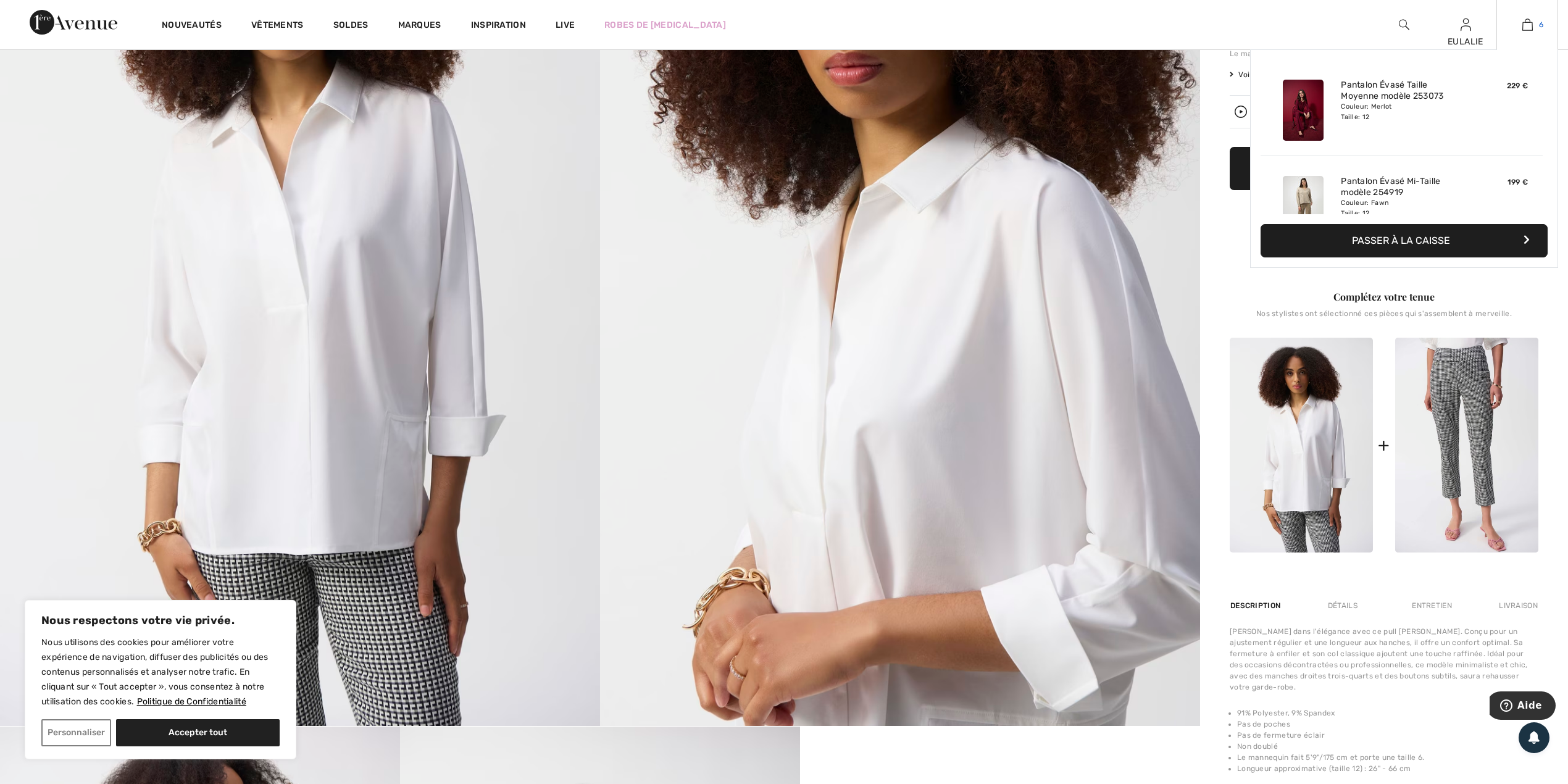
click at [1529, 27] on img at bounding box center [1527, 24] width 11 height 14
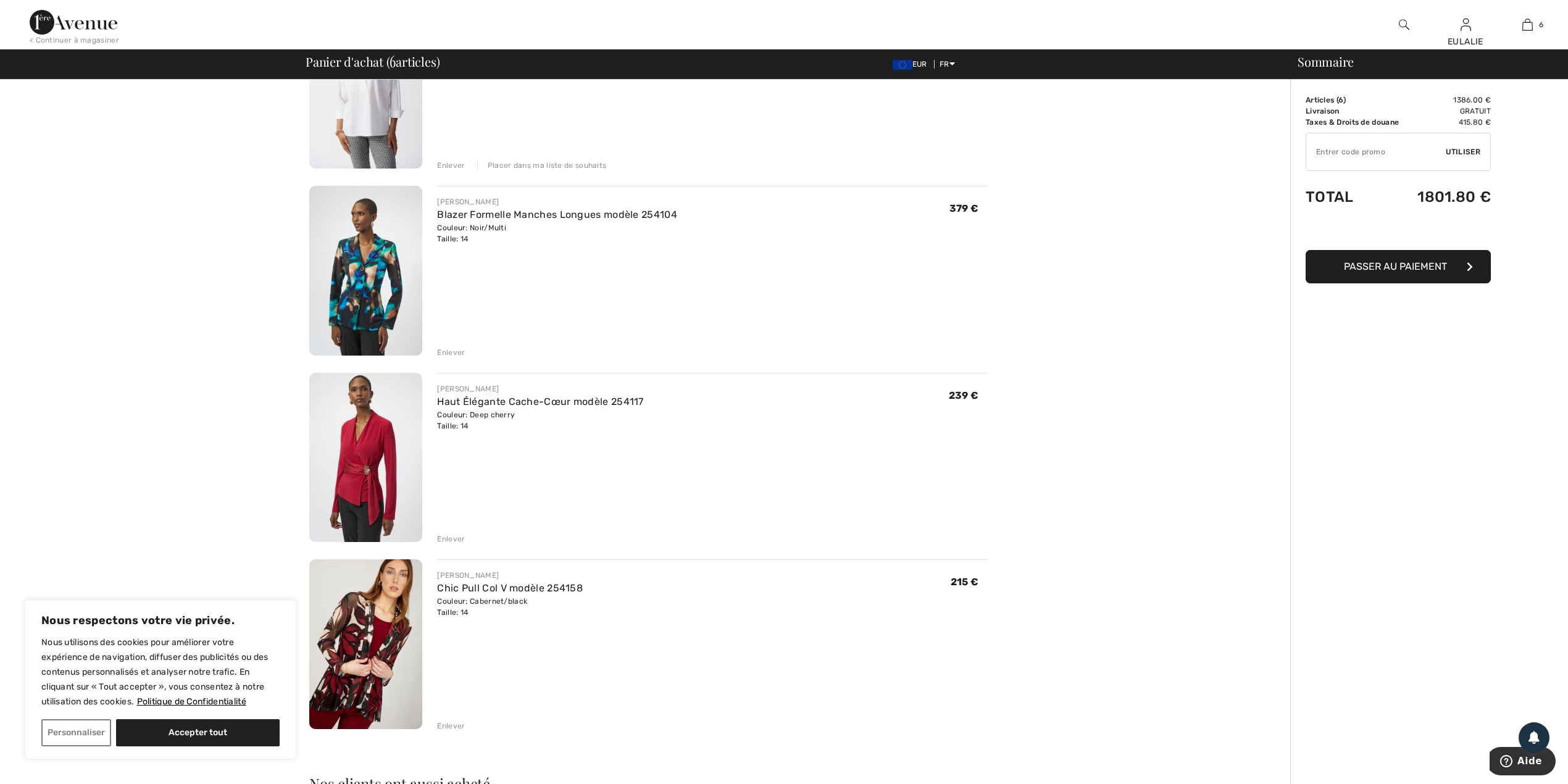
scroll to position [658, 0]
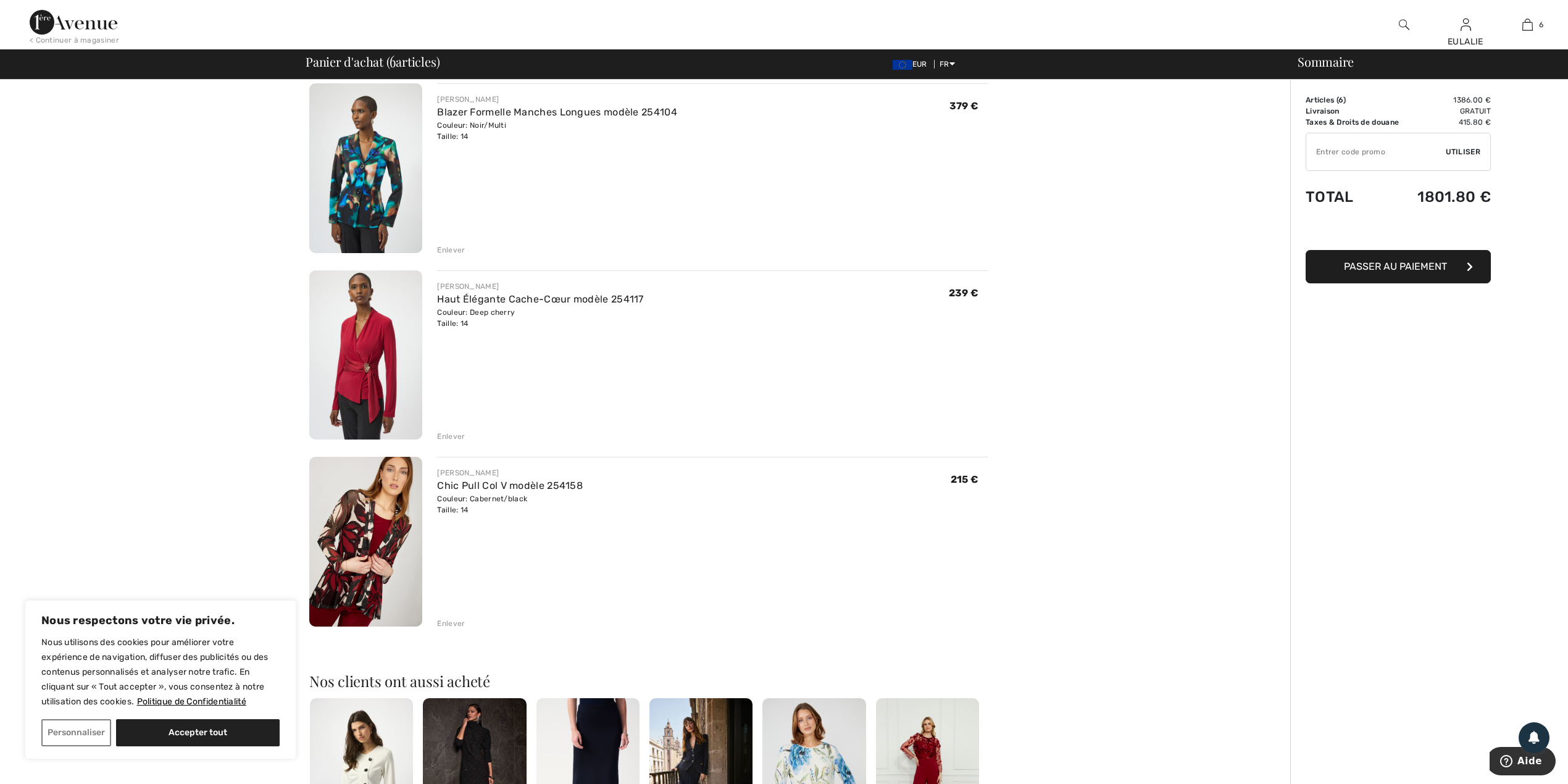
click at [376, 343] on img at bounding box center [366, 354] width 113 height 169
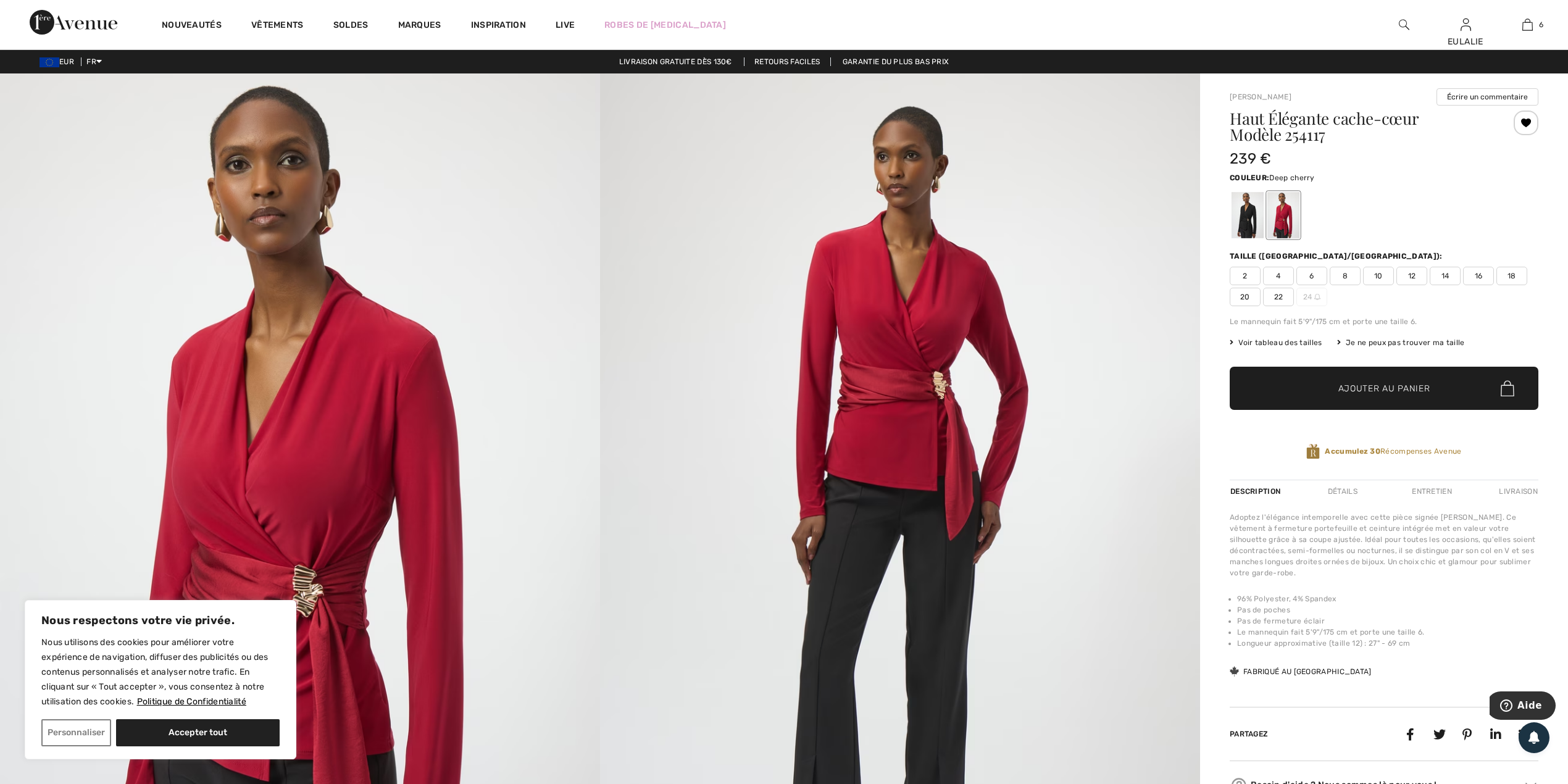
click at [349, 326] on img at bounding box center [300, 523] width 600 height 899
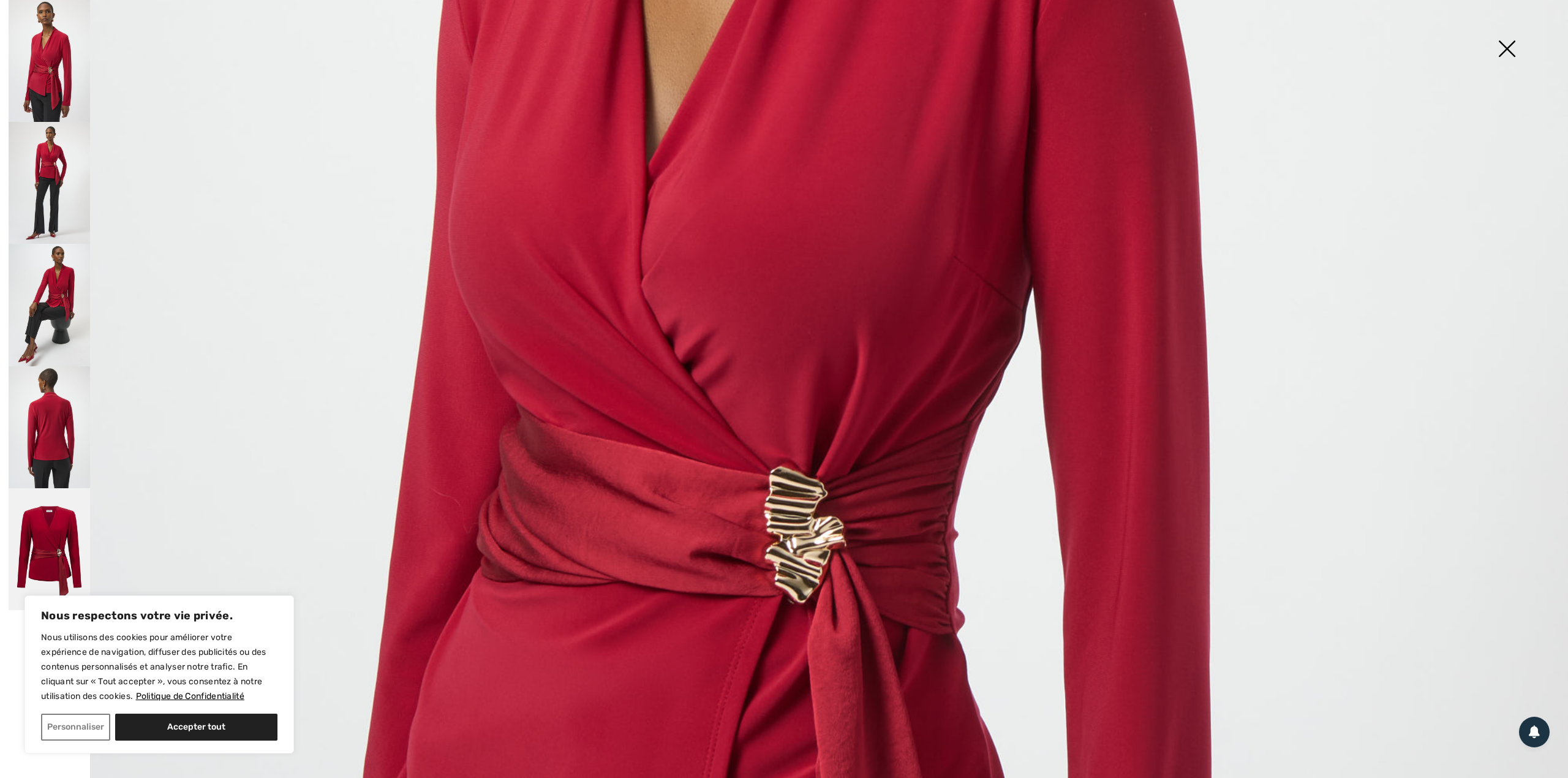
scroll to position [816, 0]
click at [47, 405] on img at bounding box center [49, 427] width 82 height 122
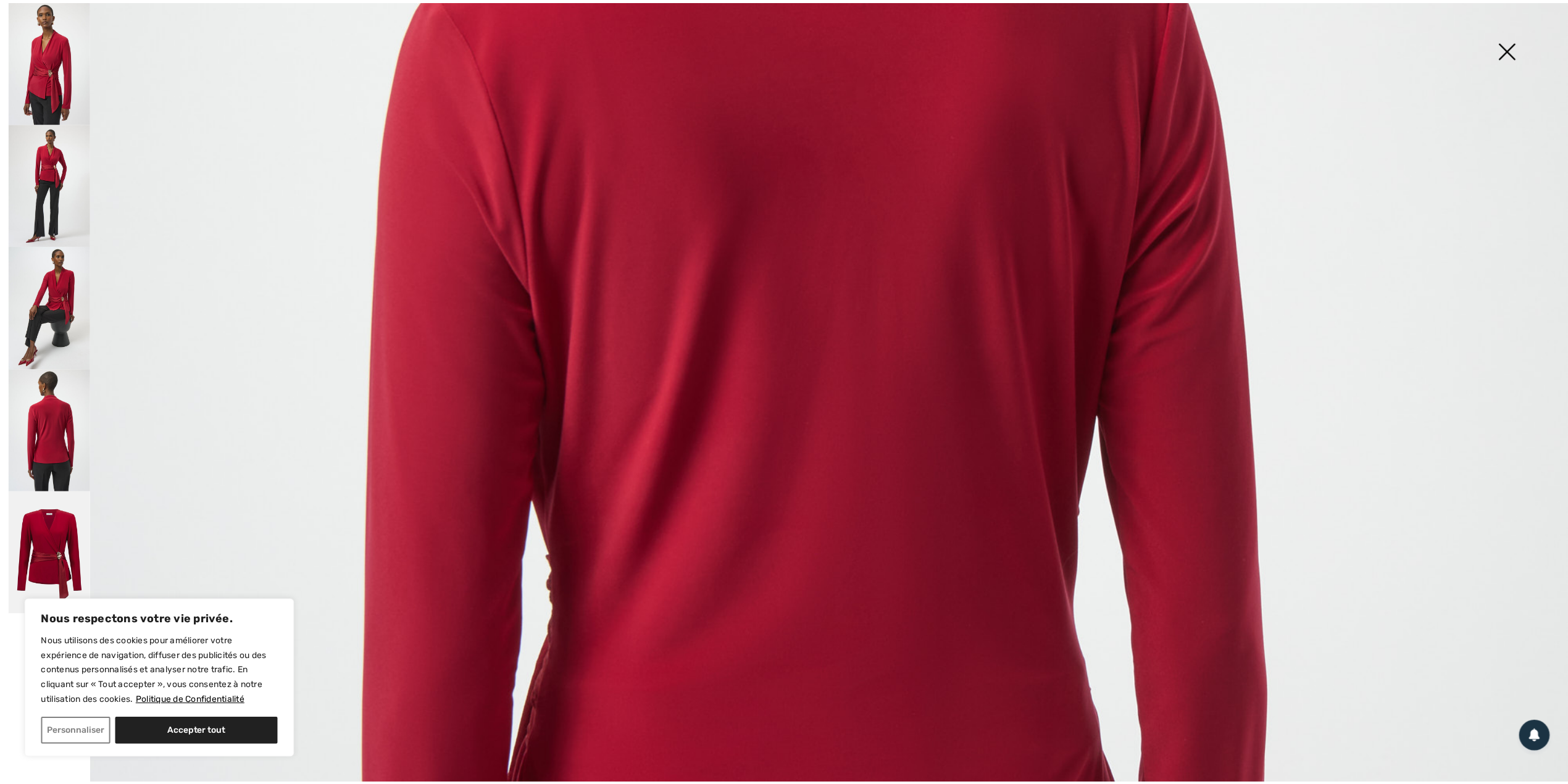
scroll to position [329, 0]
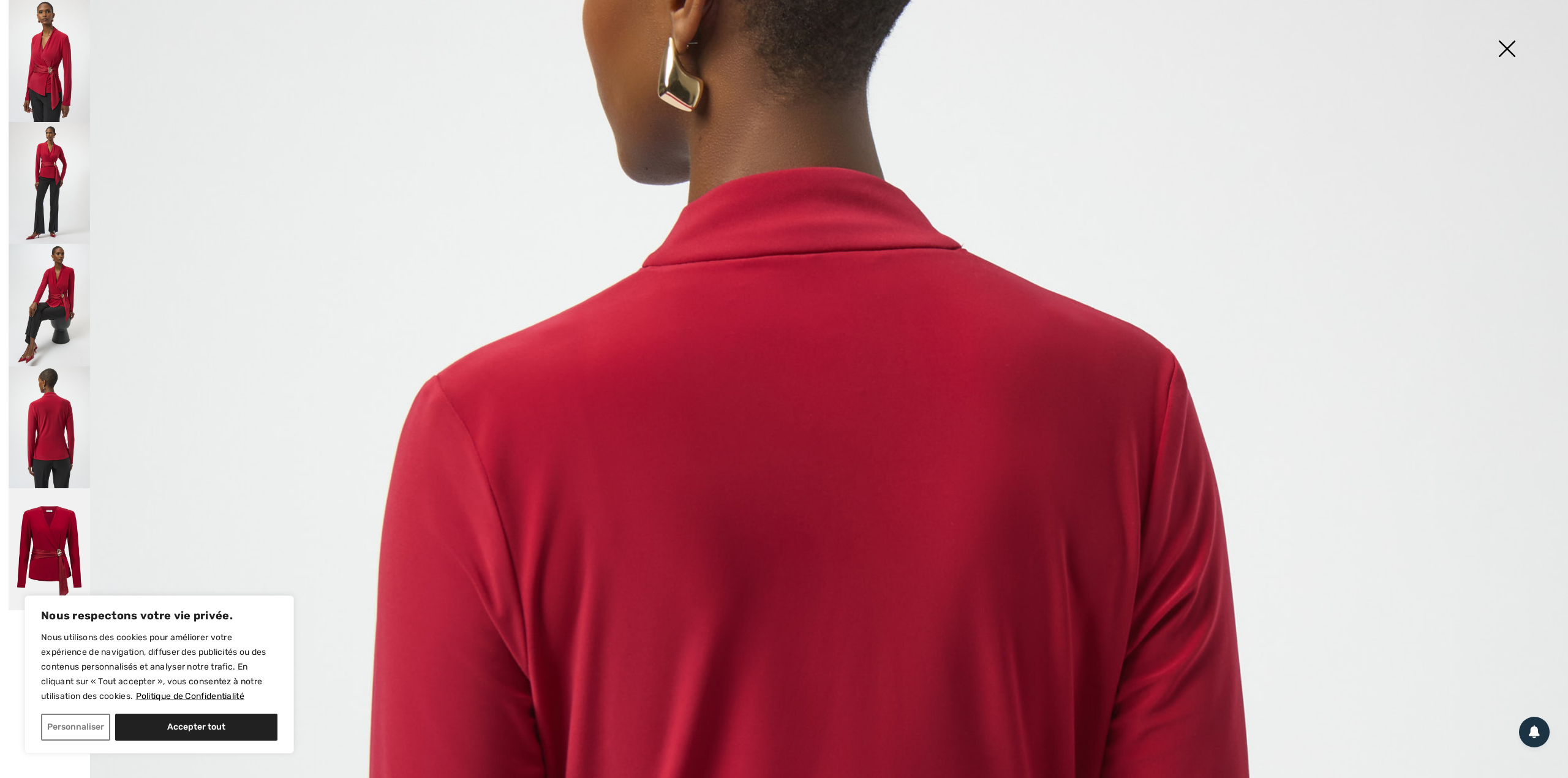
click at [1507, 47] on img at bounding box center [1506, 49] width 61 height 63
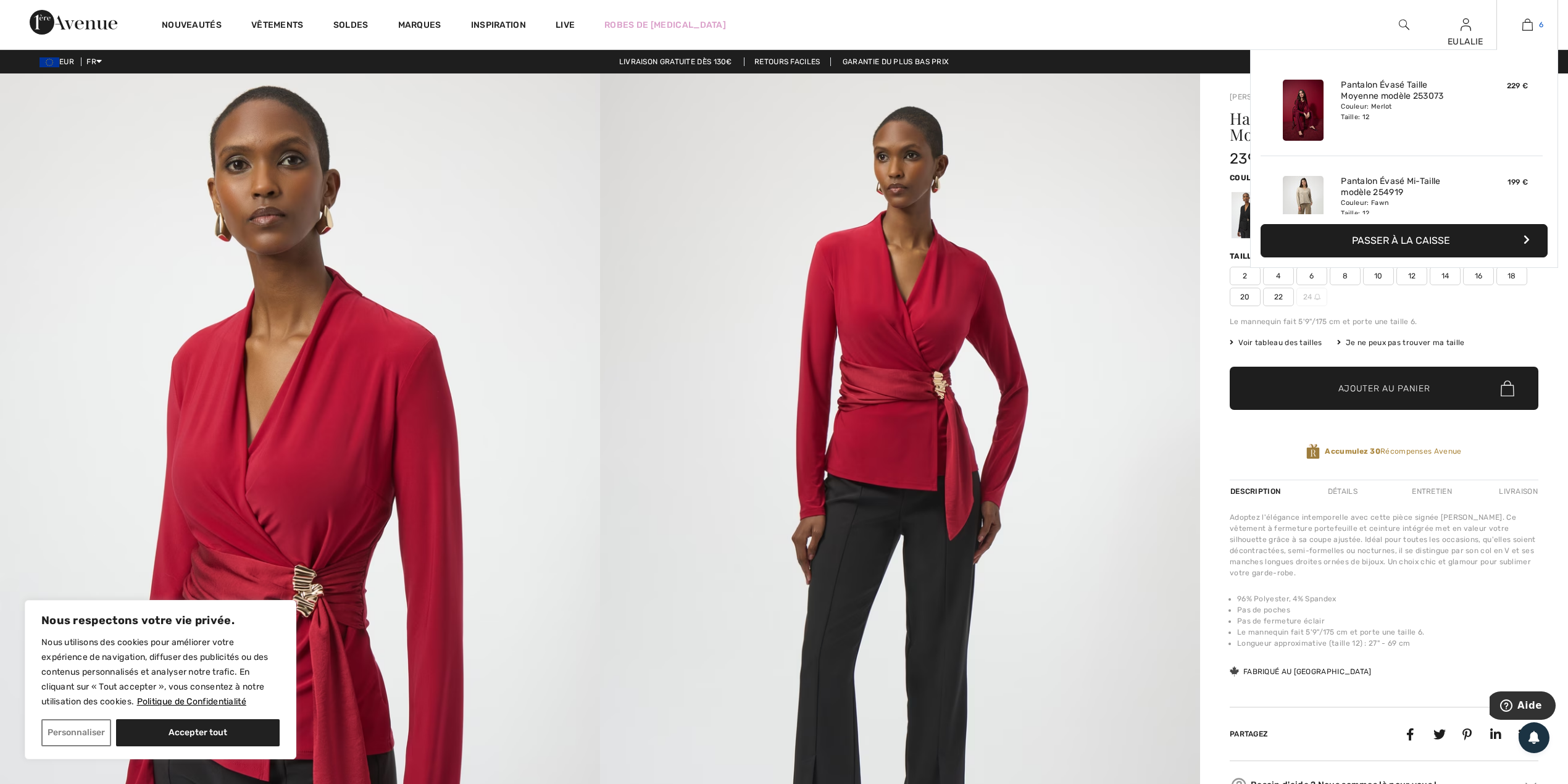
click at [1531, 23] on img at bounding box center [1527, 24] width 11 height 14
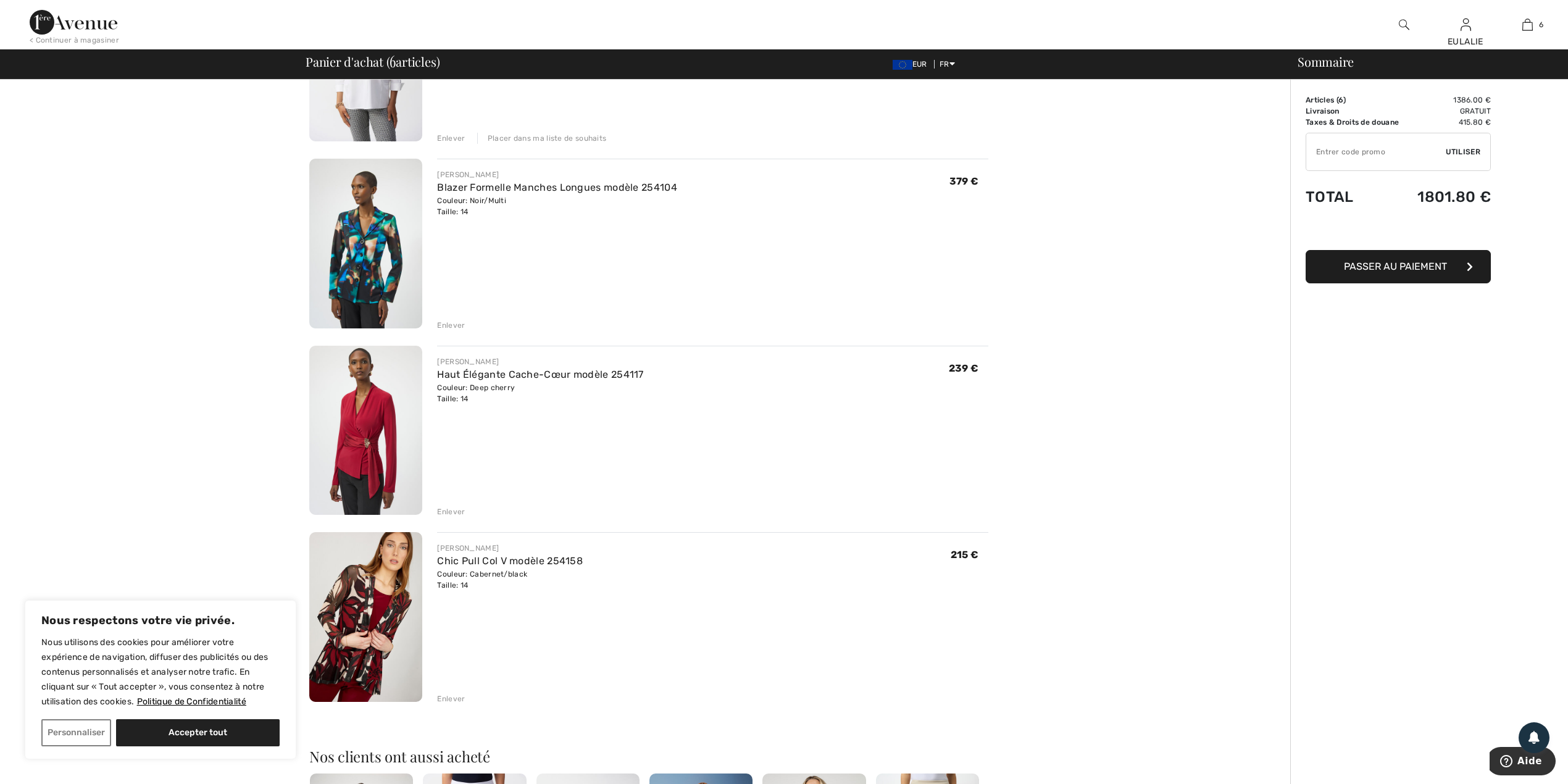
scroll to position [576, 0]
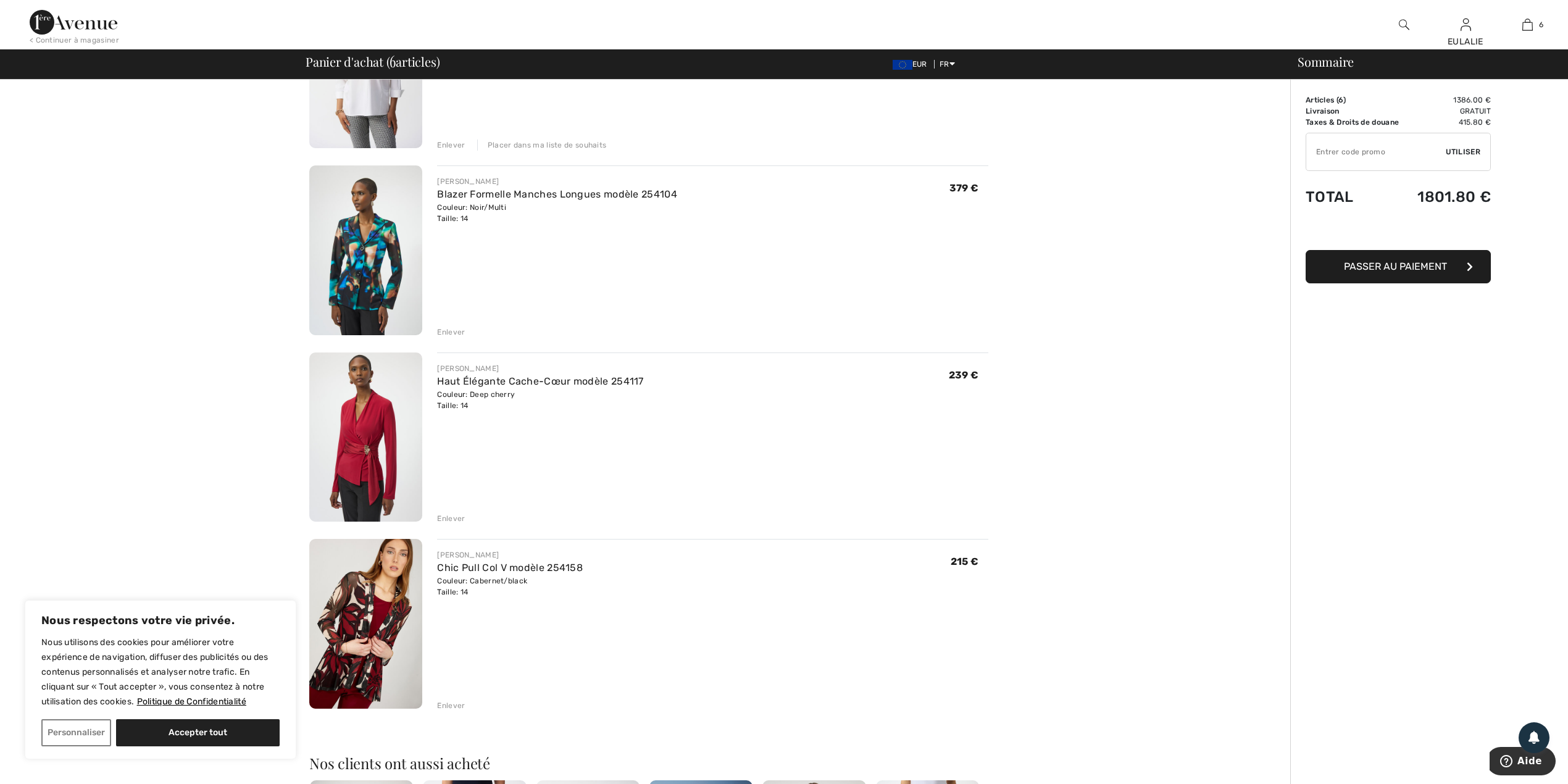
click at [455, 703] on div "Enlever" at bounding box center [450, 706] width 28 height 11
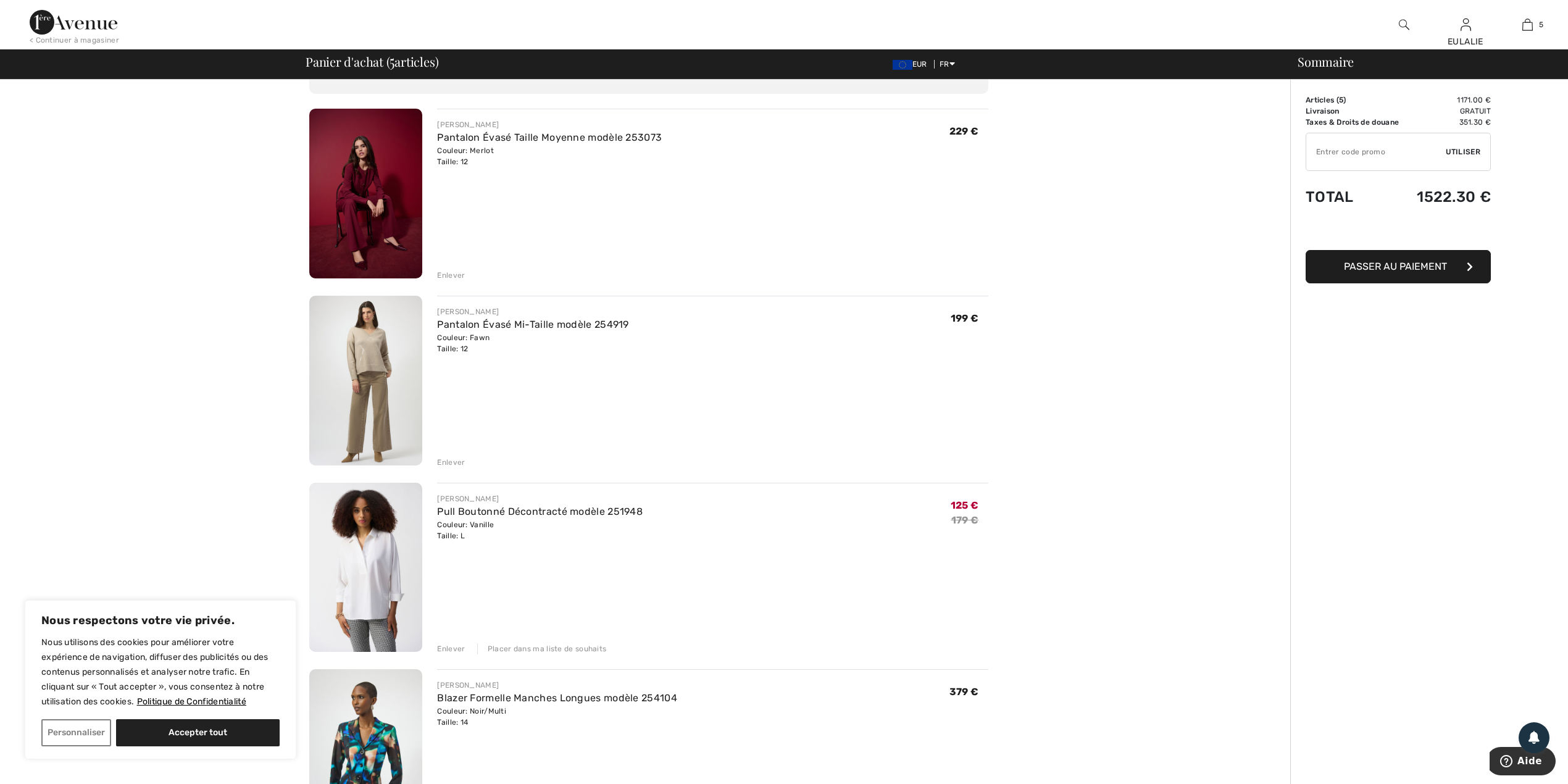
scroll to position [0, 0]
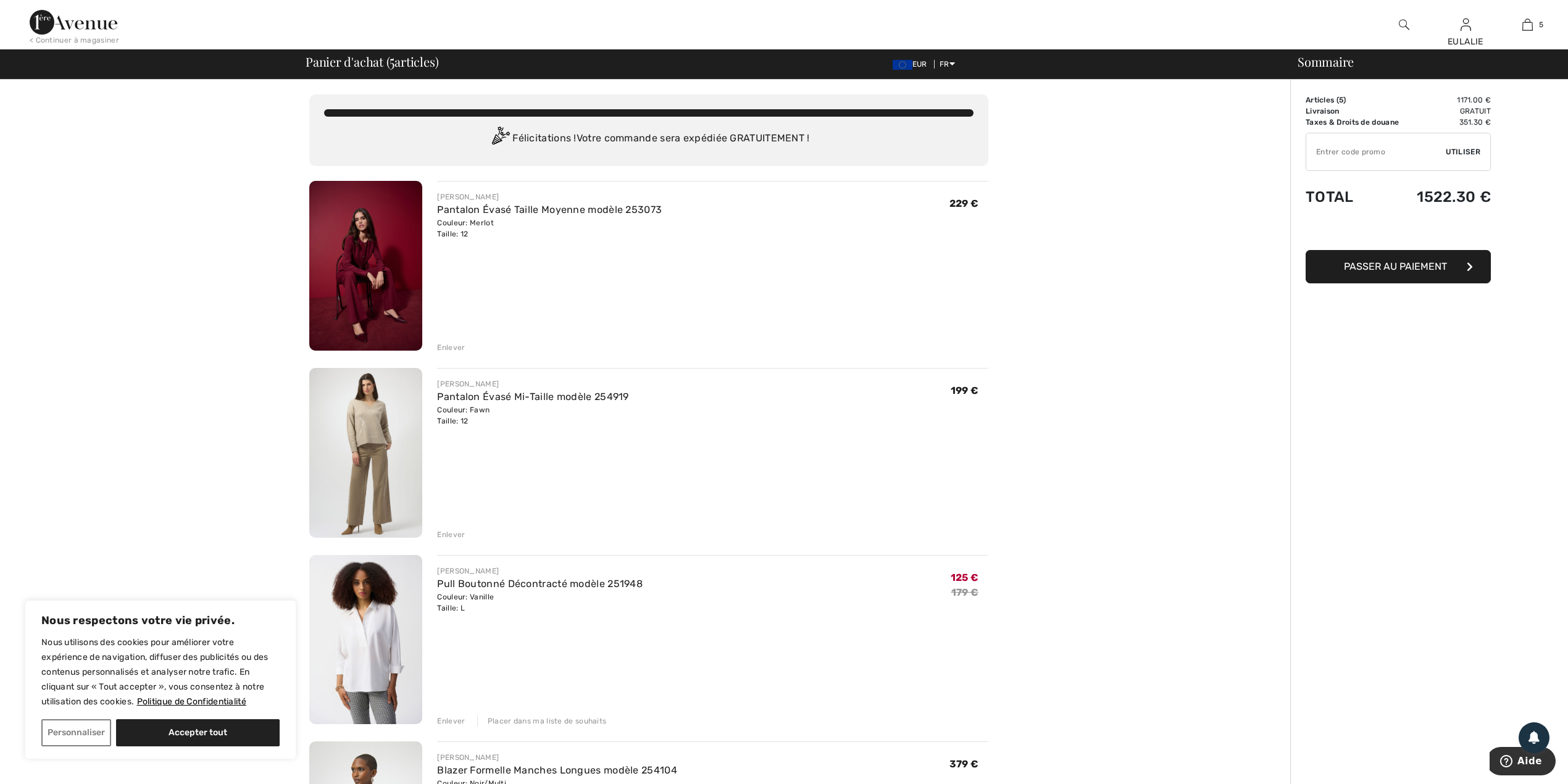
click at [453, 347] on div "Enlever" at bounding box center [450, 347] width 28 height 11
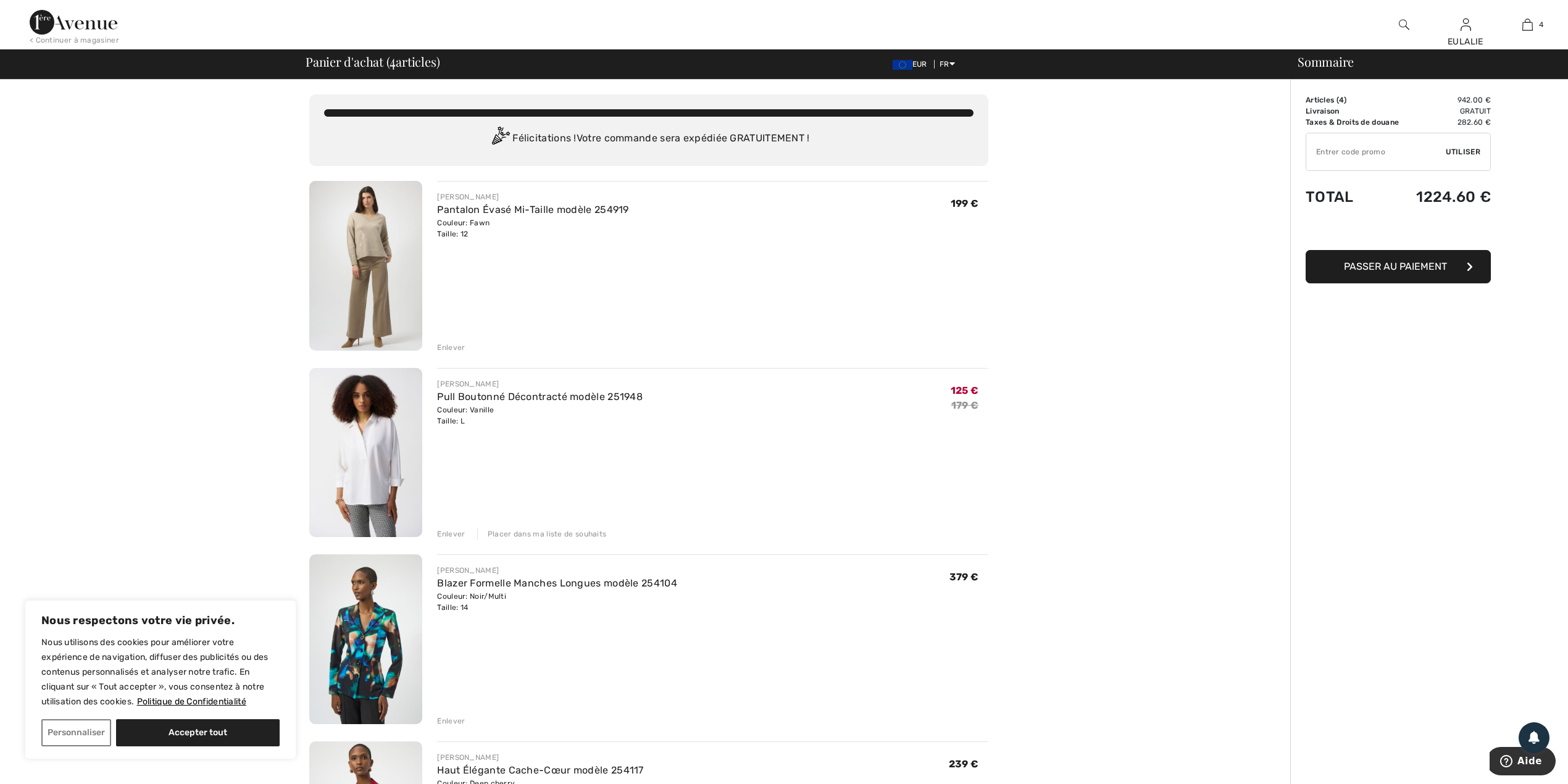
click at [444, 343] on div "Enlever" at bounding box center [450, 347] width 28 height 11
